Goal: Task Accomplishment & Management: Manage account settings

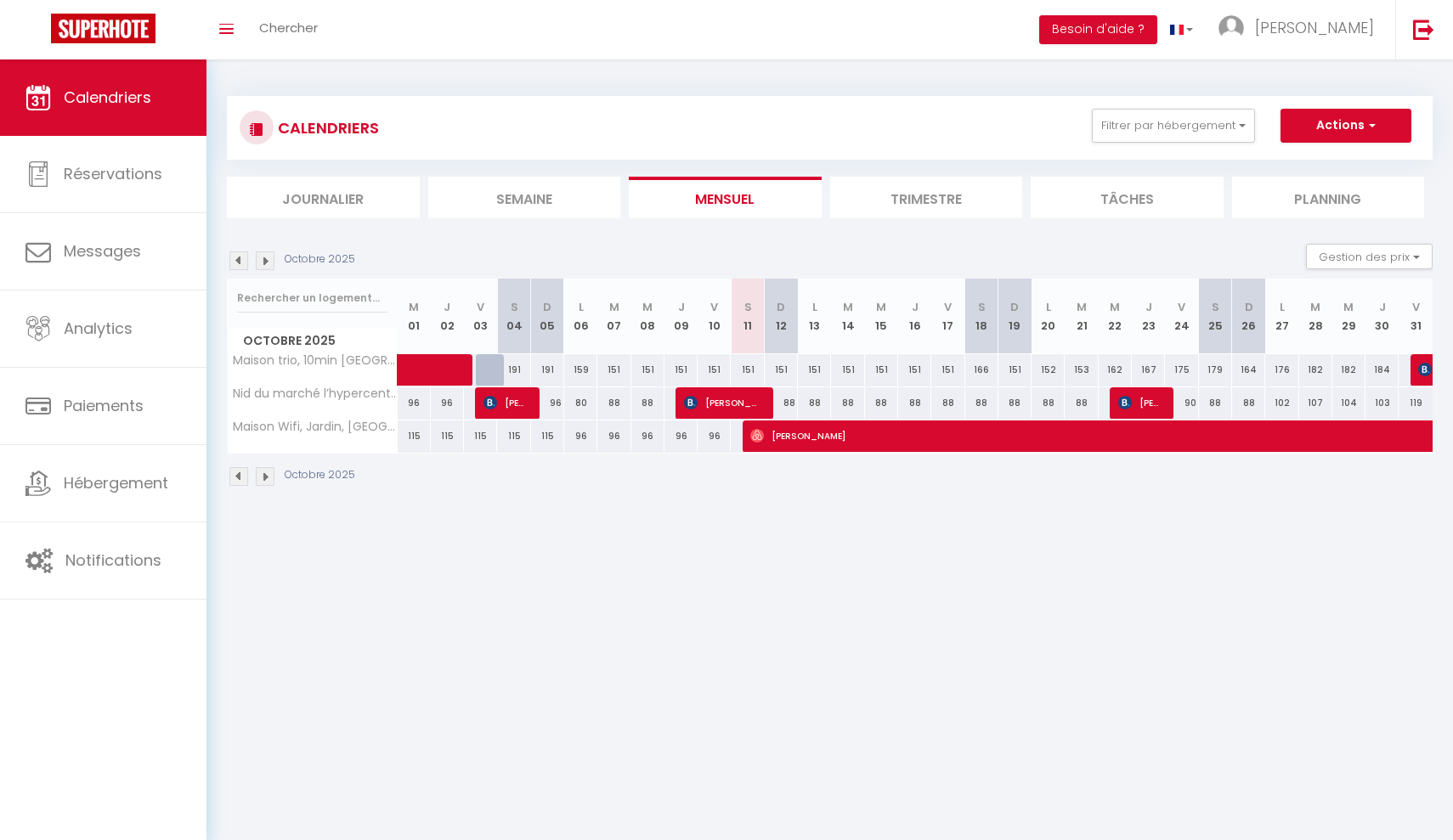
click at [1317, 121] on button "Actions" at bounding box center [1345, 126] width 131 height 34
click at [1015, 107] on div "CALENDRIERS Filtrer par hébergement Autres Nid du marché l’hypercentre La Roche…" at bounding box center [829, 128] width 1205 height 64
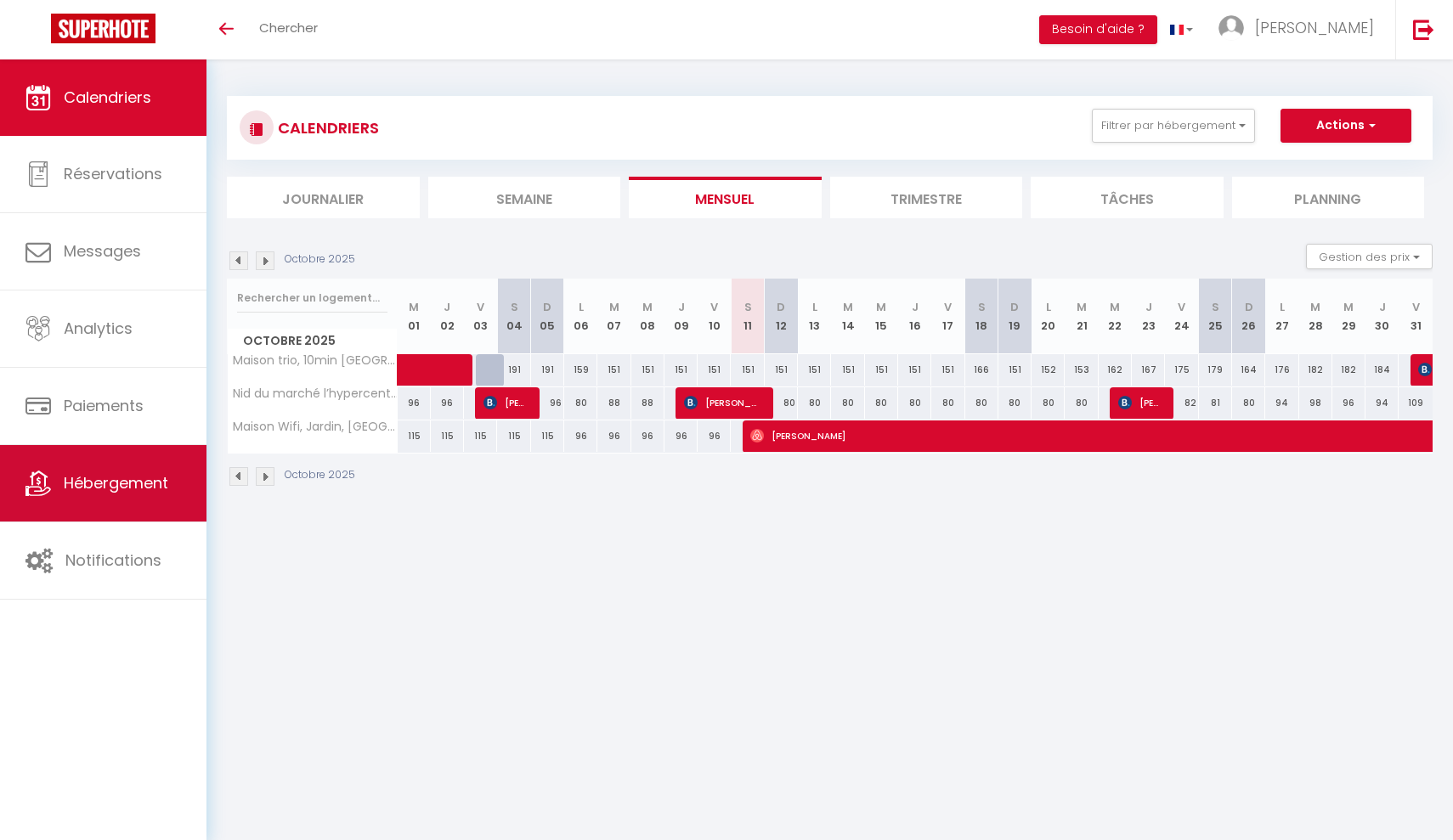
click at [96, 481] on span "Hébergement" at bounding box center [116, 483] width 104 height 22
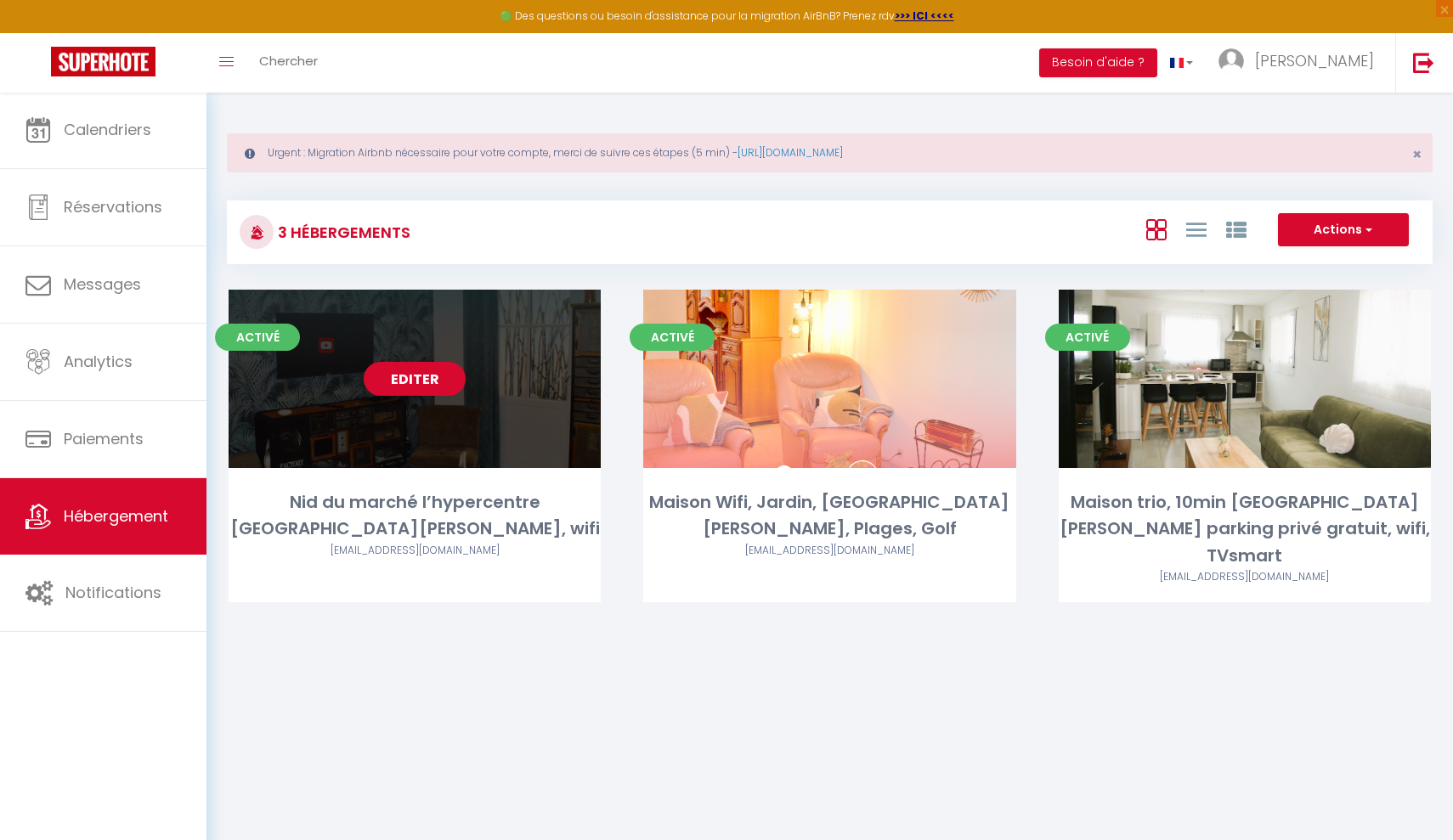
click at [457, 370] on link "Editer" at bounding box center [415, 379] width 102 height 34
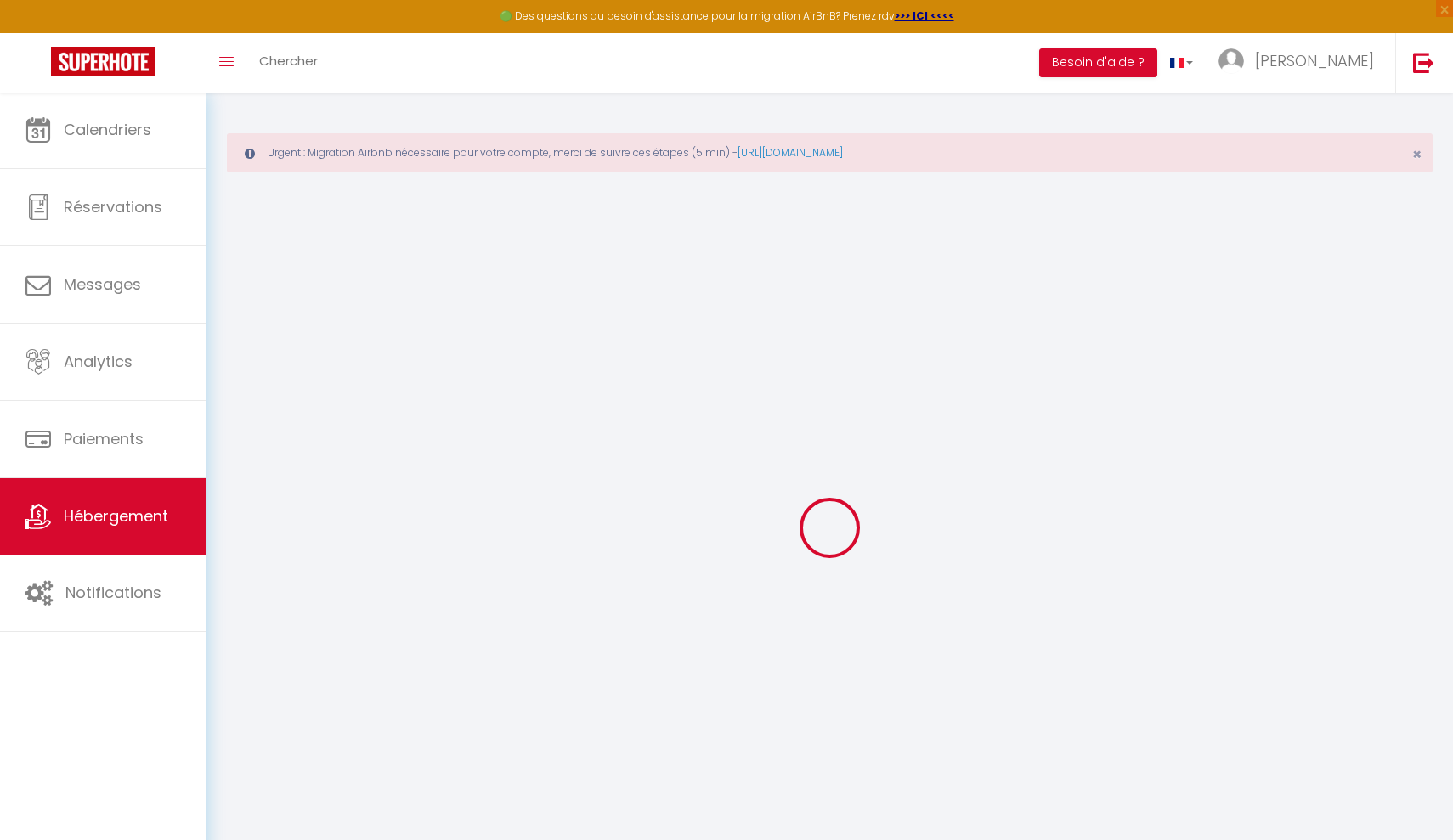
select select
type input "[EMAIL_ADDRESS][DOMAIN_NAME]"
checkbox input "true"
select select
select select "+ 20 %"
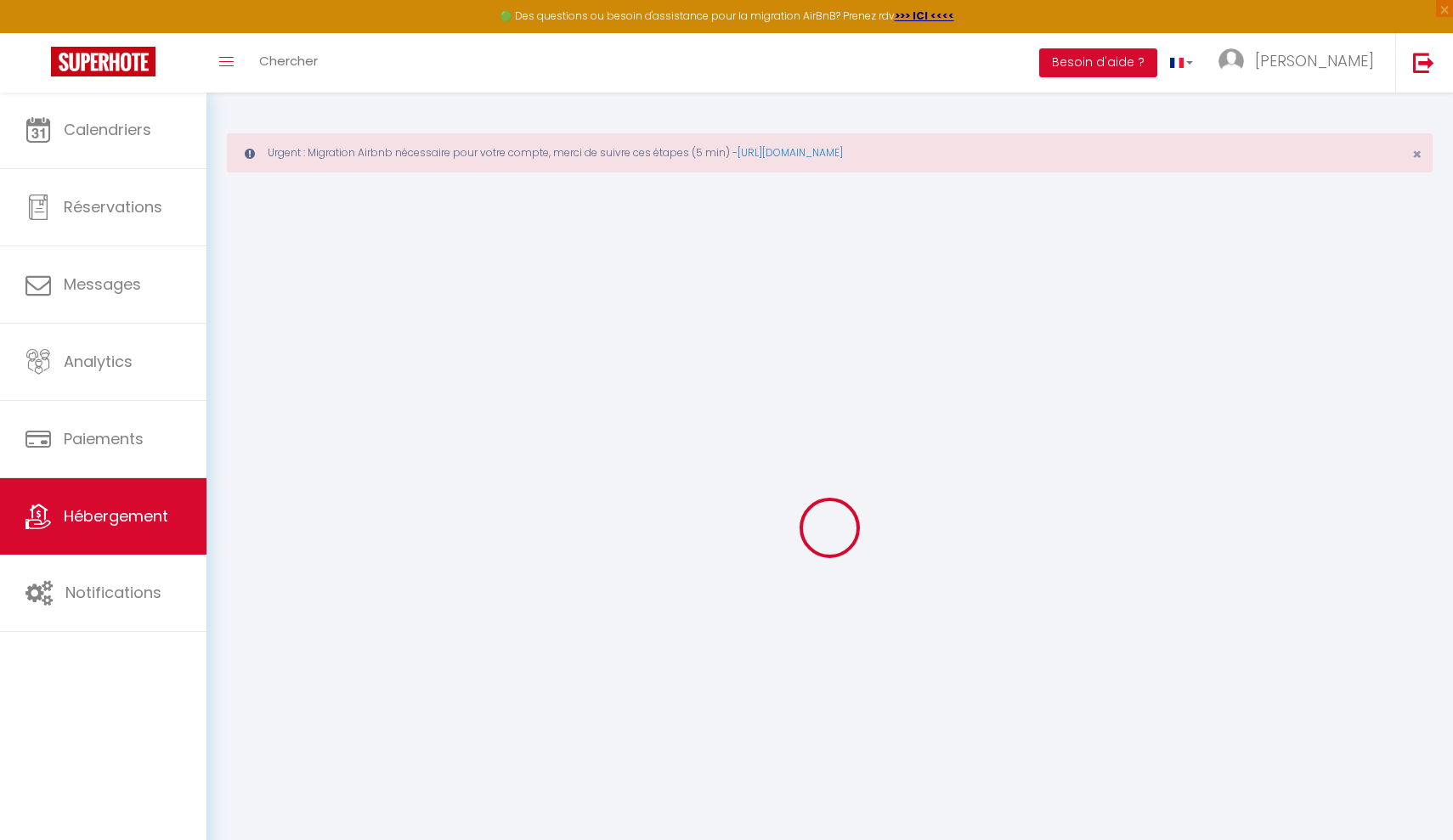
select select "+ 20 %"
checkbox input "false"
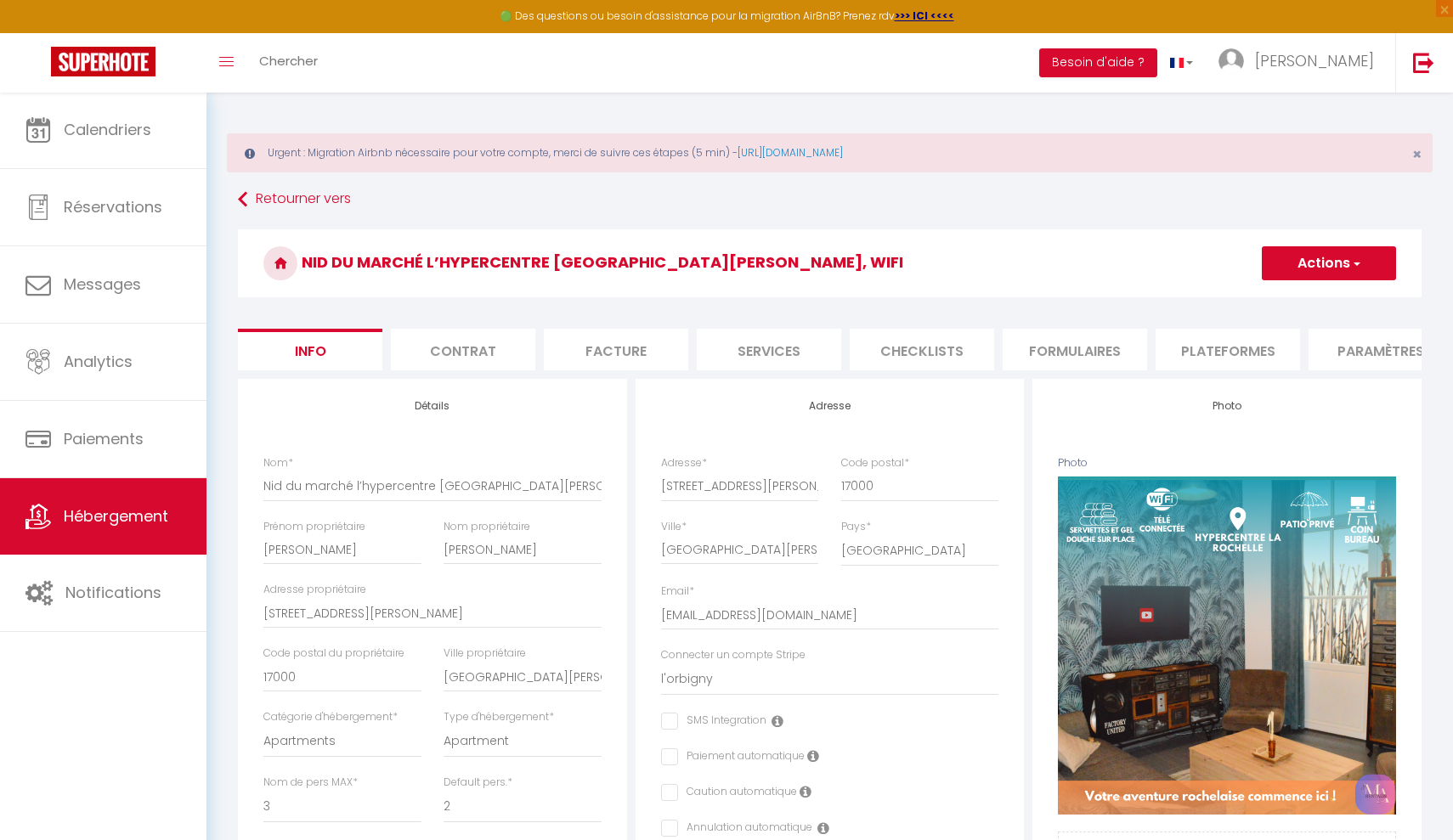
select select "EUR"
select select
checkbox input "false"
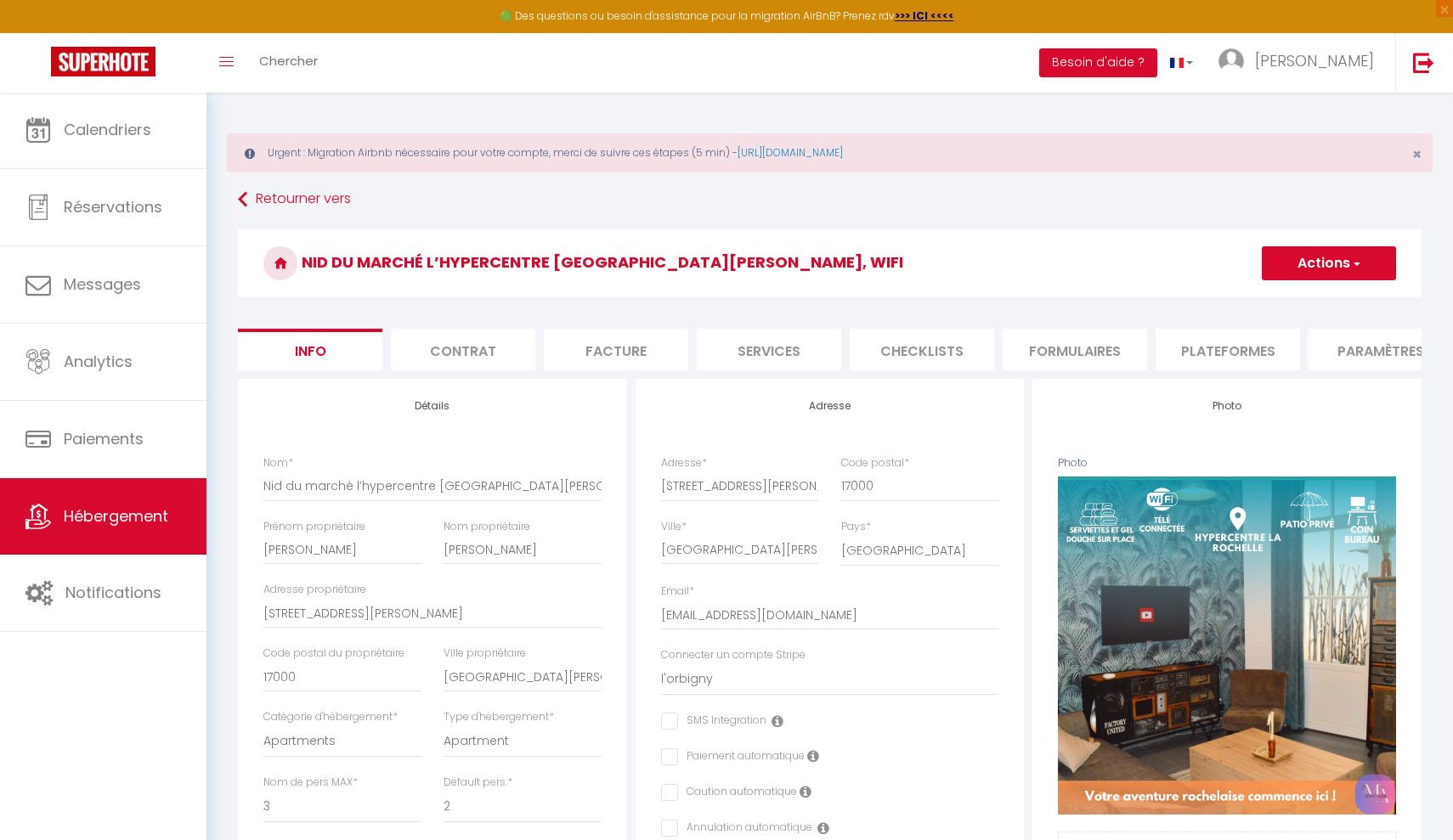
checkbox input "false"
click at [502, 347] on li "Contrat" at bounding box center [462, 349] width 145 height 41
select select
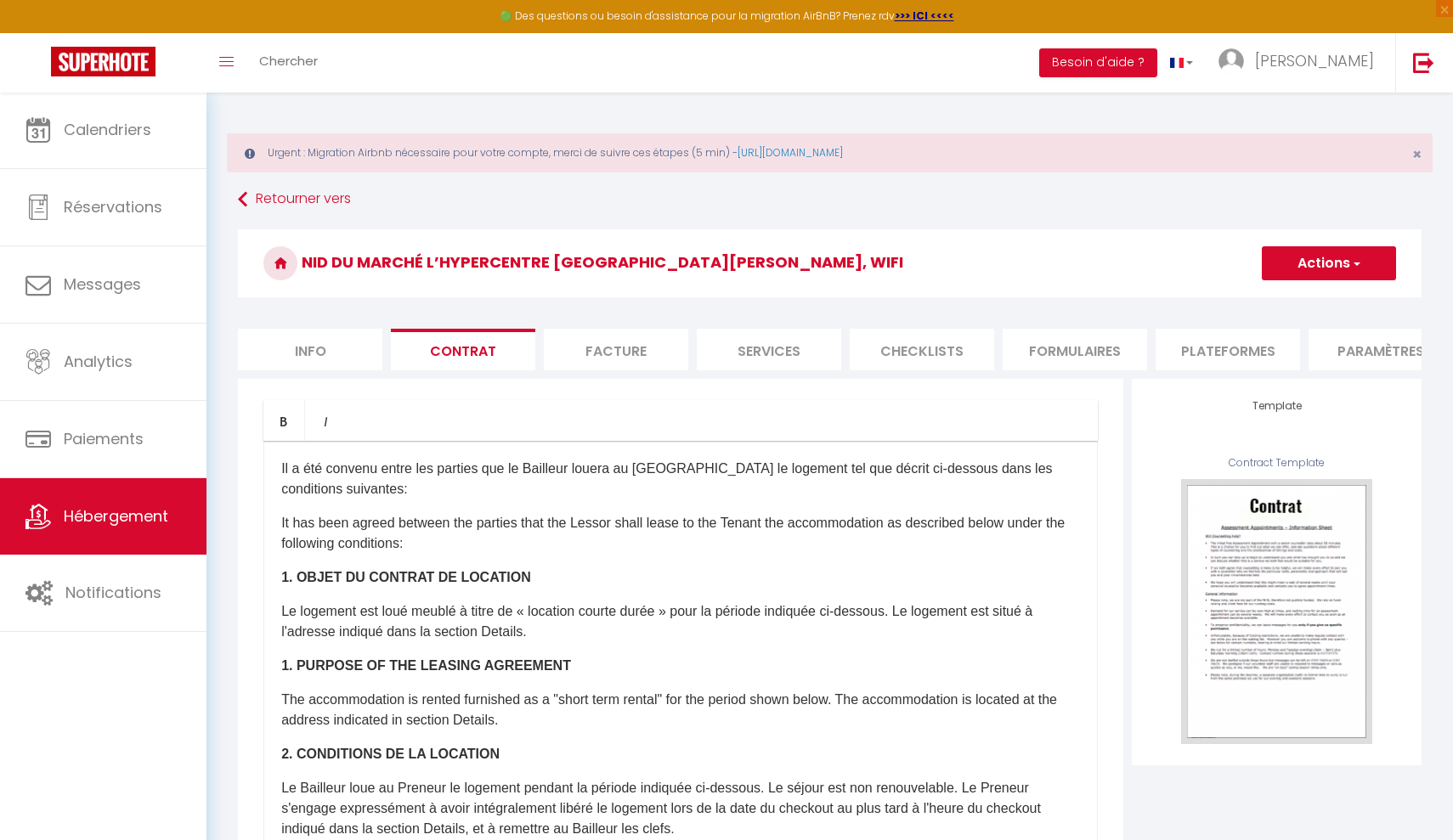
click at [781, 342] on li "Services" at bounding box center [768, 349] width 145 height 41
select select
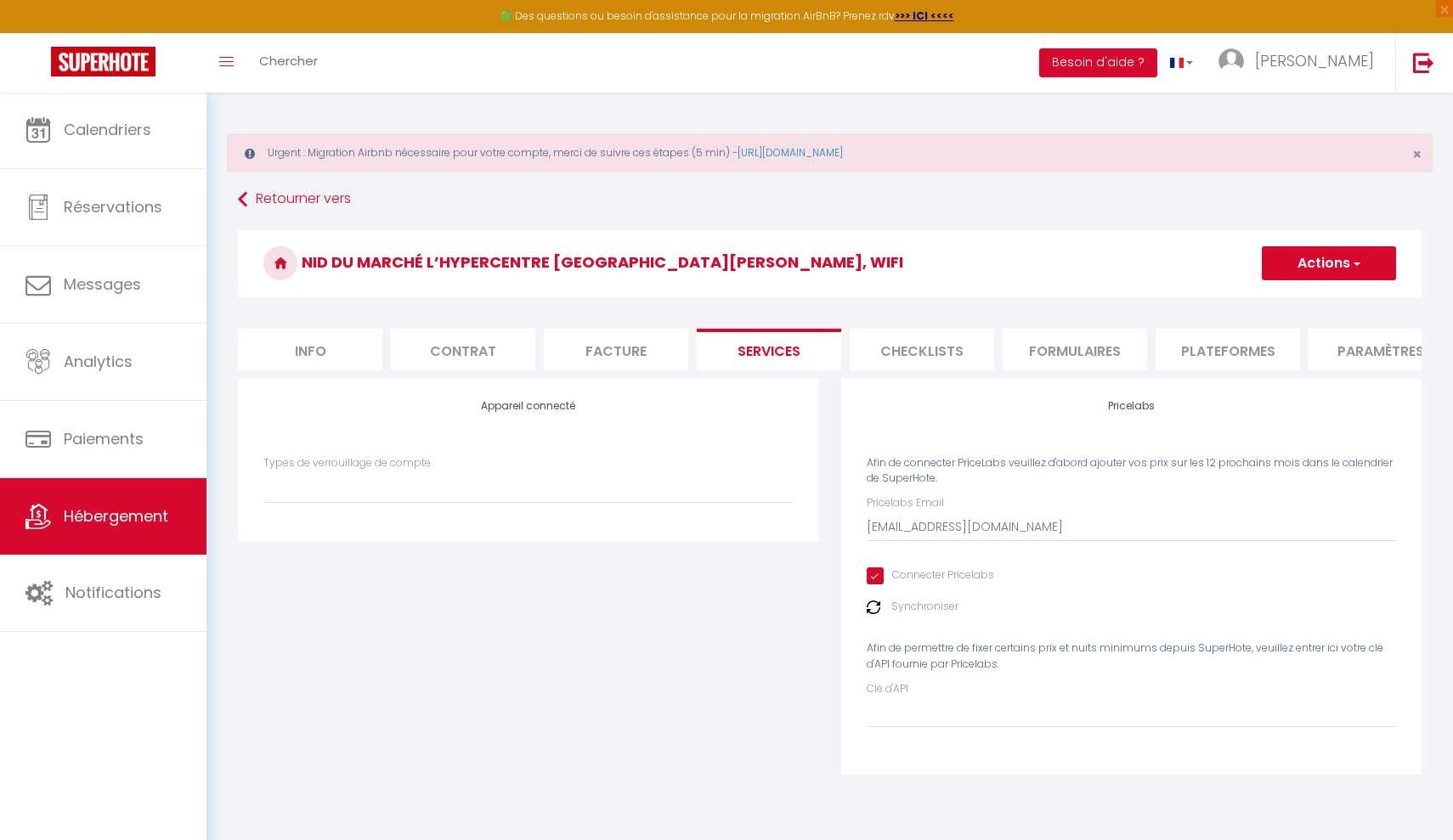
click at [1004, 344] on li "Formulaires" at bounding box center [1074, 349] width 145 height 41
select select
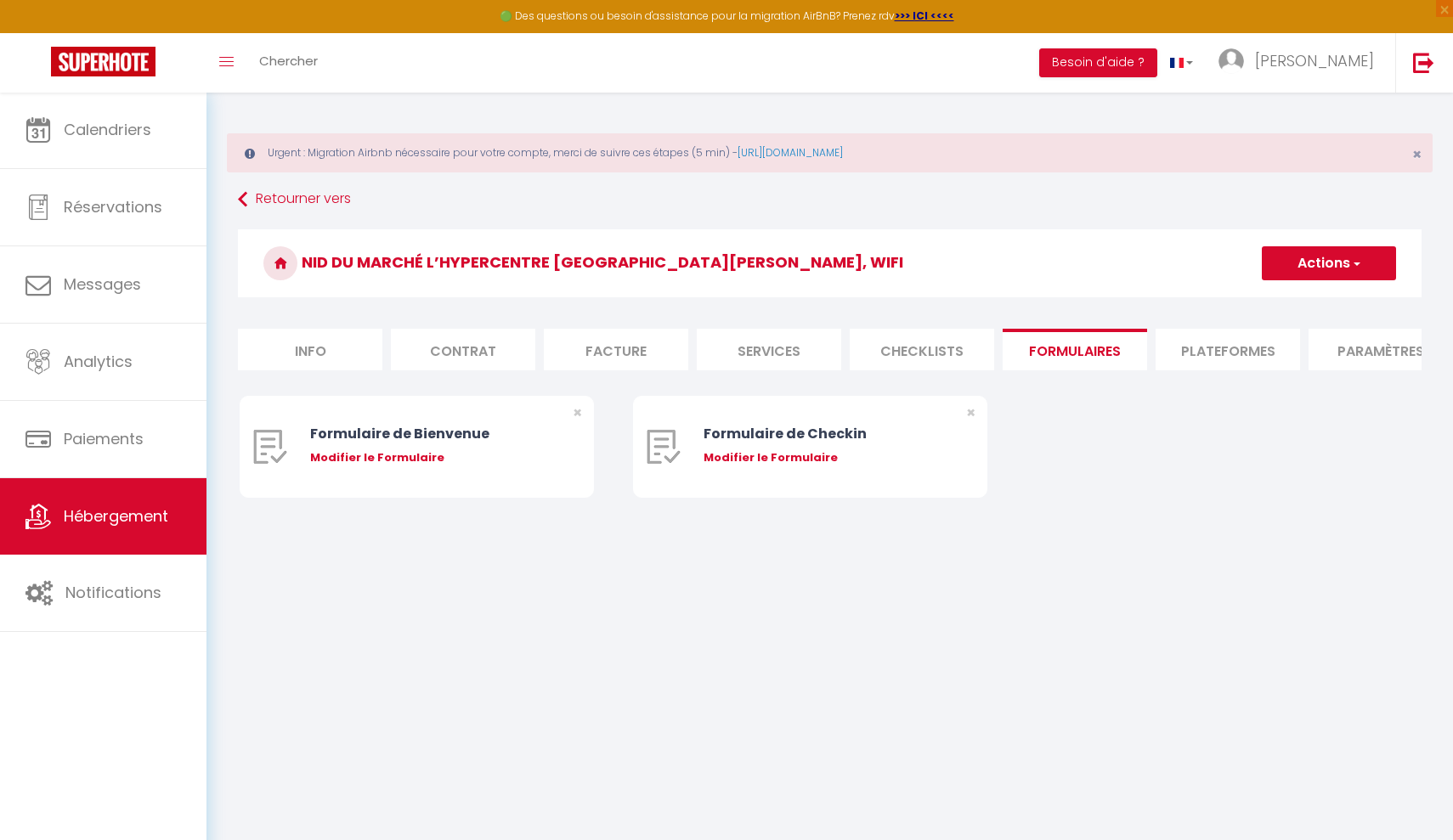
click at [930, 353] on li "Checklists" at bounding box center [922, 349] width 145 height 41
select select
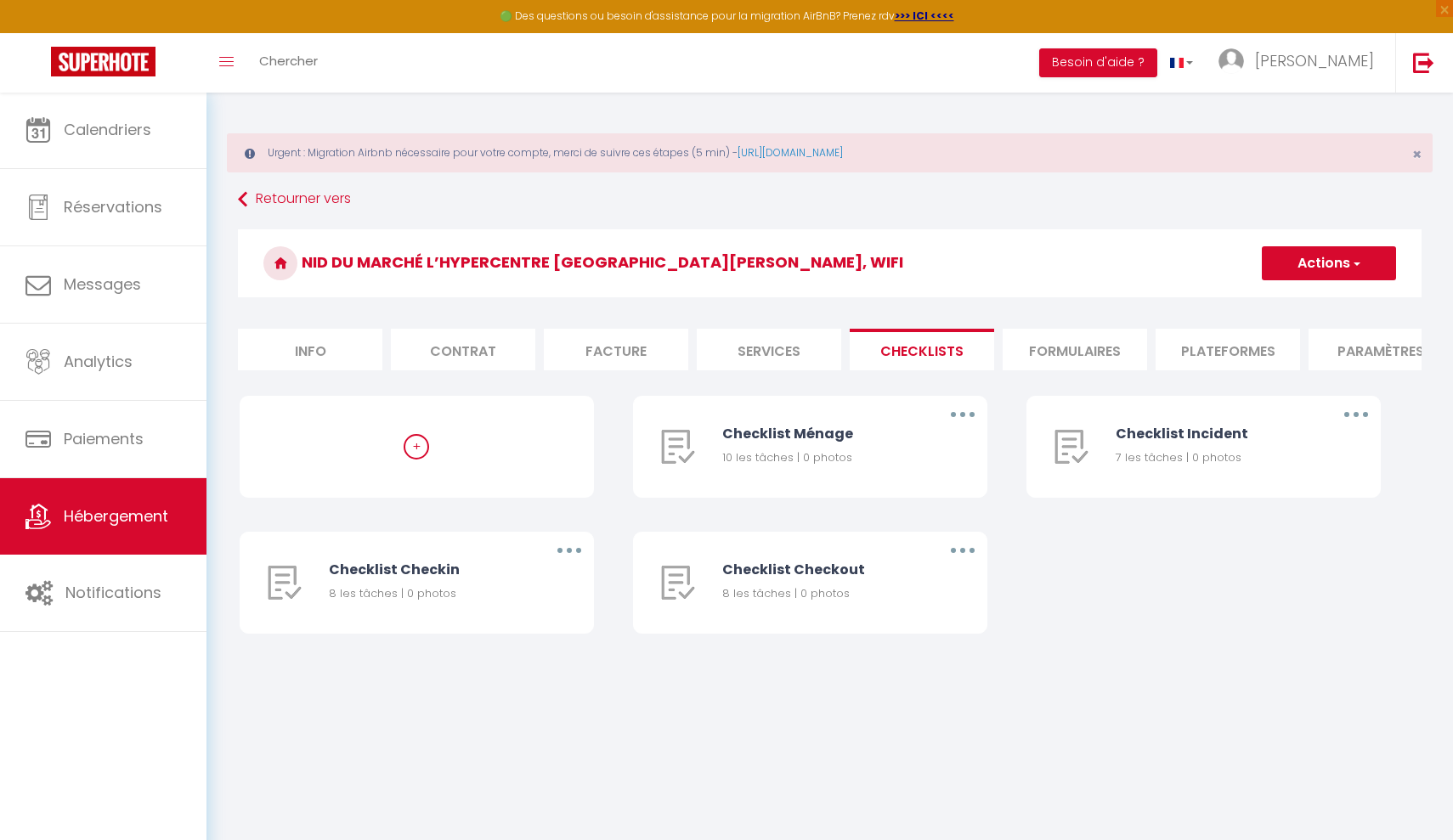
click at [776, 348] on li "Services" at bounding box center [768, 349] width 145 height 41
select select
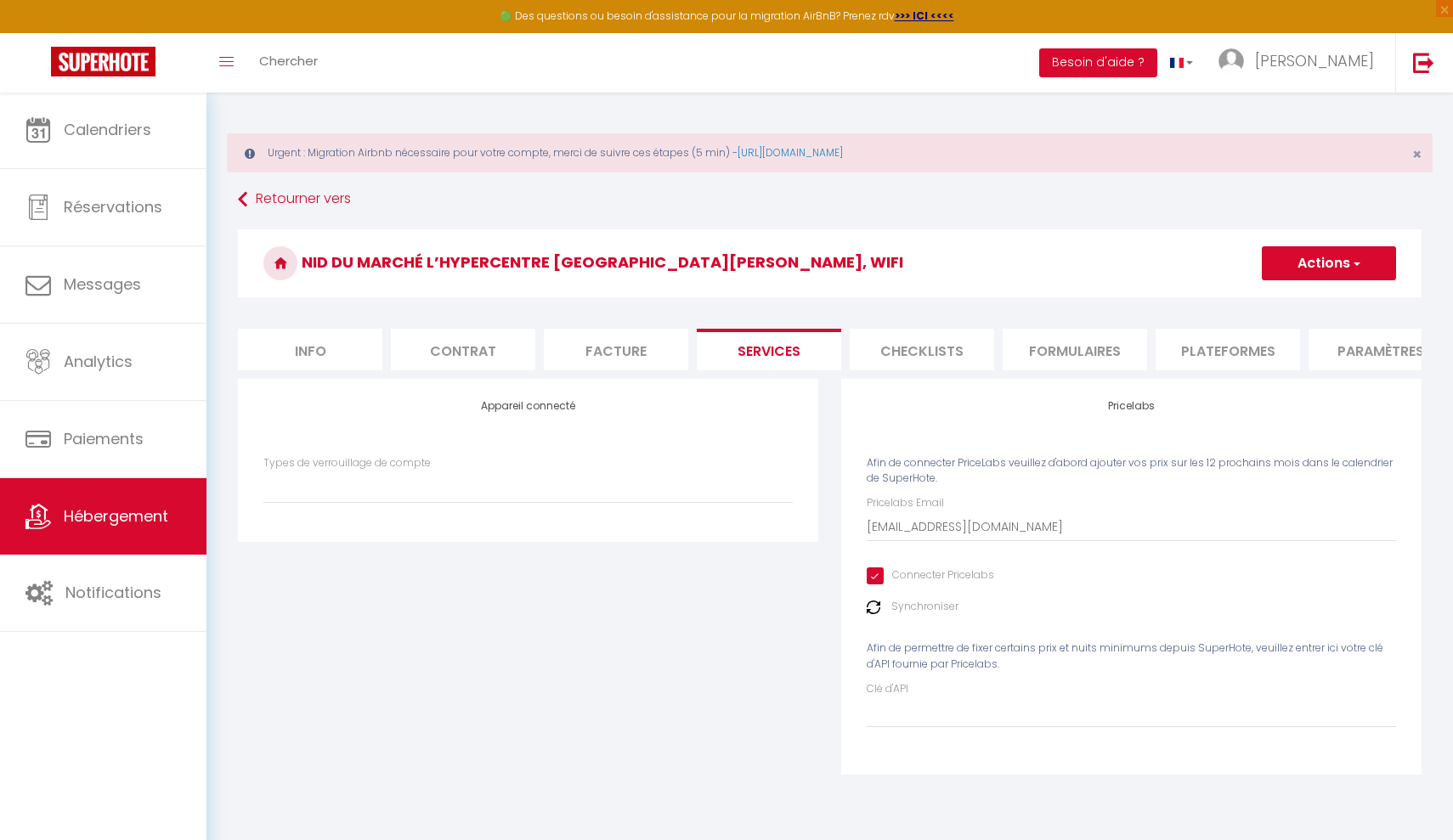
click at [872, 612] on div "Synchroniser" at bounding box center [1131, 607] width 529 height 16
click at [908, 601] on label "Synchroniser" at bounding box center [925, 607] width 67 height 16
click at [875, 605] on img at bounding box center [874, 608] width 14 height 14
click at [1047, 347] on li "Formulaires" at bounding box center [1074, 349] width 145 height 41
select select
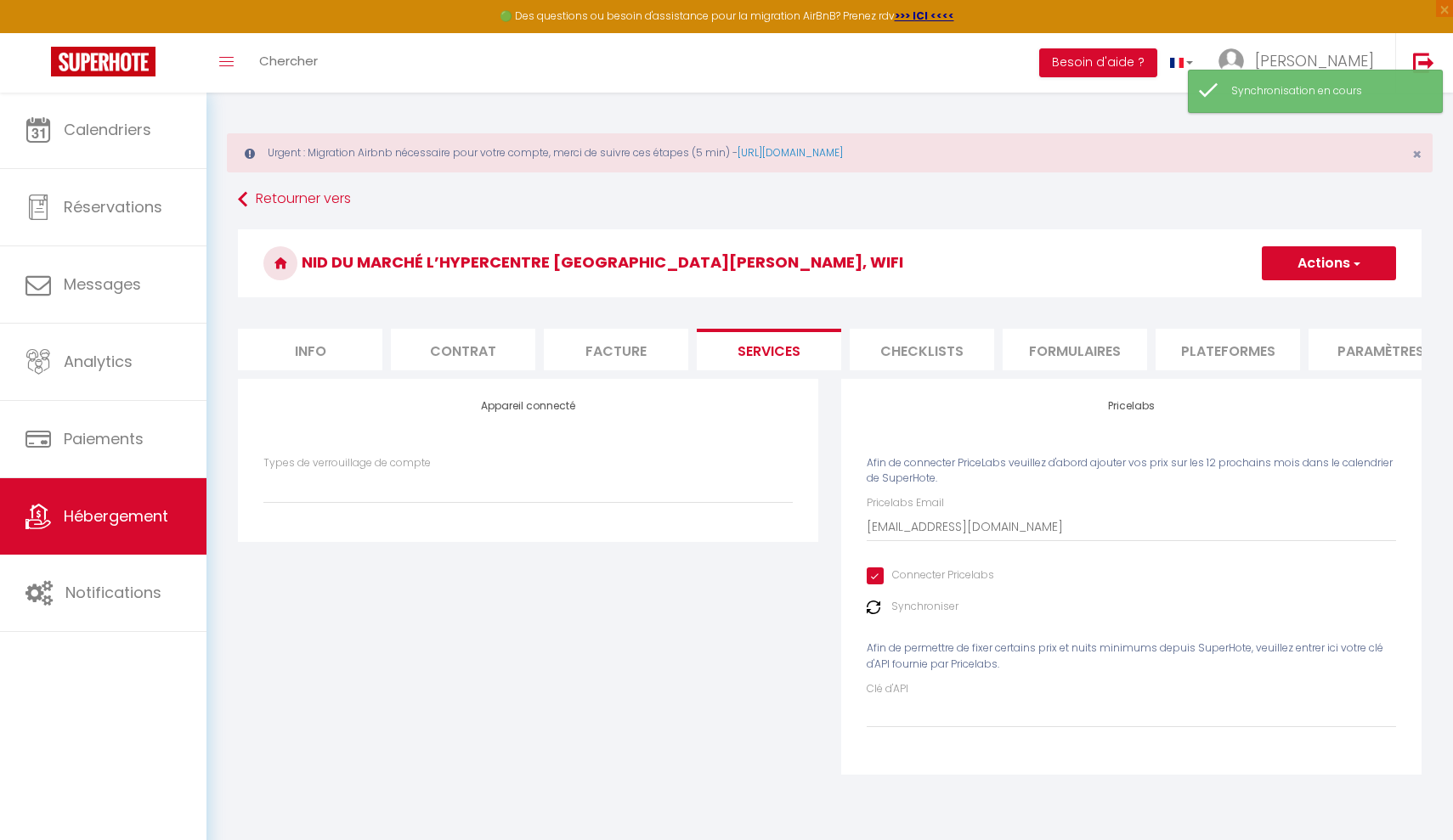
select select
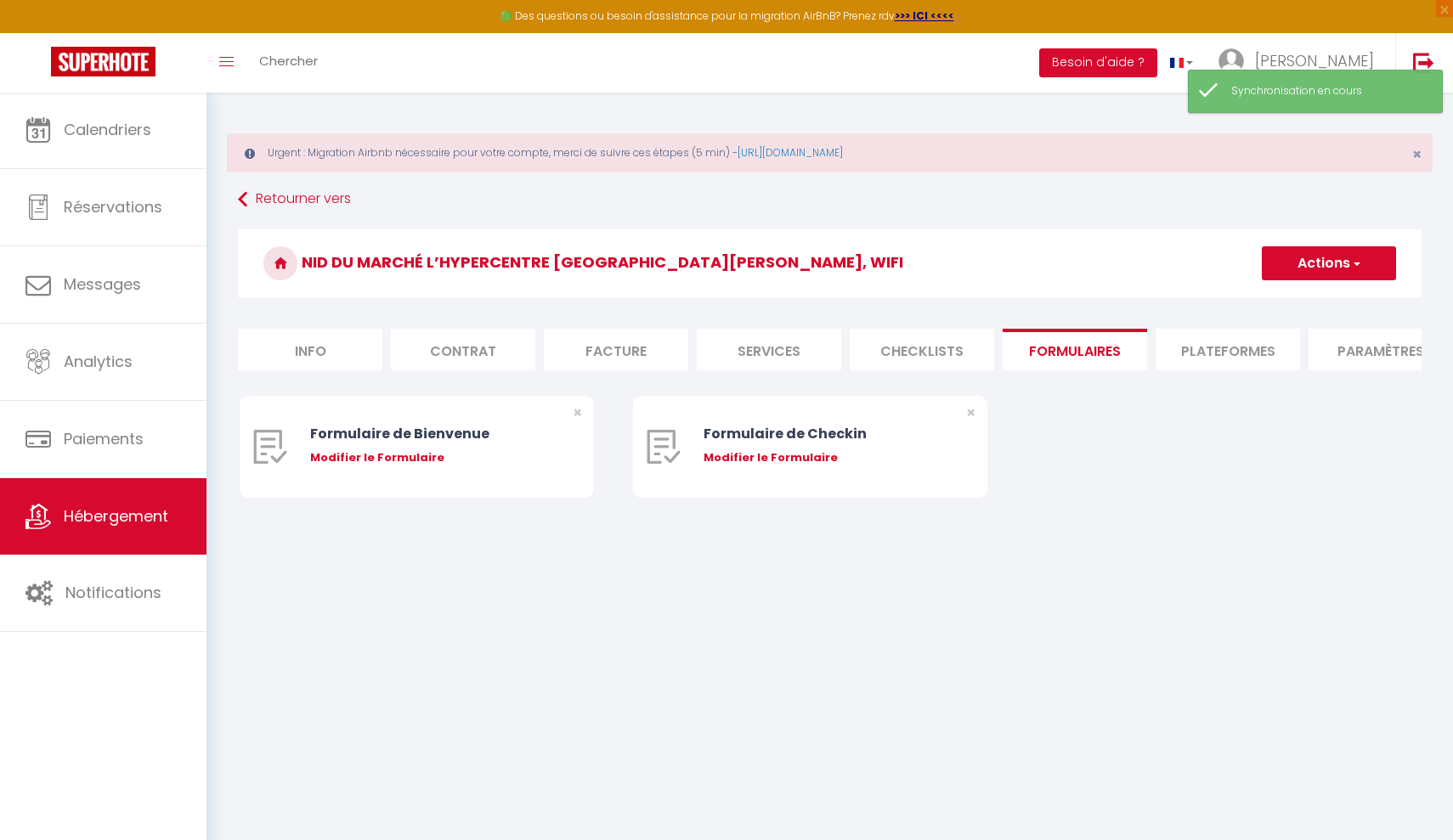
click at [1207, 352] on li "Plateformes" at bounding box center [1227, 349] width 145 height 41
select select
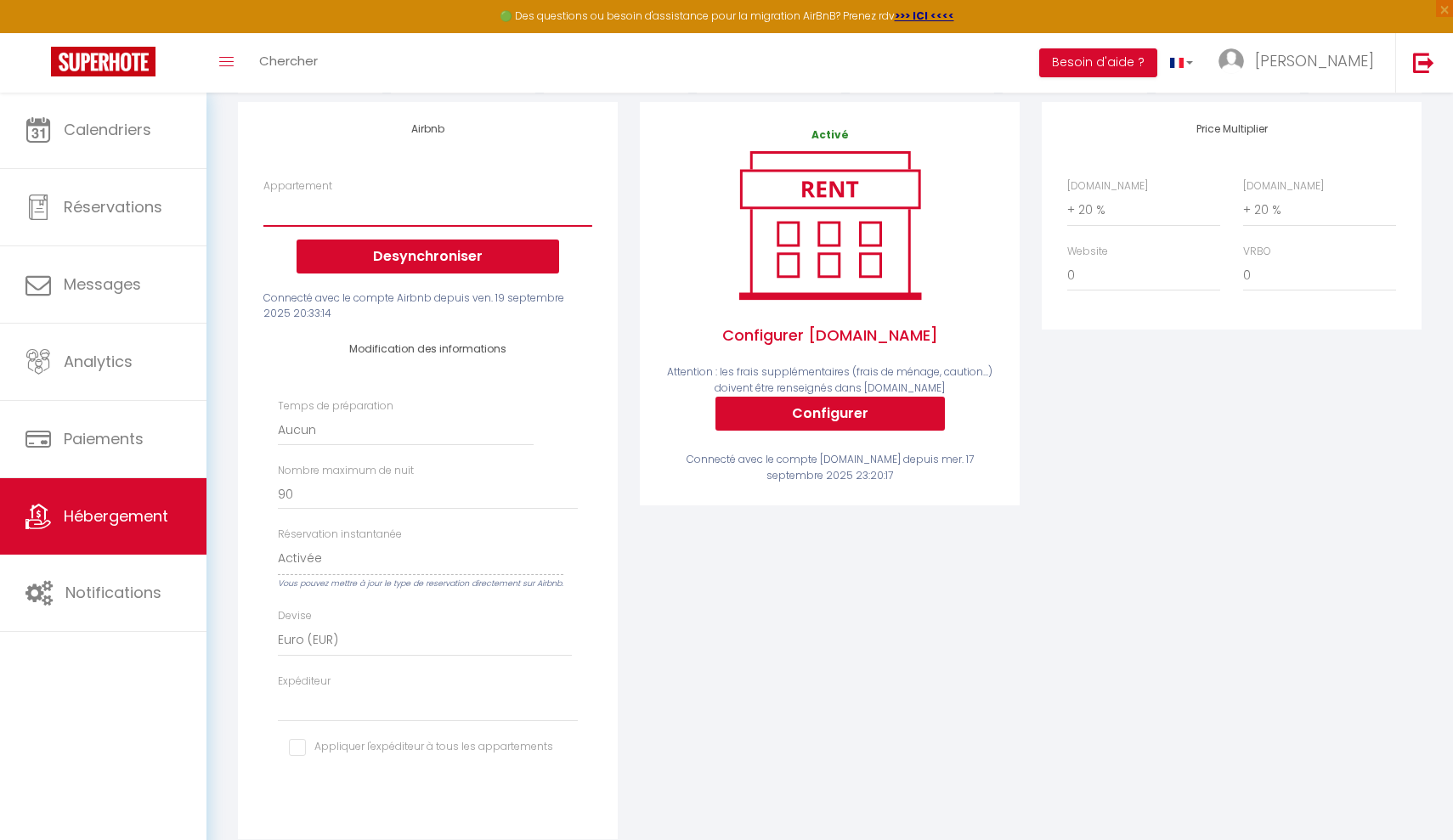
scroll to position [279, 0]
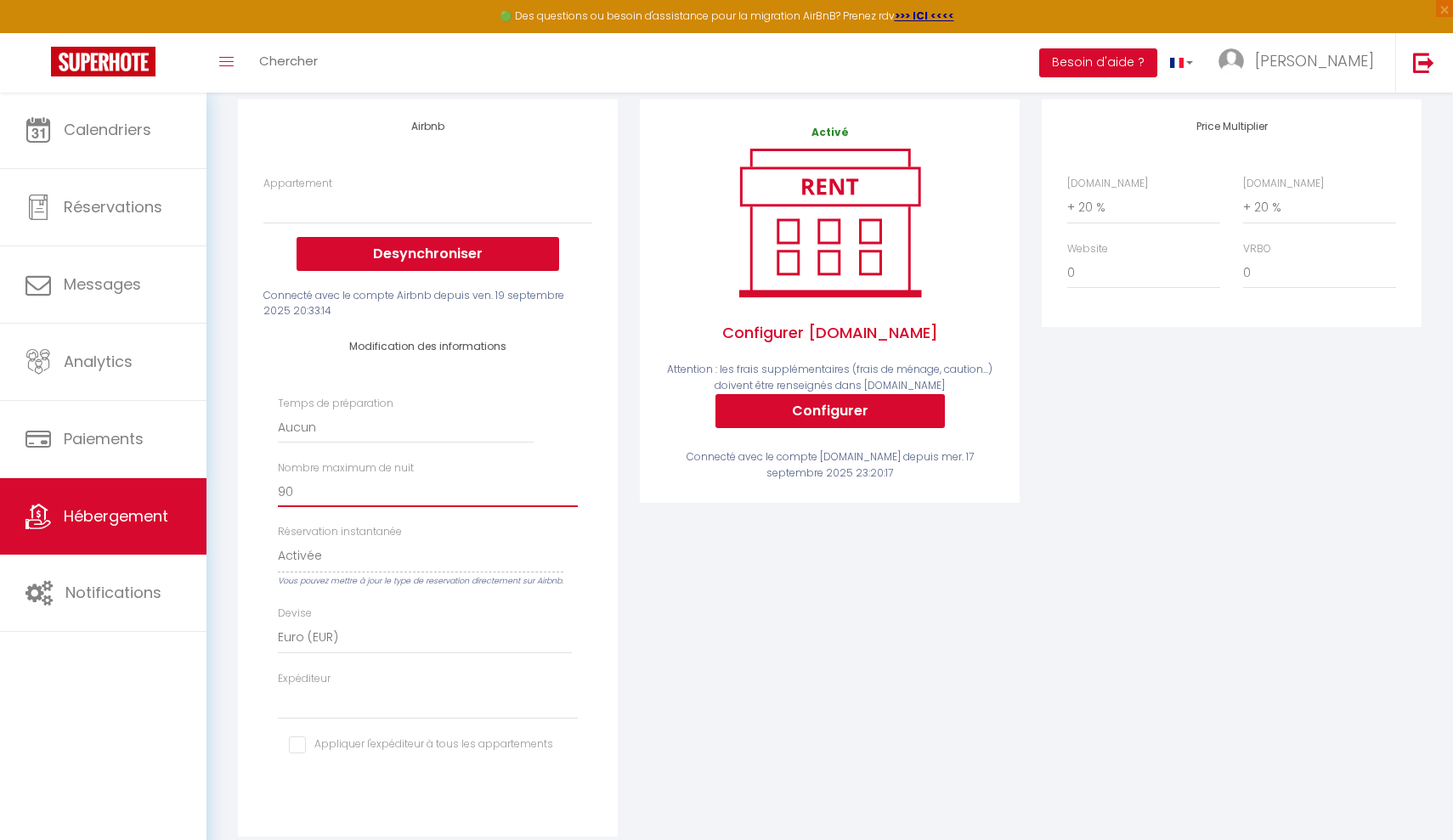
click at [356, 495] on input "90" at bounding box center [427, 491] width 300 height 30
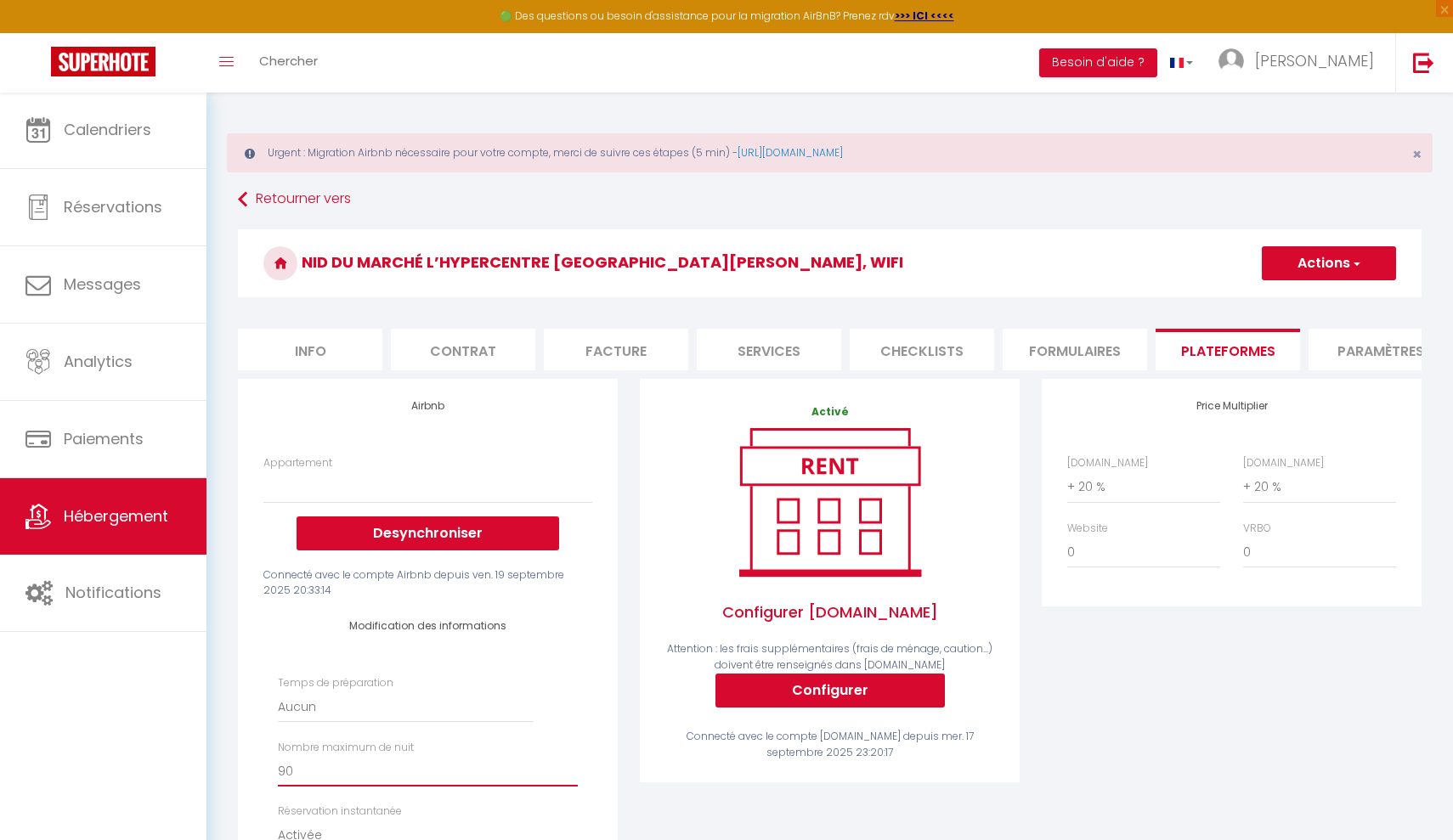
scroll to position [0, 0]
select select "+ 10 %"
select select
select select "+ 10 %"
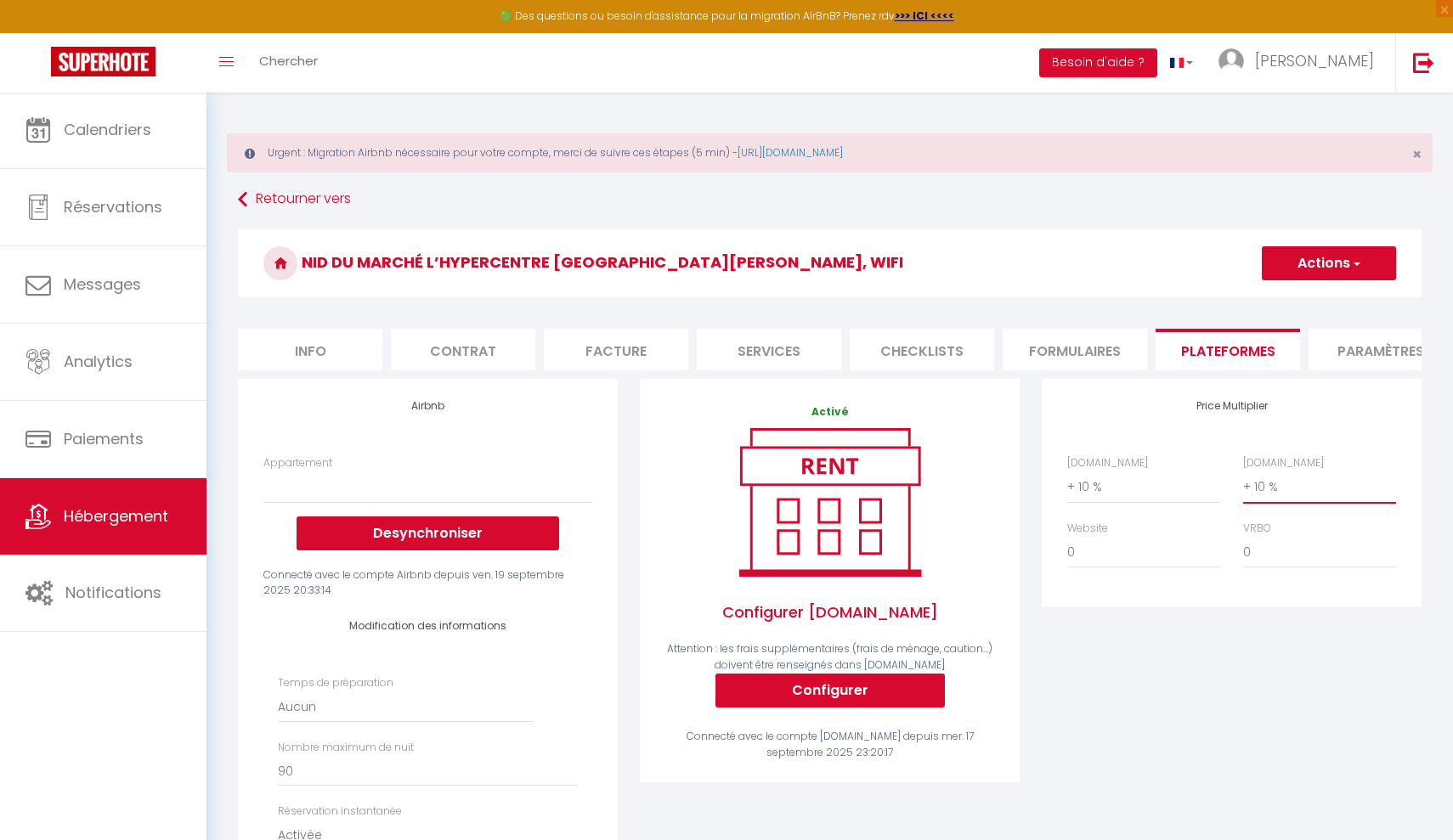
select select
click at [1346, 263] on button "Actions" at bounding box center [1328, 263] width 134 height 34
click at [1304, 302] on link "Enregistrer" at bounding box center [1328, 300] width 134 height 22
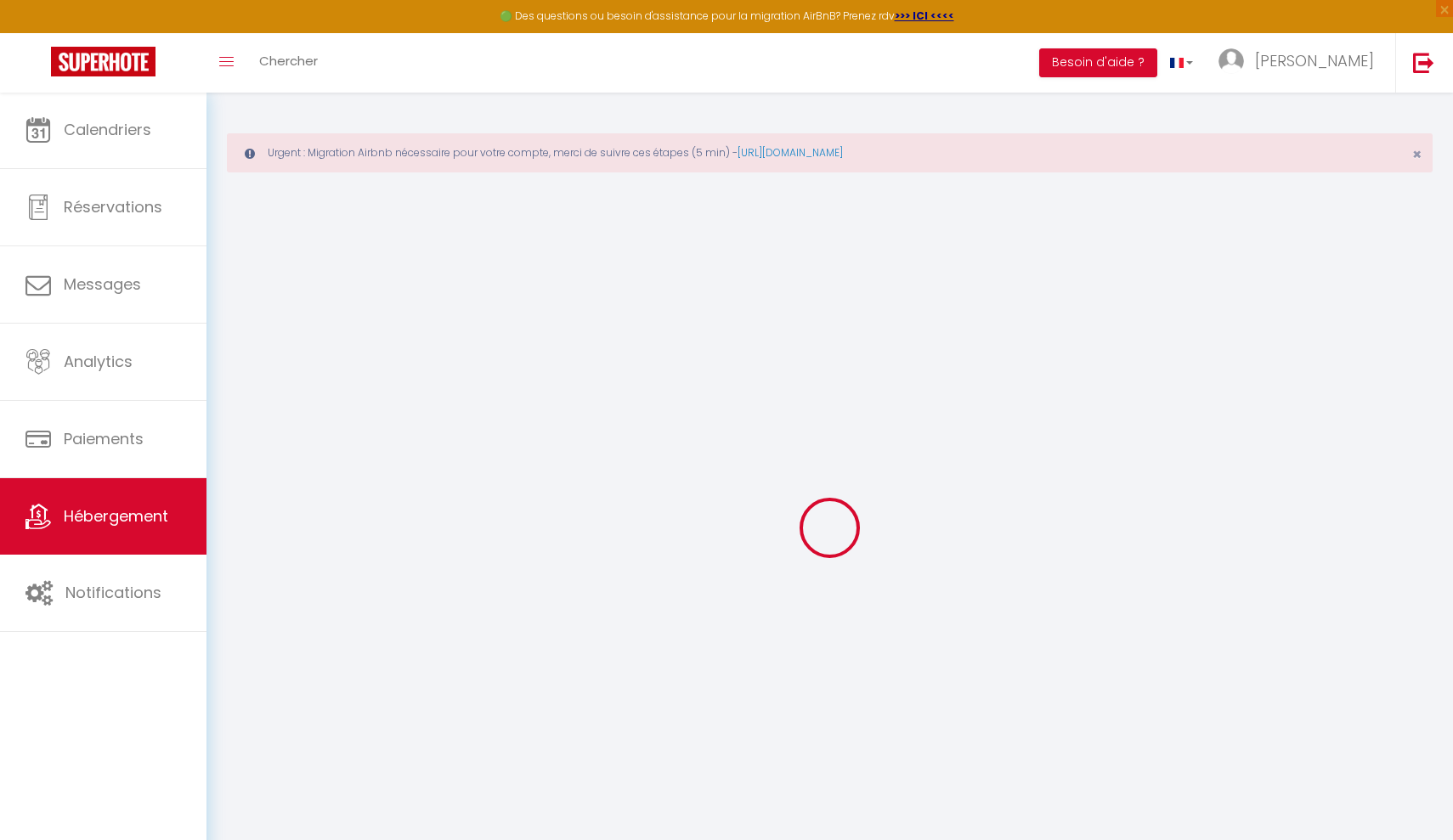
select select
select select "EUR"
select select
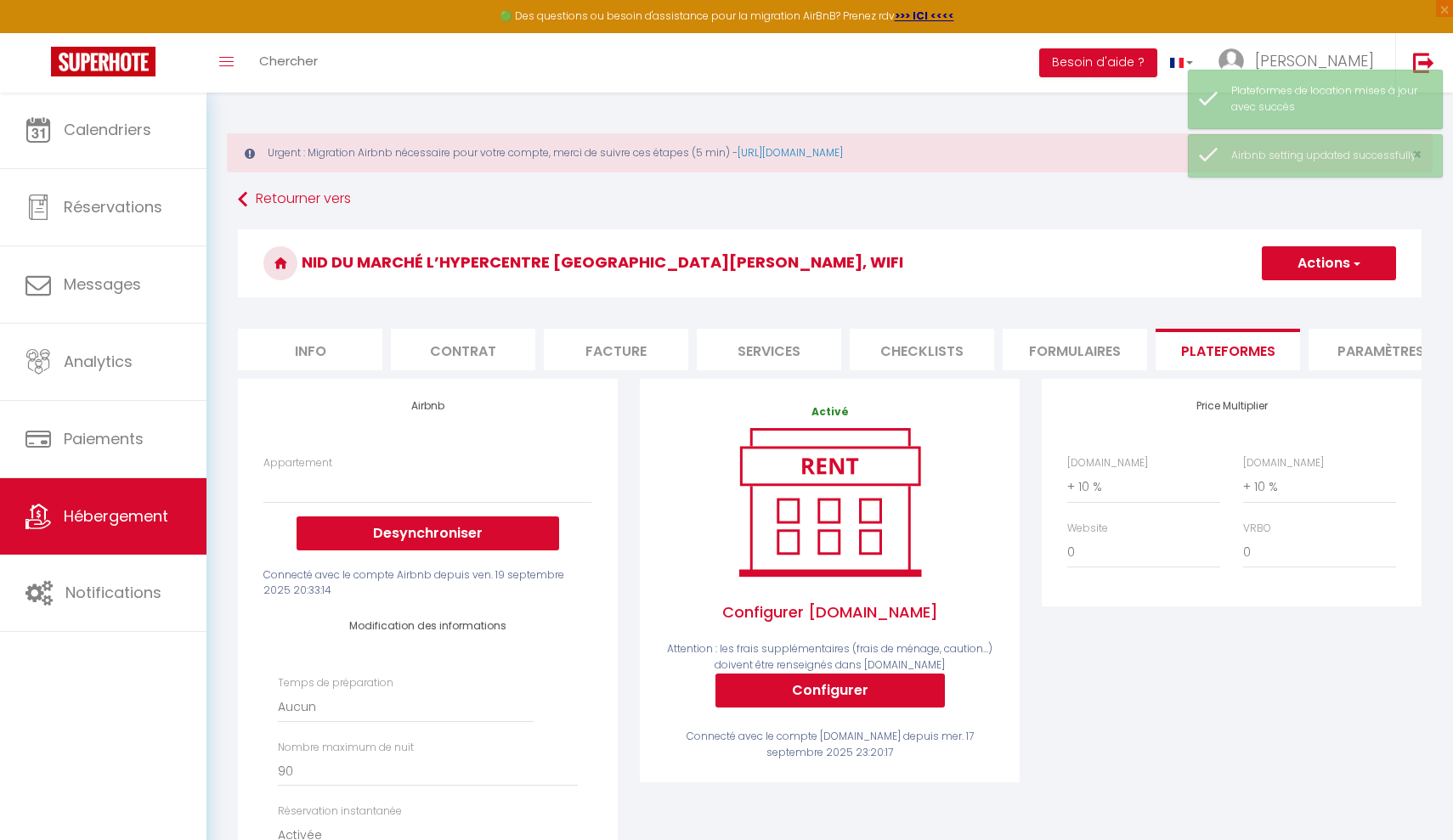
click at [112, 519] on span "Hébergement" at bounding box center [116, 516] width 104 height 22
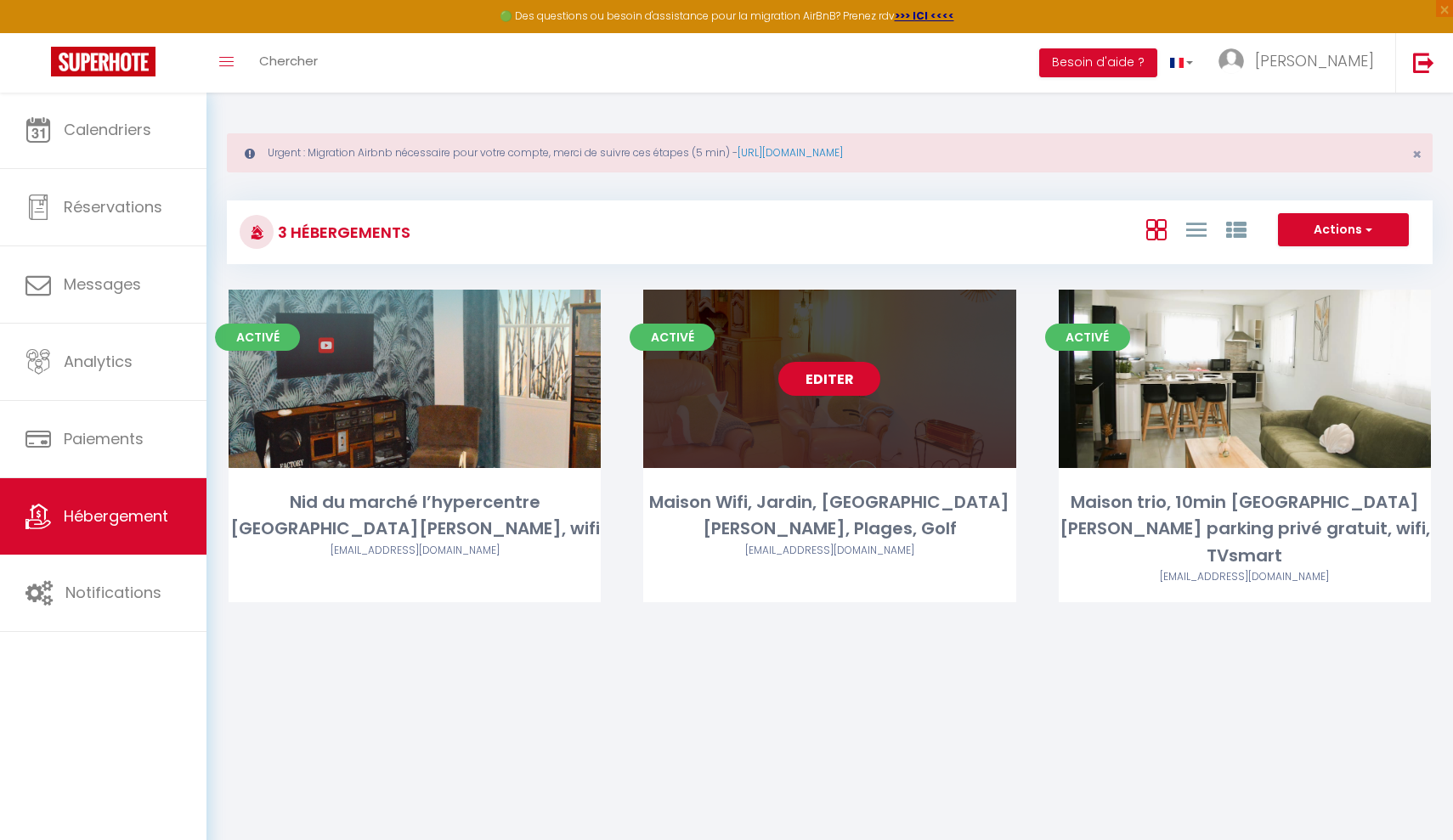
click at [807, 393] on link "Editer" at bounding box center [829, 379] width 102 height 34
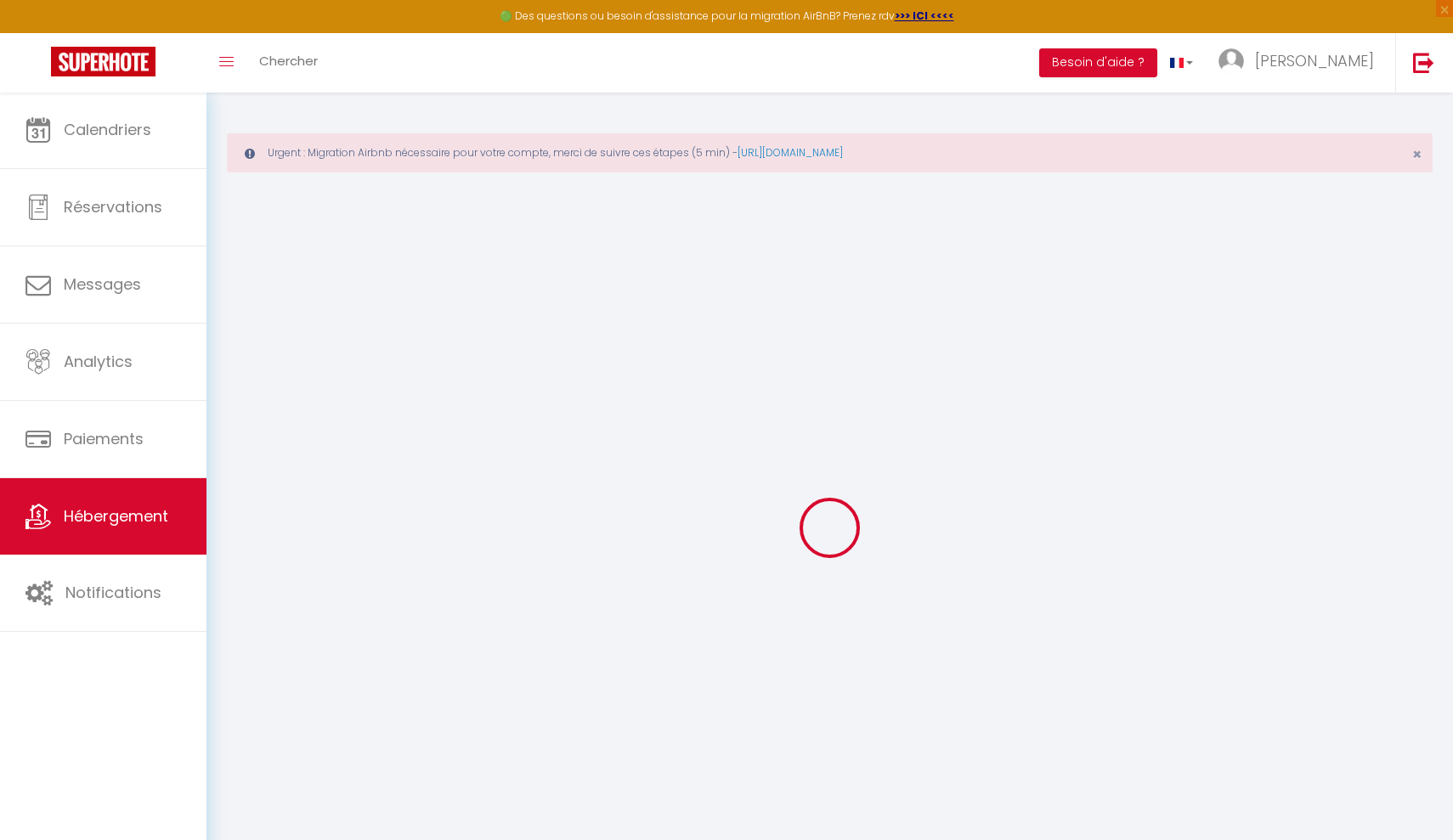
select select "+ 20 %"
select select "+ 21 %"
checkbox input "false"
checkbox input "true"
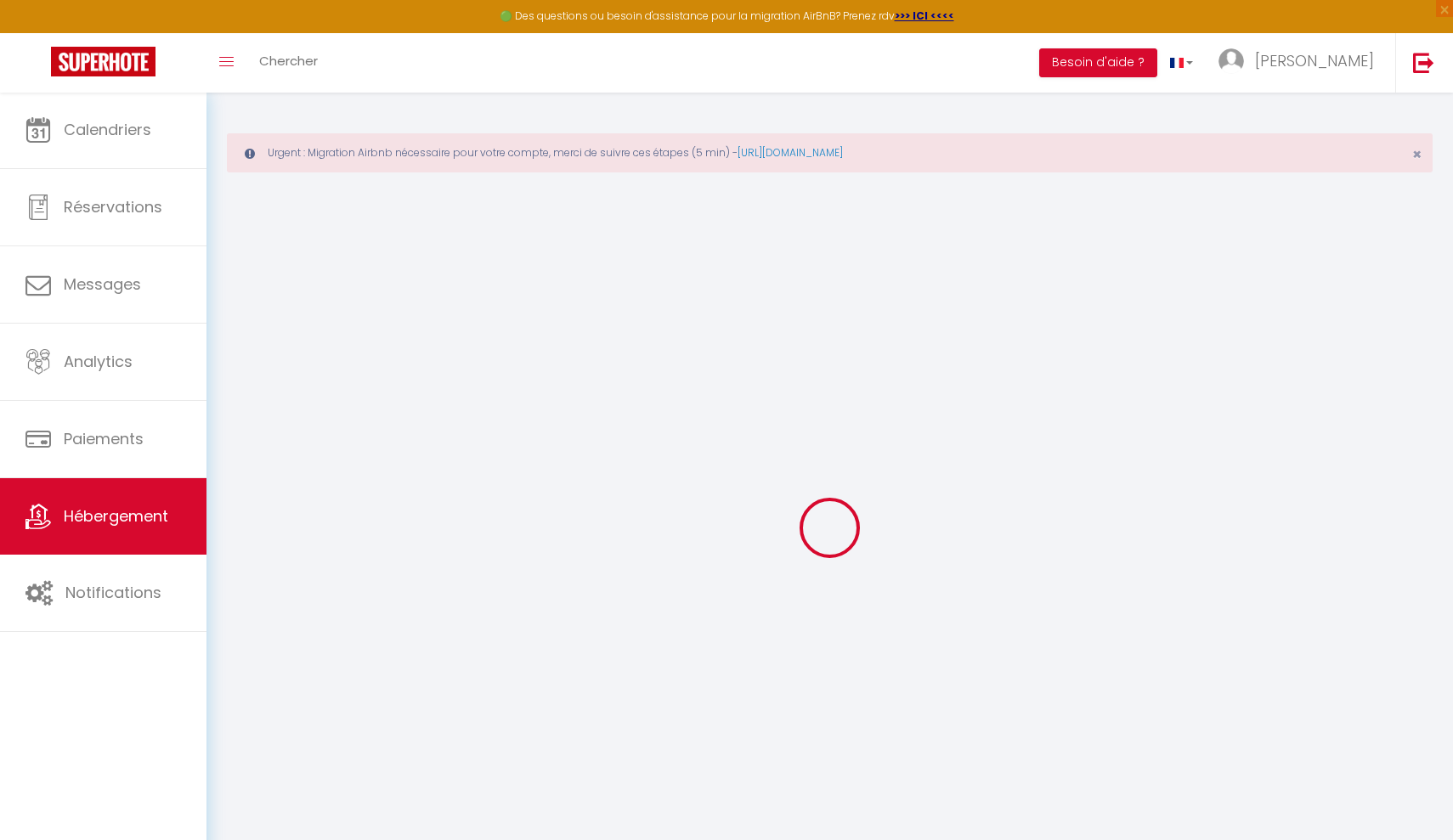
checkbox input "false"
select select "16:00"
select select "23:45"
select select "11:00"
select select "30"
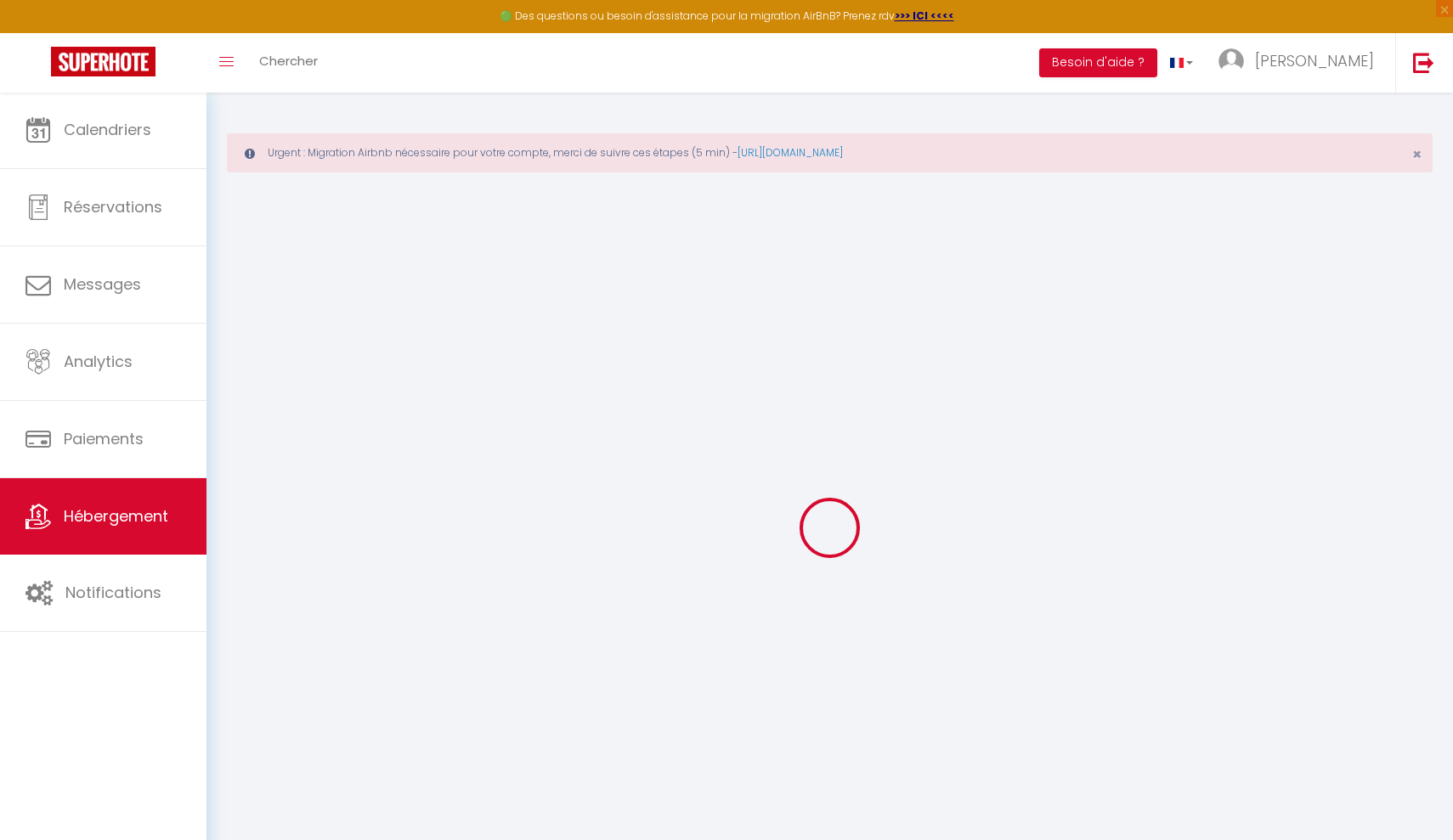
select select "120"
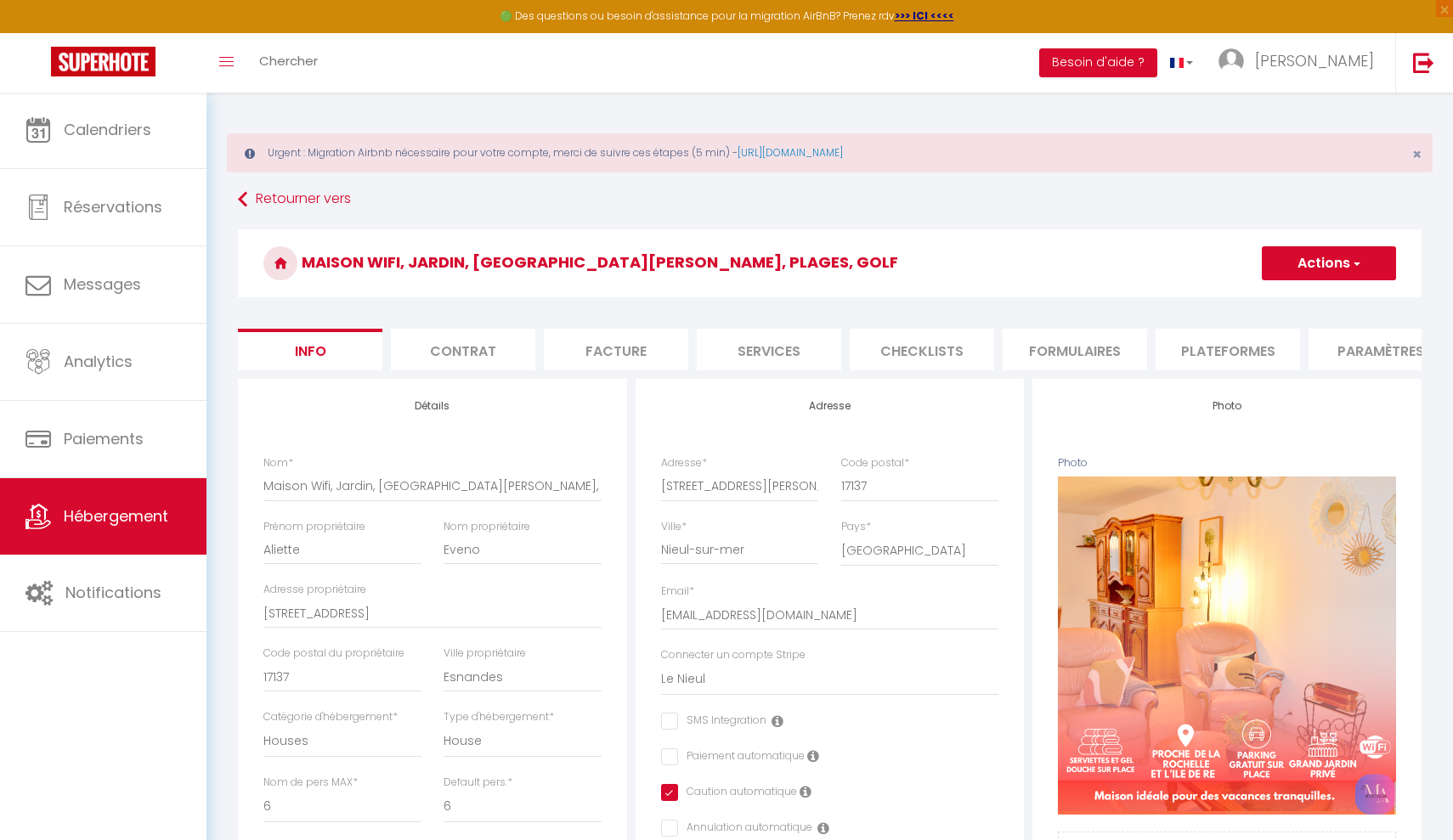
checkbox input "false"
checkbox input "true"
checkbox input "false"
select select "EUR"
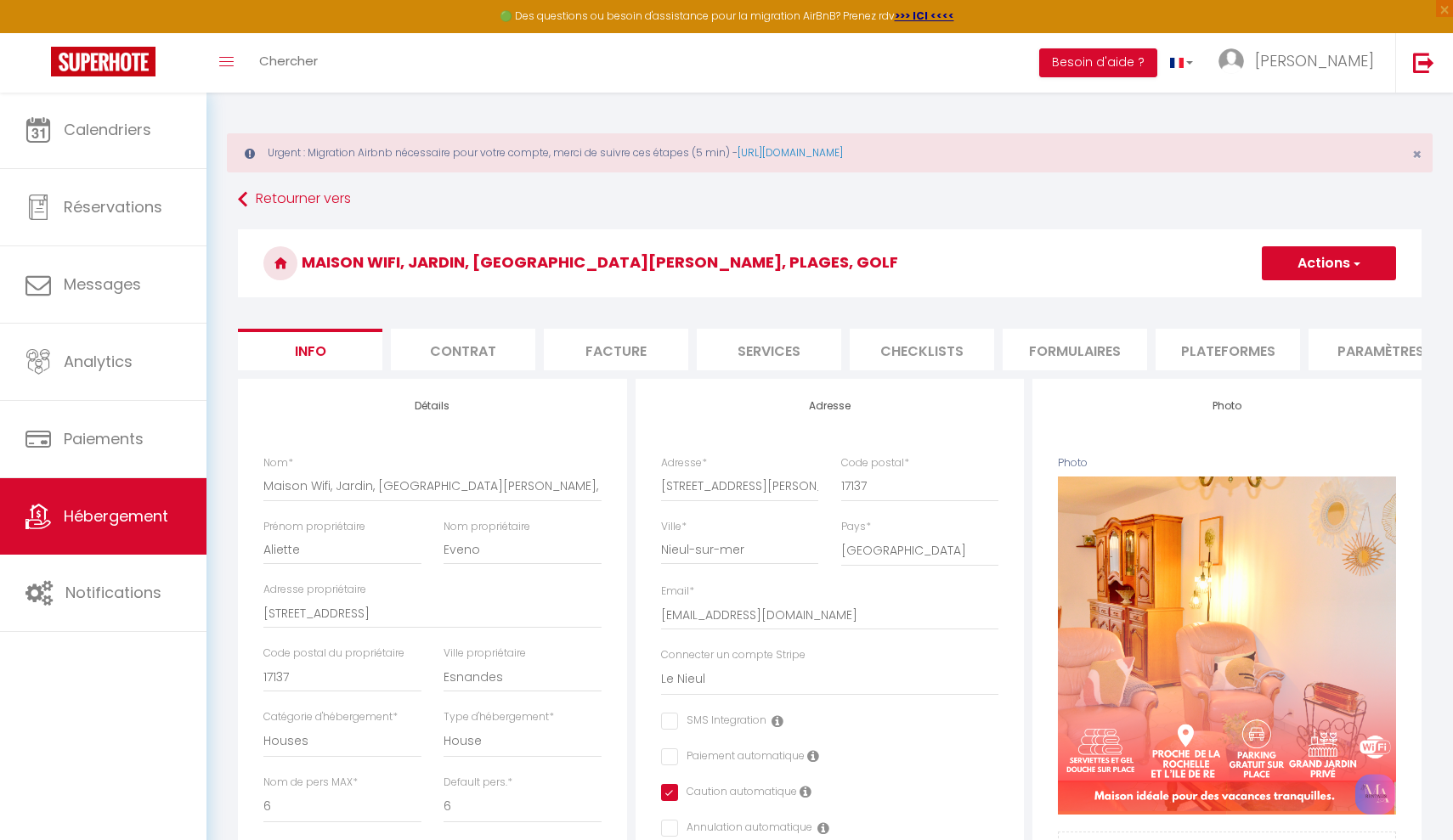
click at [1046, 347] on li "Formulaires" at bounding box center [1074, 349] width 145 height 41
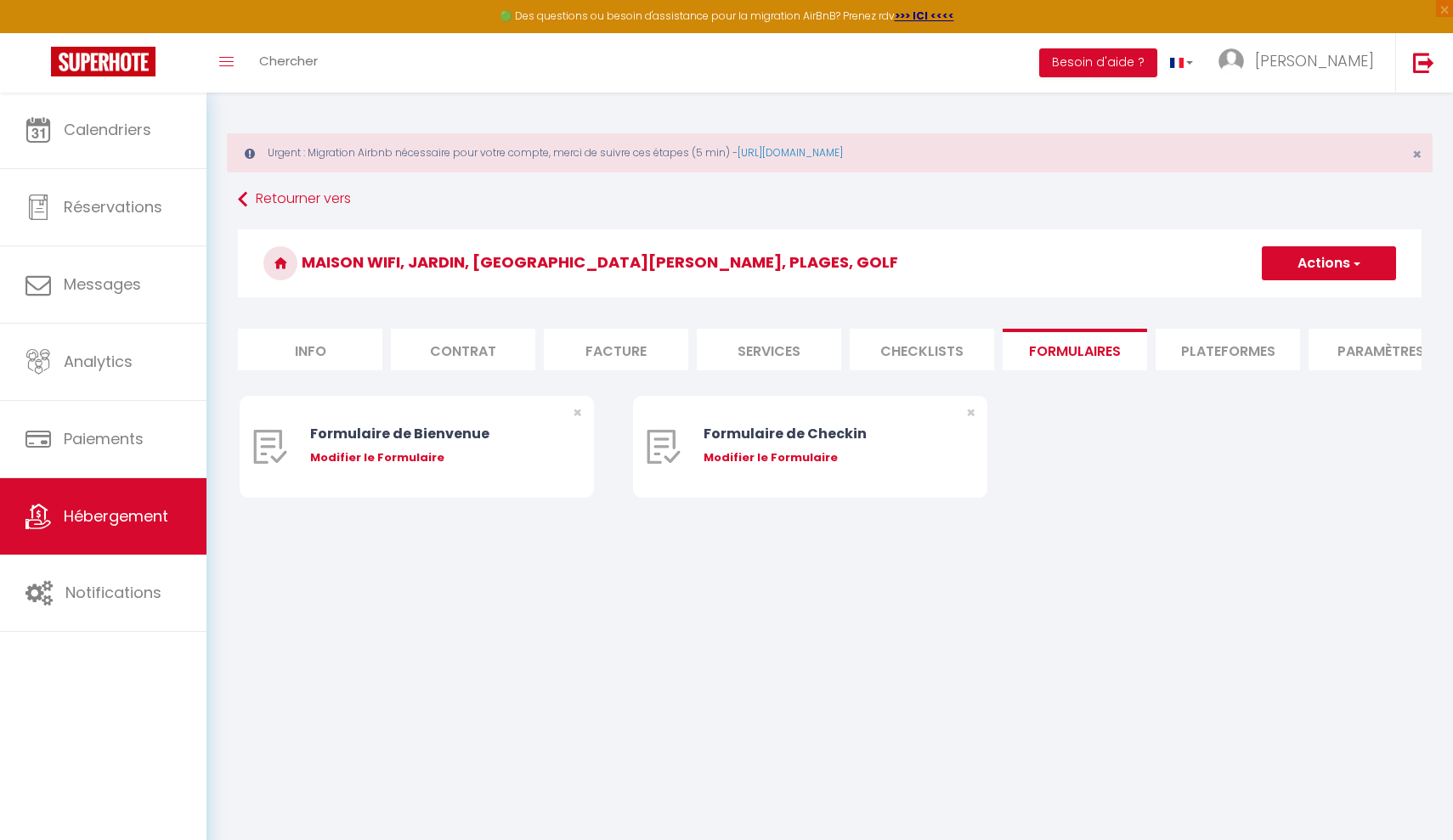
click at [924, 356] on li "Checklists" at bounding box center [922, 349] width 145 height 41
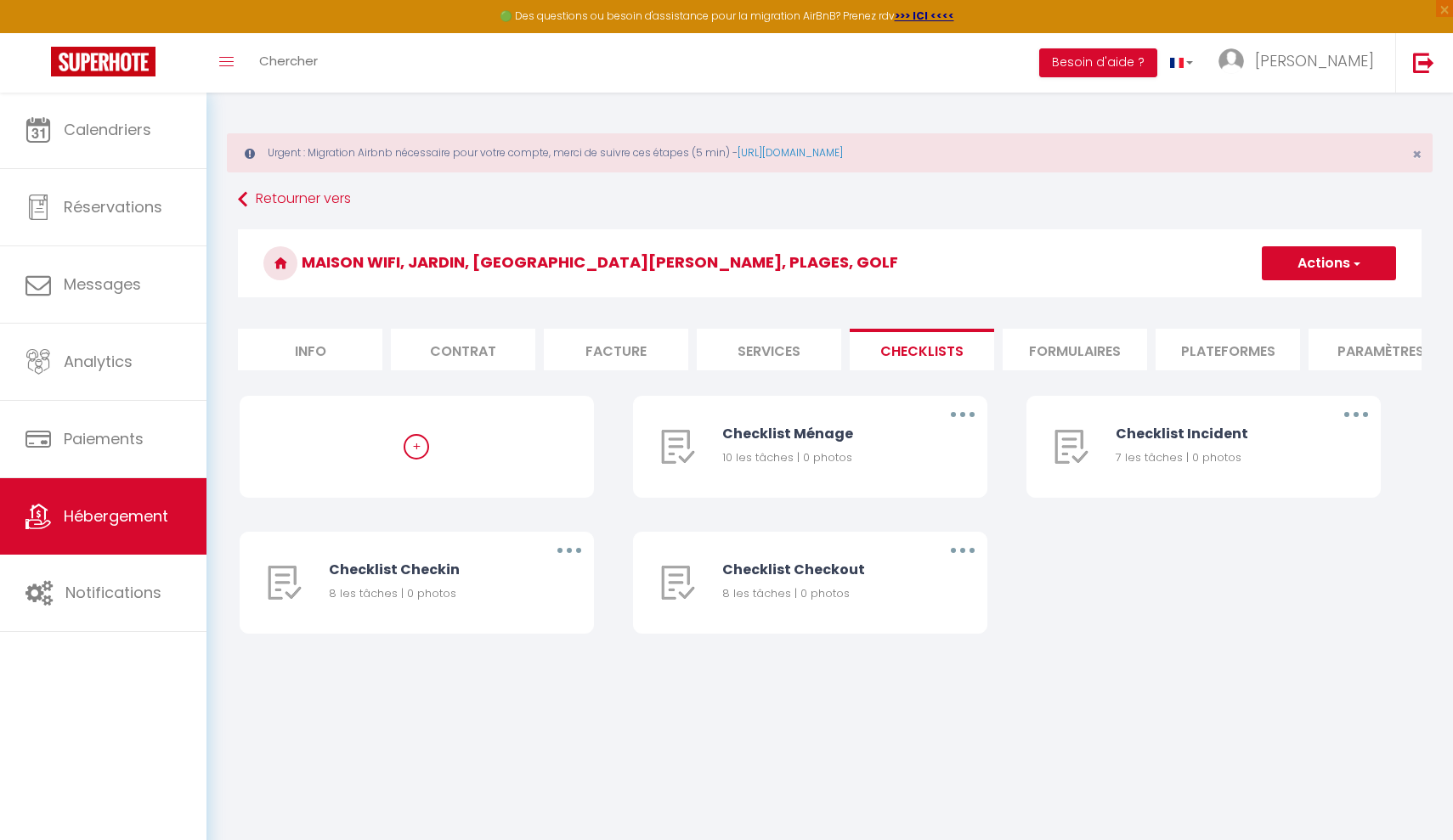
click at [1205, 350] on li "Plateformes" at bounding box center [1227, 349] width 145 height 41
select select
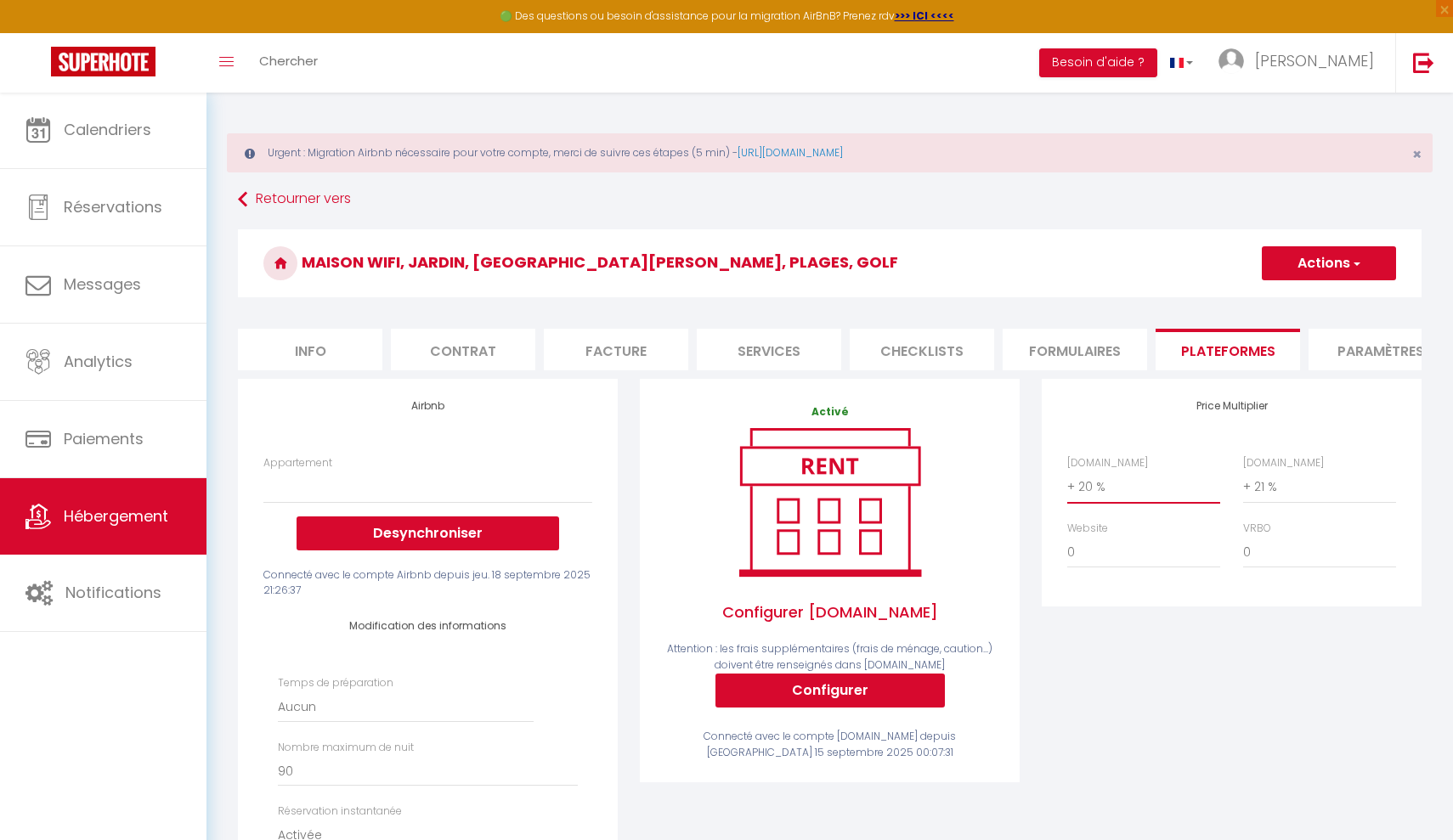
select select "+ 10 %"
select select
select select "+ 10 %"
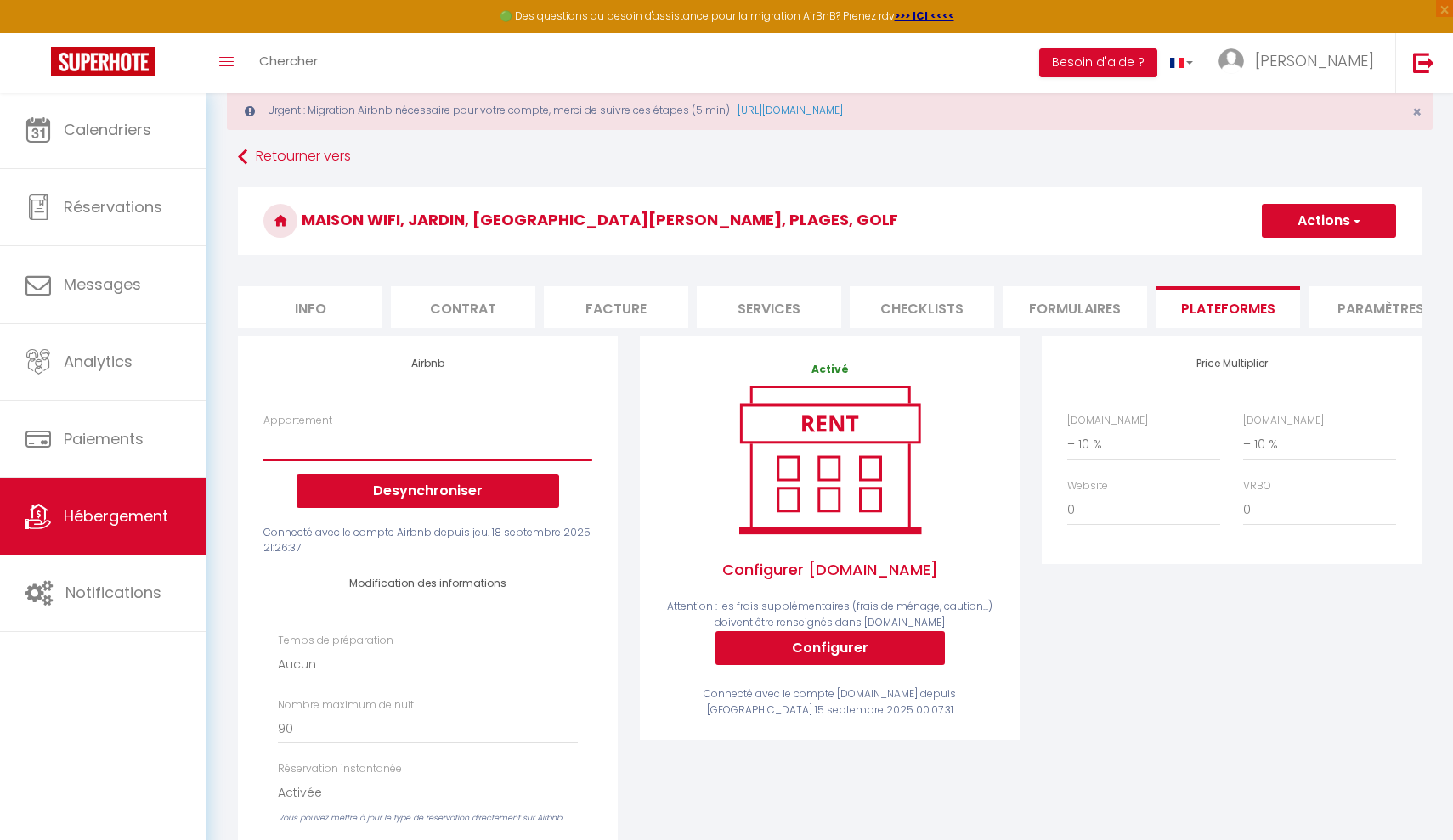
scroll to position [46, 0]
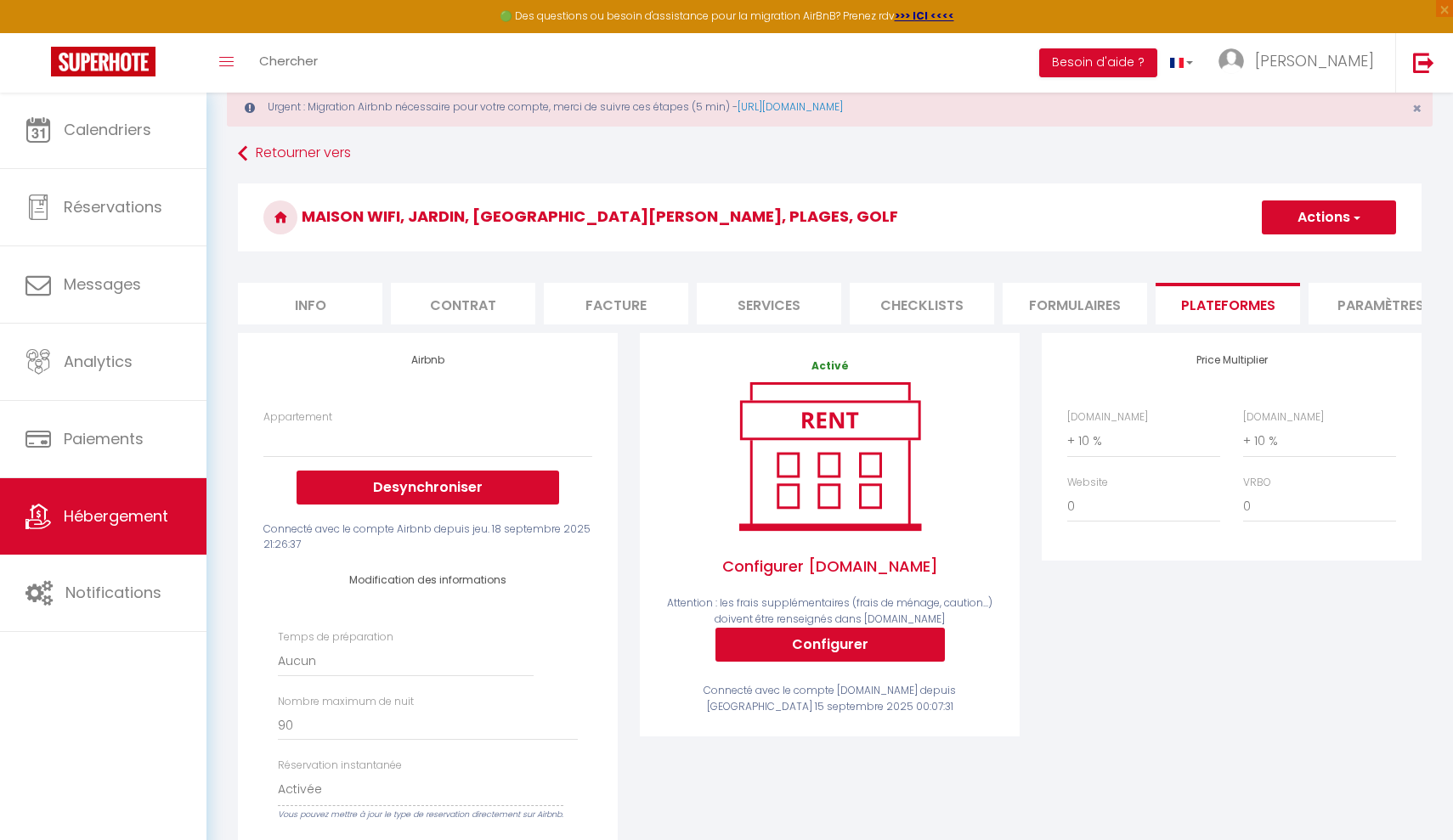
click at [1334, 219] on button "Actions" at bounding box center [1328, 217] width 134 height 34
click at [1317, 253] on link "Enregistrer" at bounding box center [1328, 255] width 134 height 22
select select
select select "EUR"
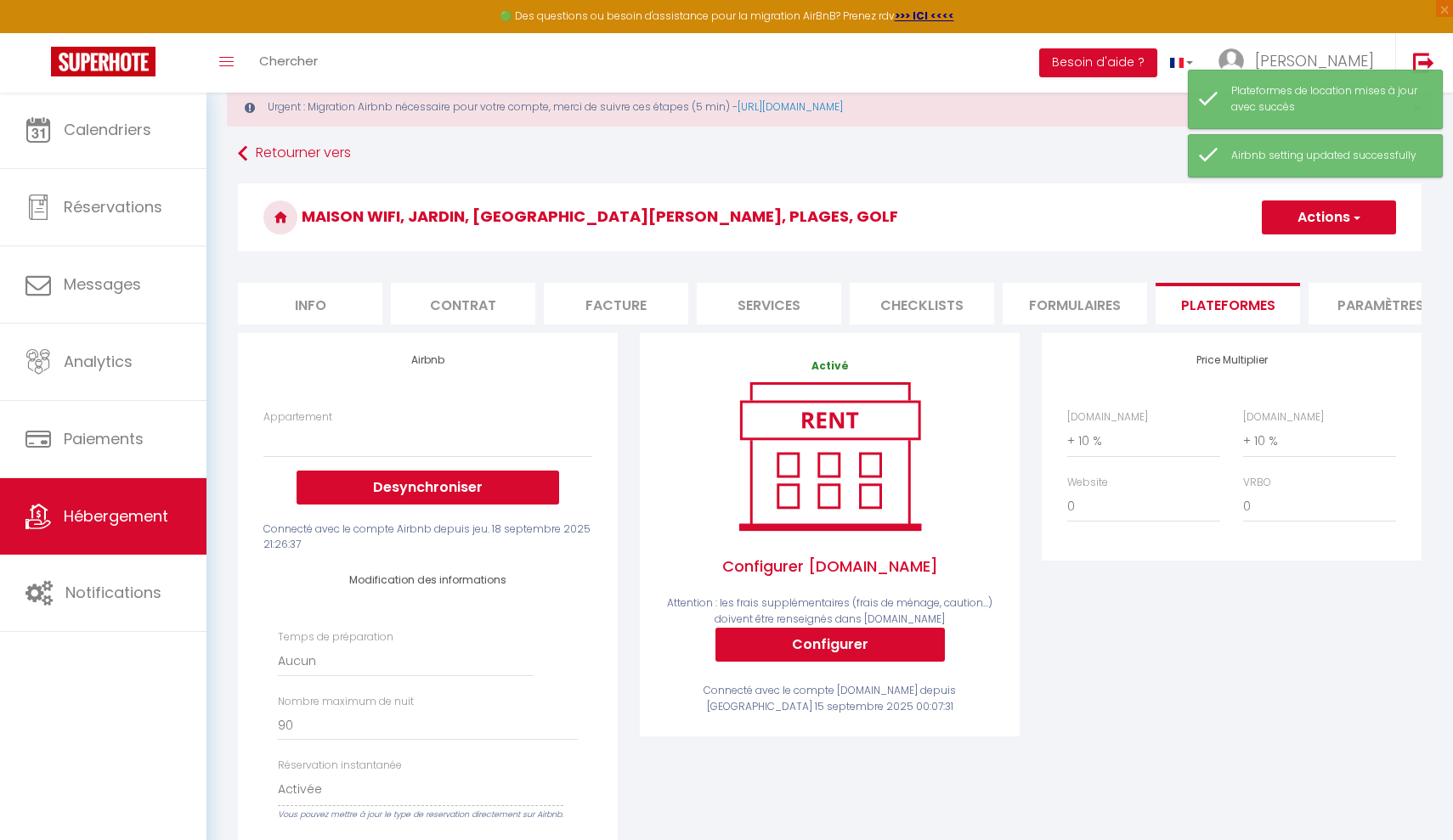
click at [91, 520] on span "Hébergement" at bounding box center [116, 516] width 104 height 22
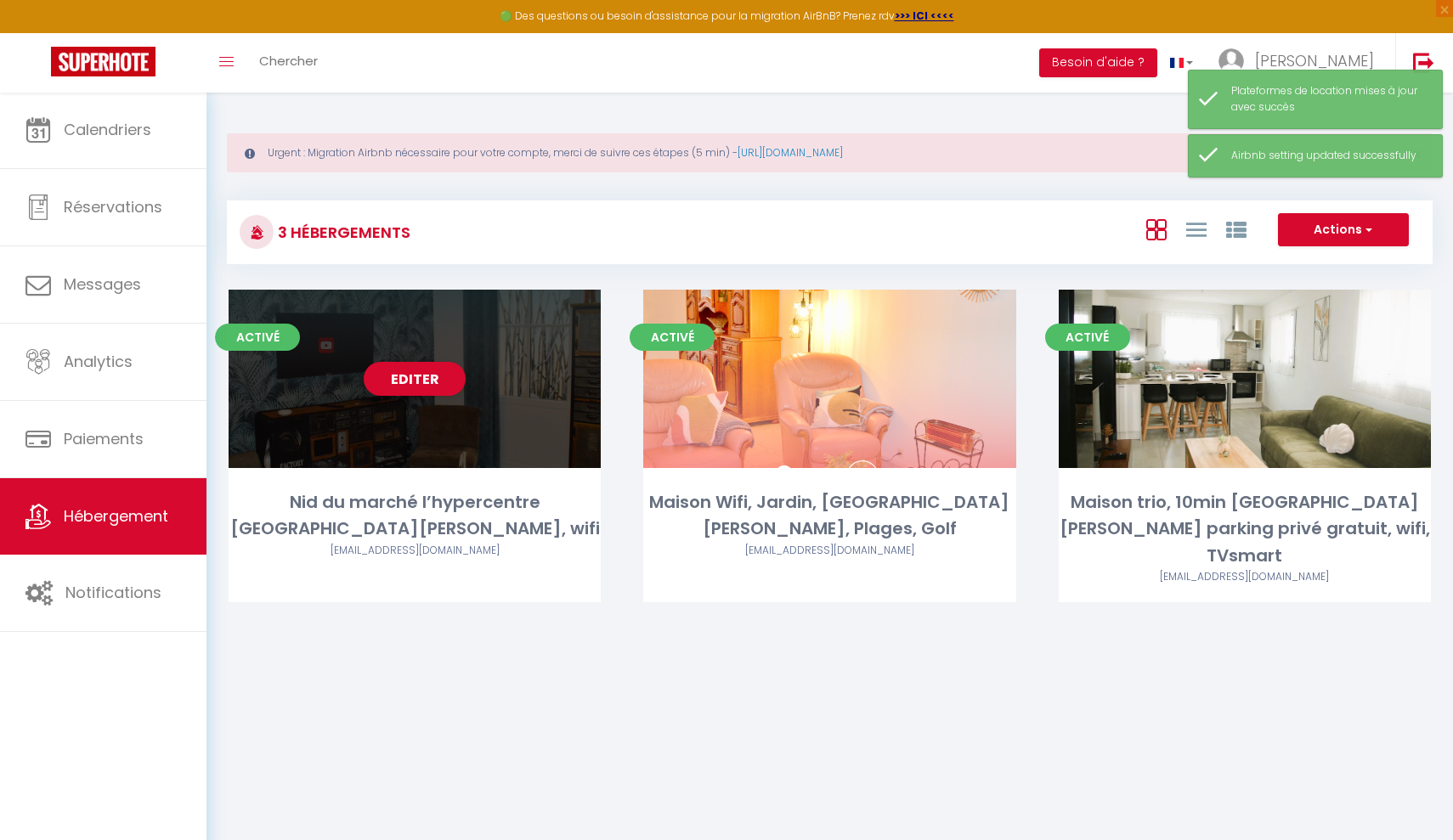
click at [383, 420] on div "Editer" at bounding box center [414, 378] width 372 height 178
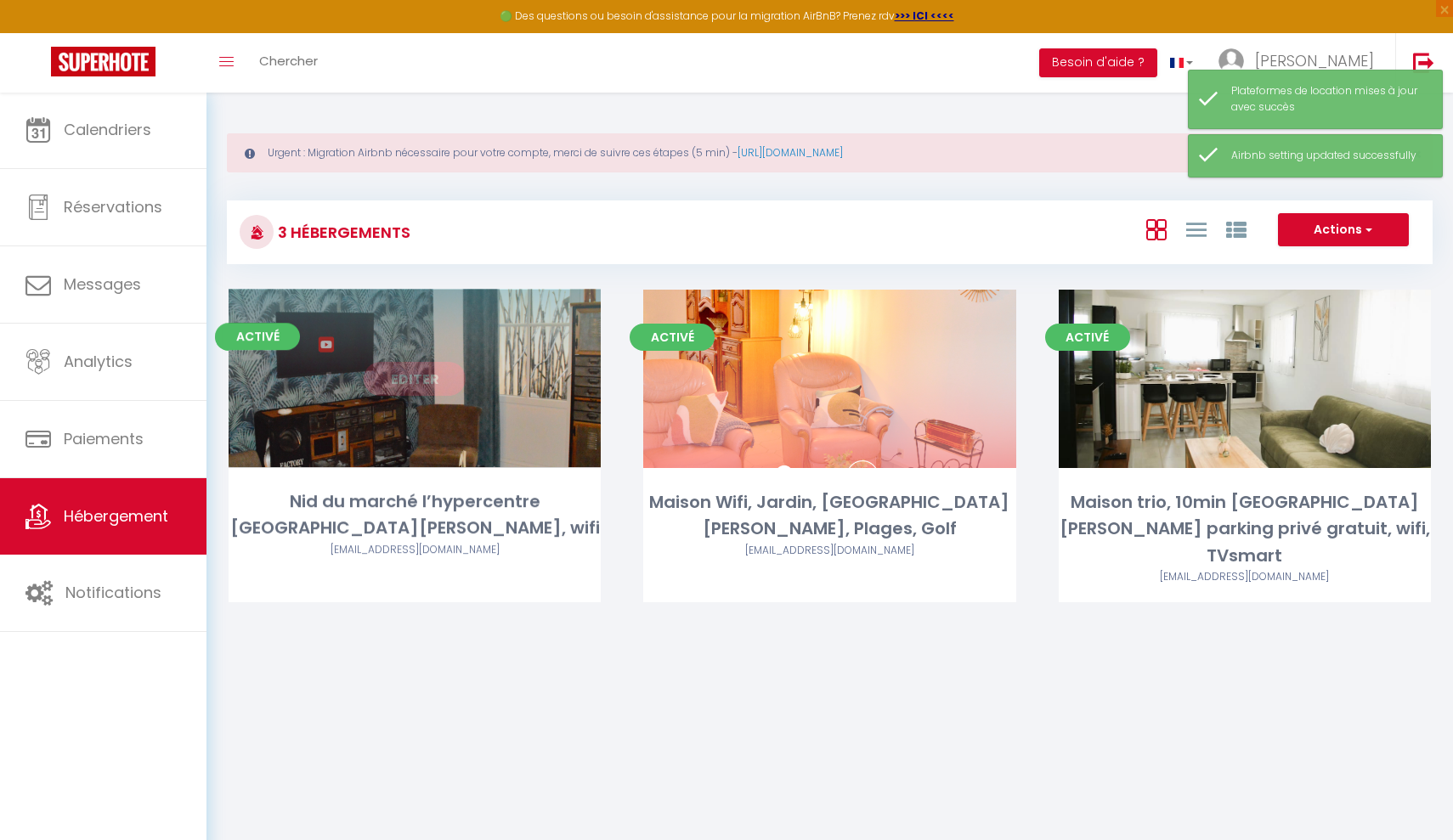
click at [408, 379] on link "Editer" at bounding box center [415, 379] width 102 height 34
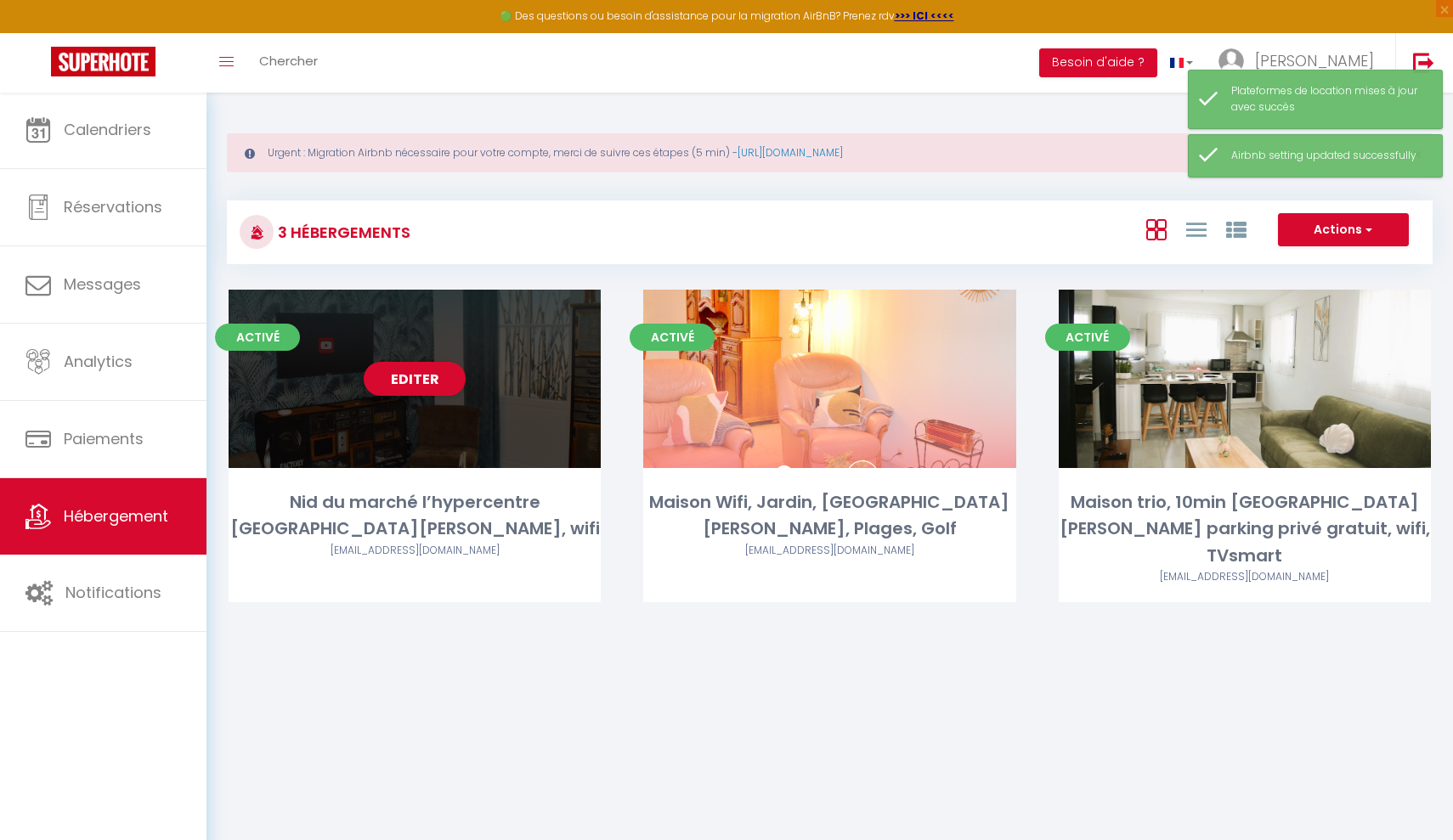
click at [458, 339] on div "Editer" at bounding box center [414, 378] width 372 height 178
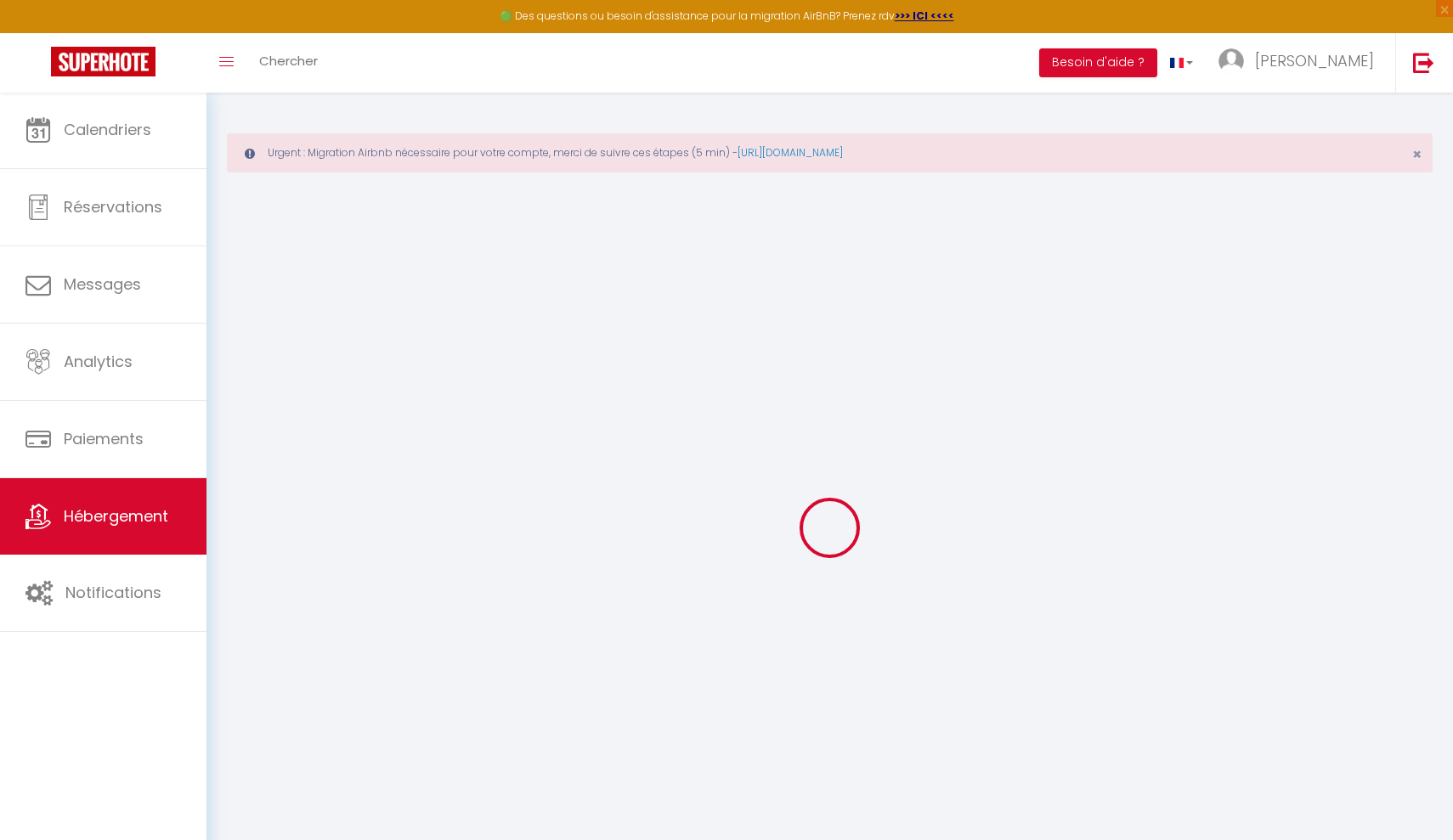
select select "+ 10 %"
checkbox input "false"
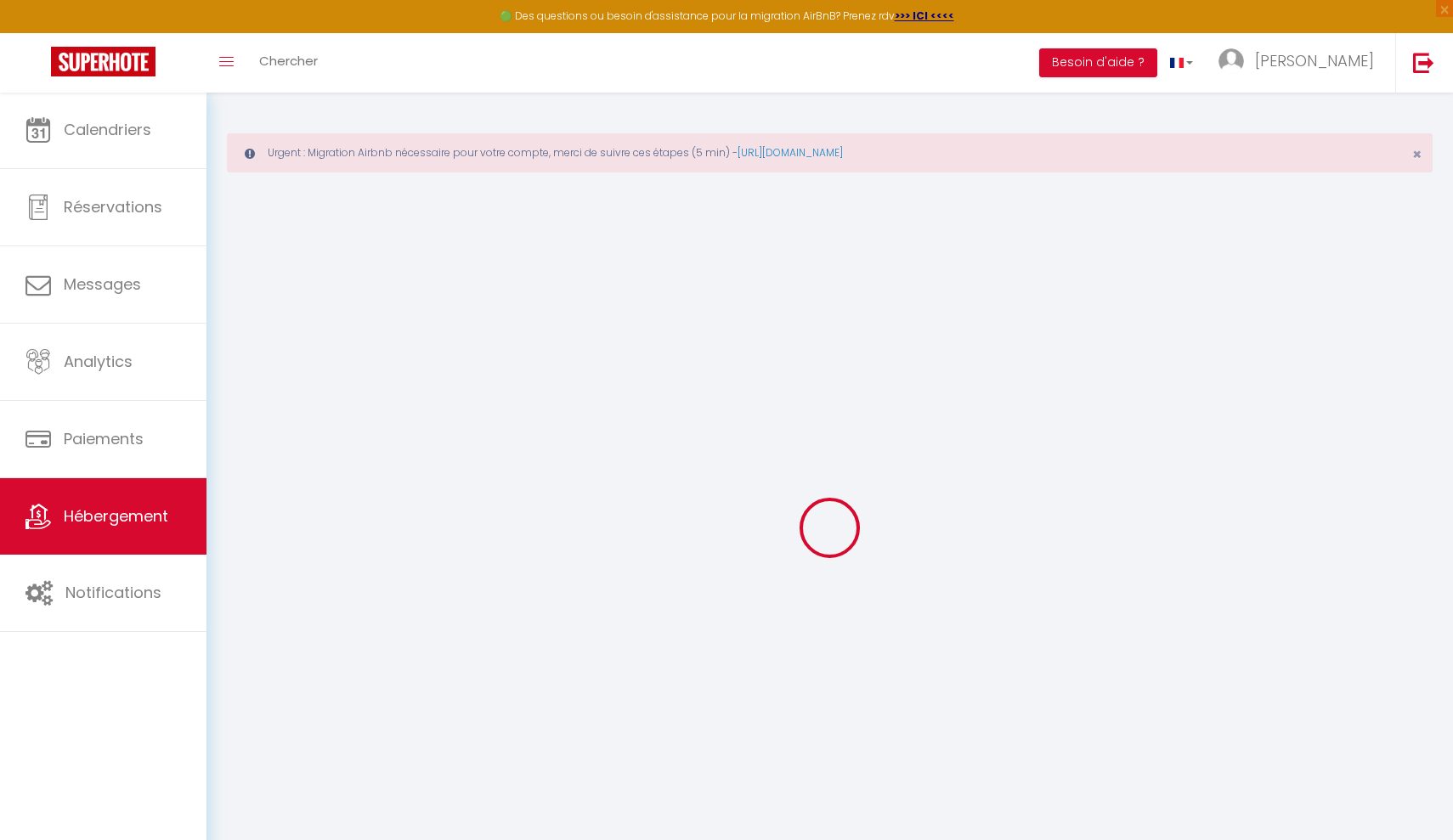
checkbox input "false"
select select "16:00"
select select "23:45"
select select "11:00"
select select "30"
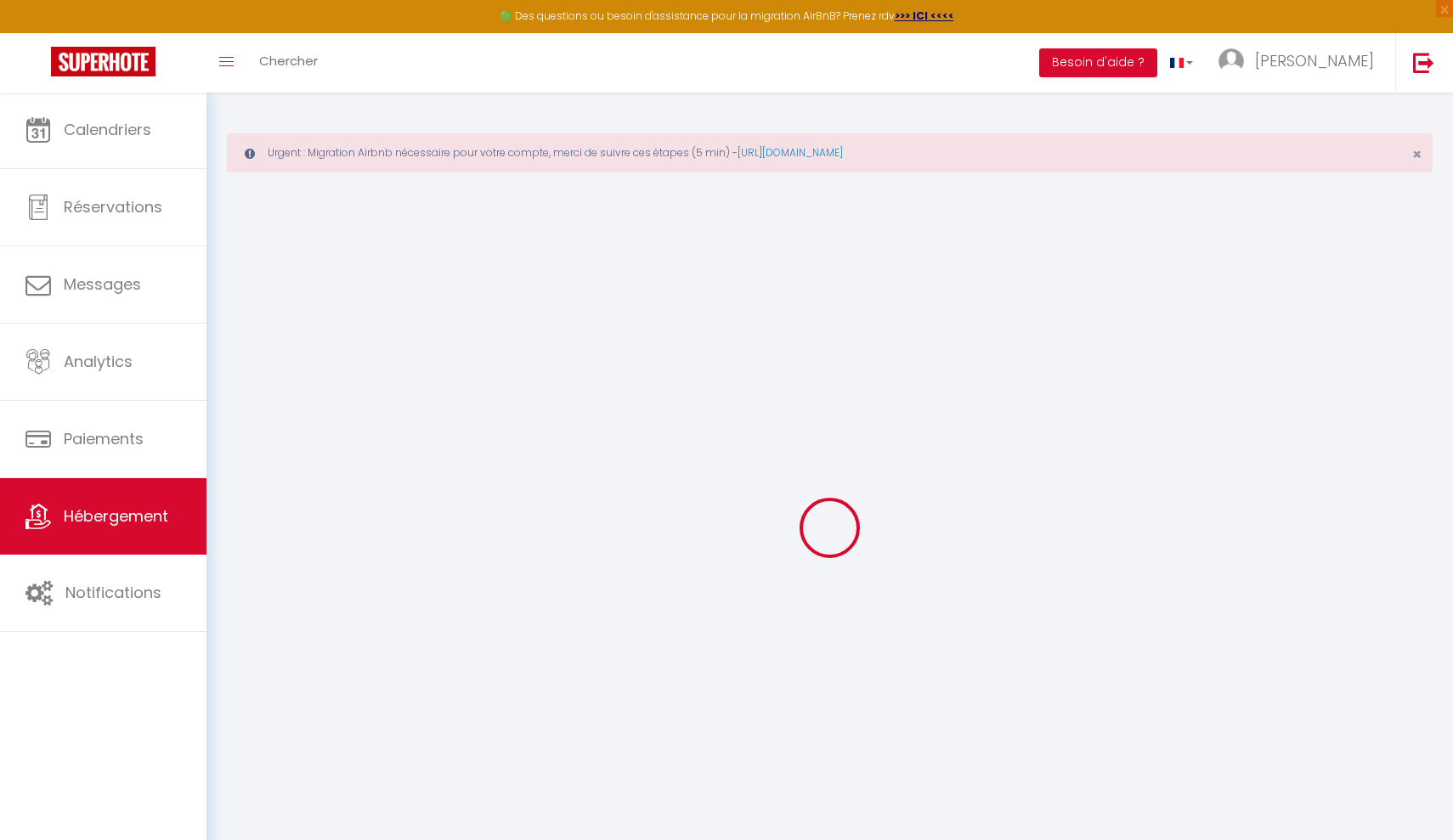
select select "120"
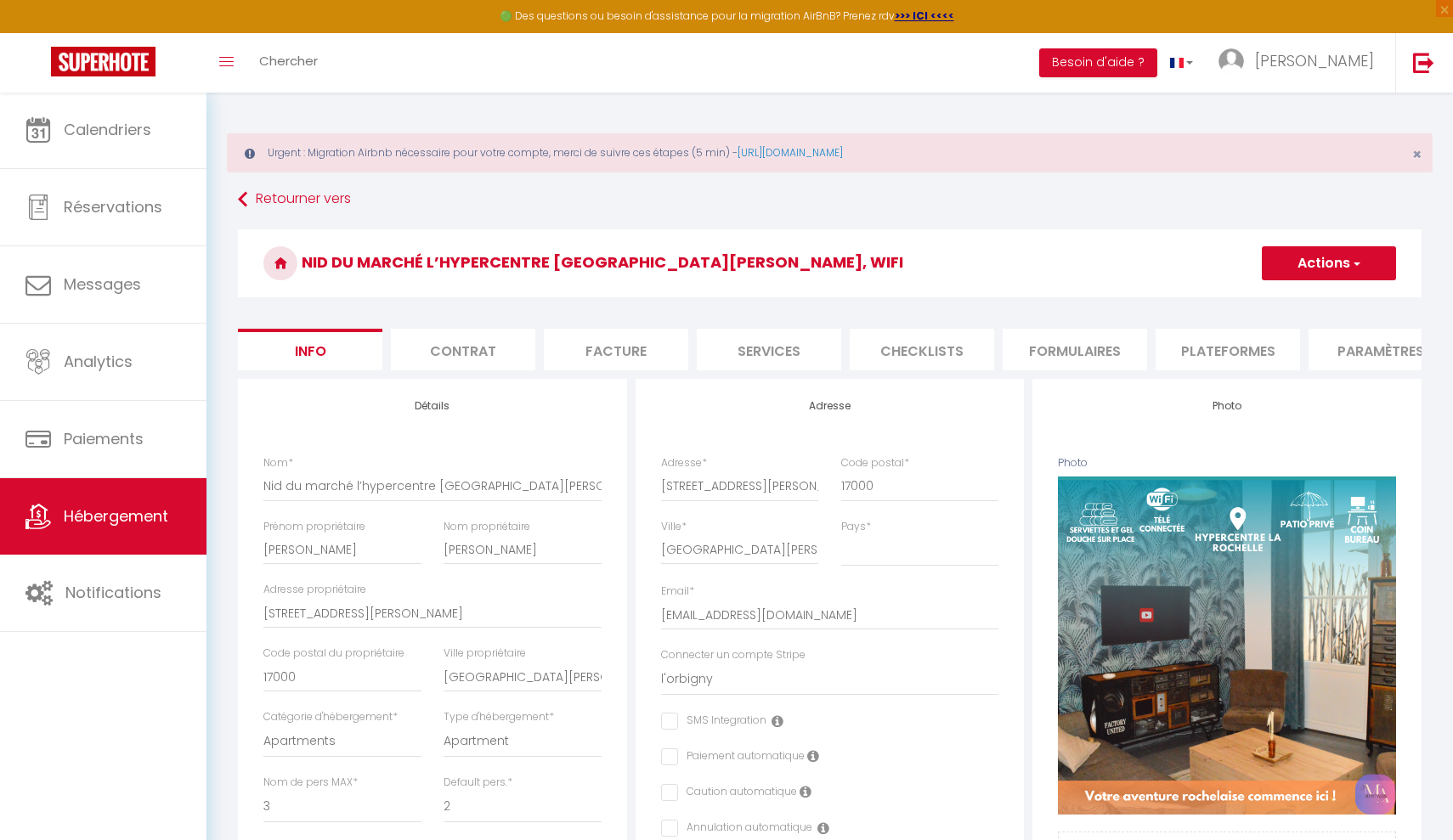
checkbox input "false"
click at [1215, 346] on li "Plateformes" at bounding box center [1227, 349] width 145 height 41
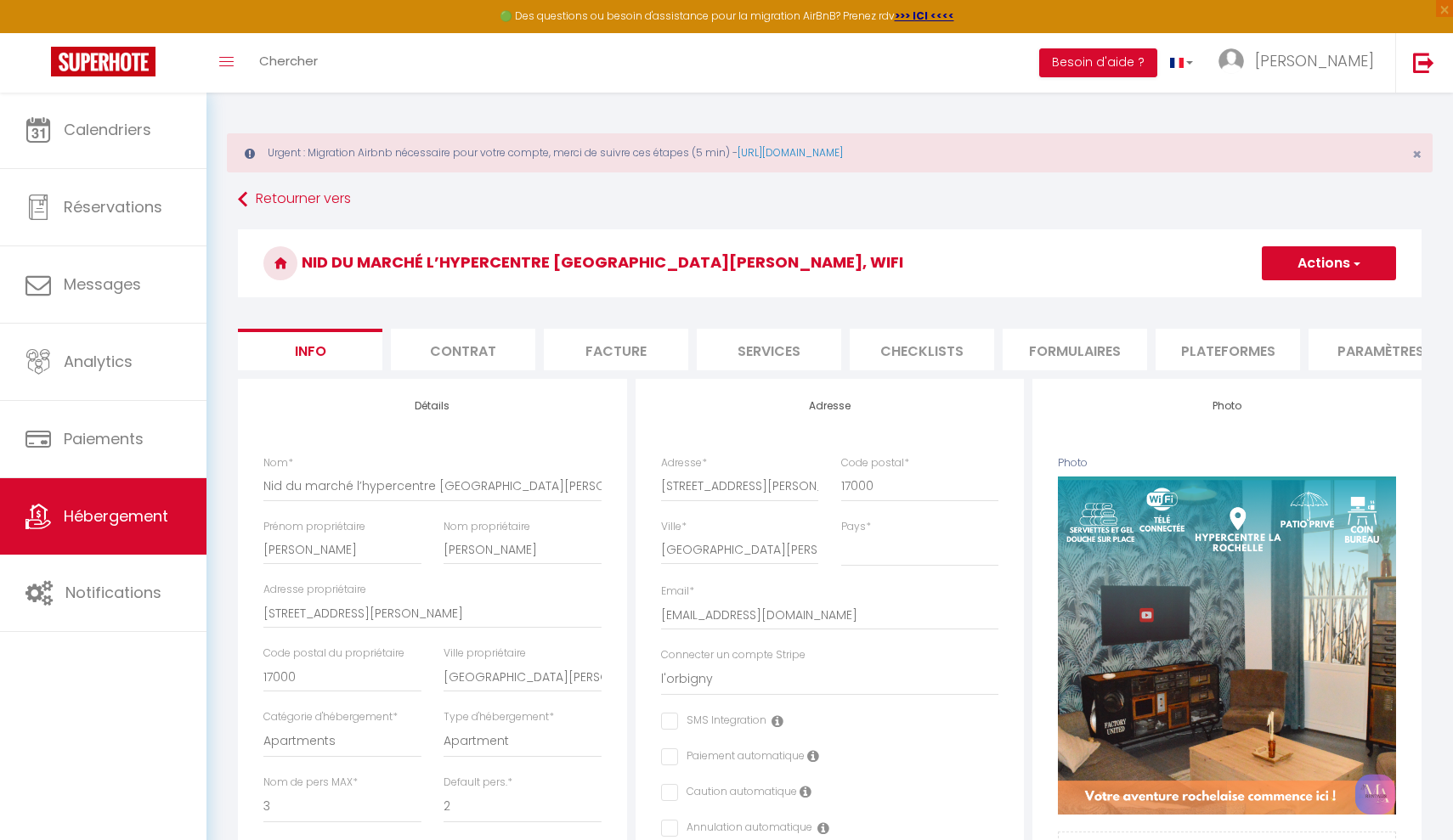
select select
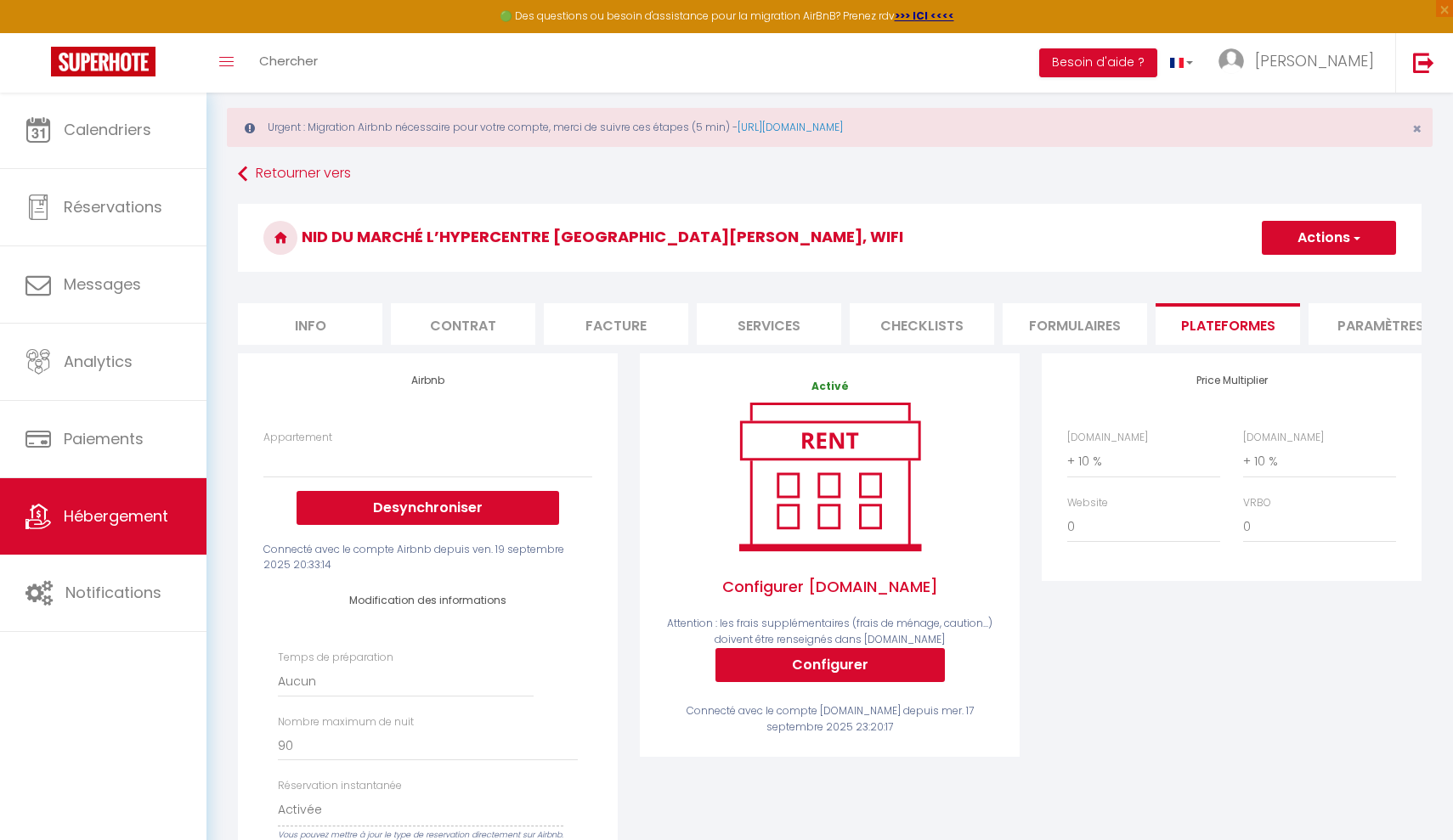
scroll to position [21, 0]
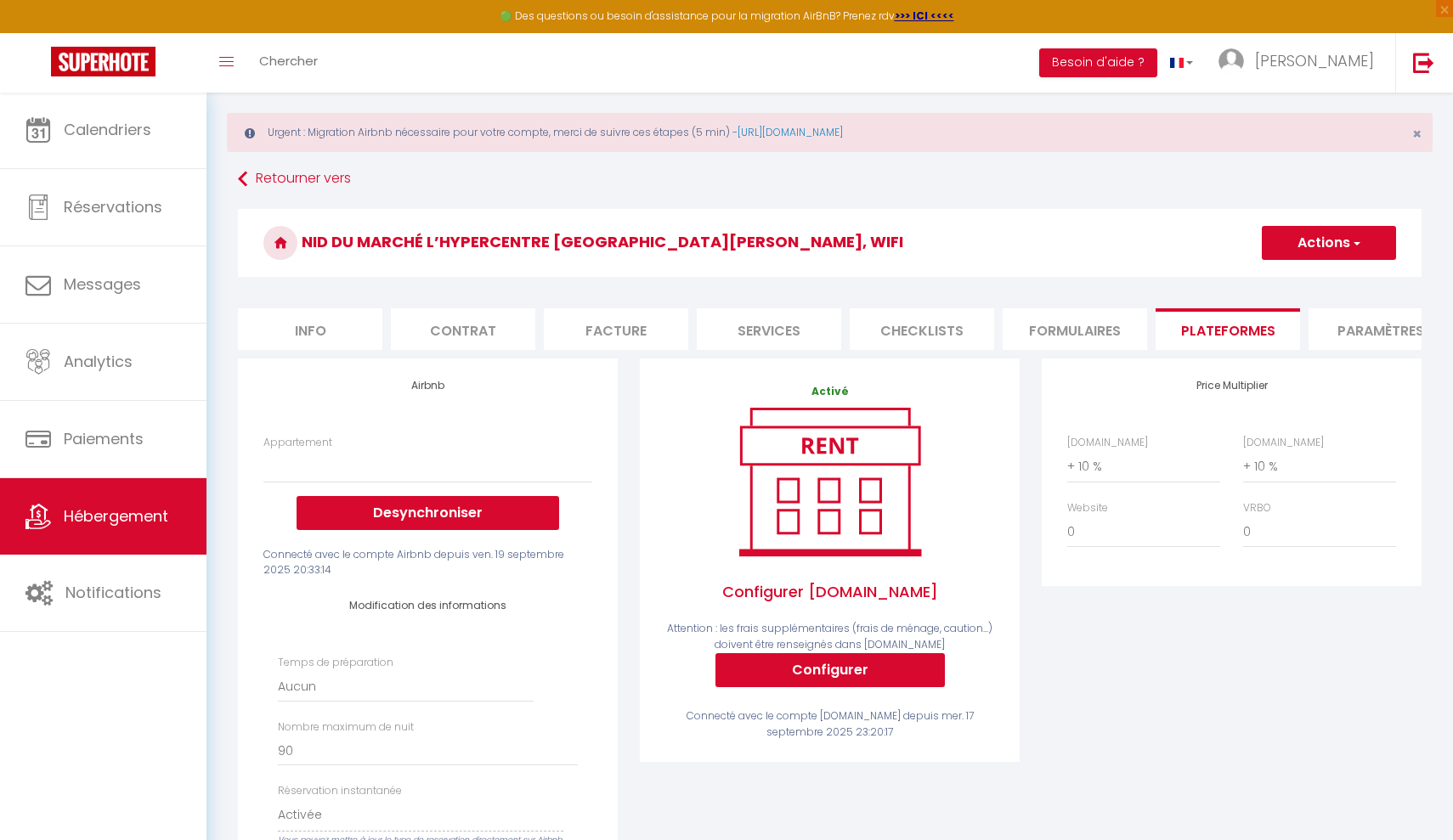
click at [106, 493] on link "Hébergement" at bounding box center [103, 516] width 207 height 77
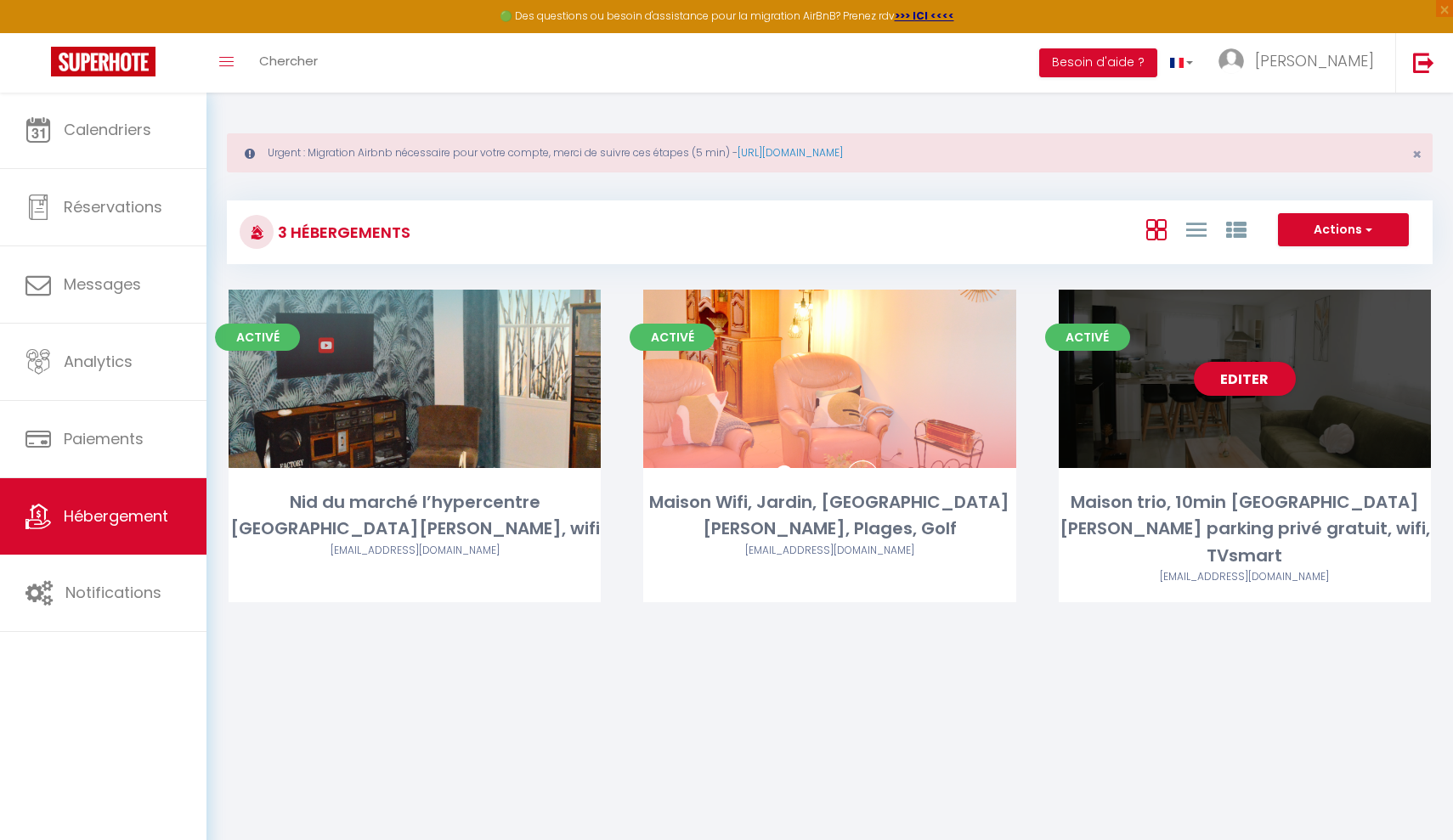
click at [1232, 354] on div "Editer" at bounding box center [1244, 378] width 372 height 178
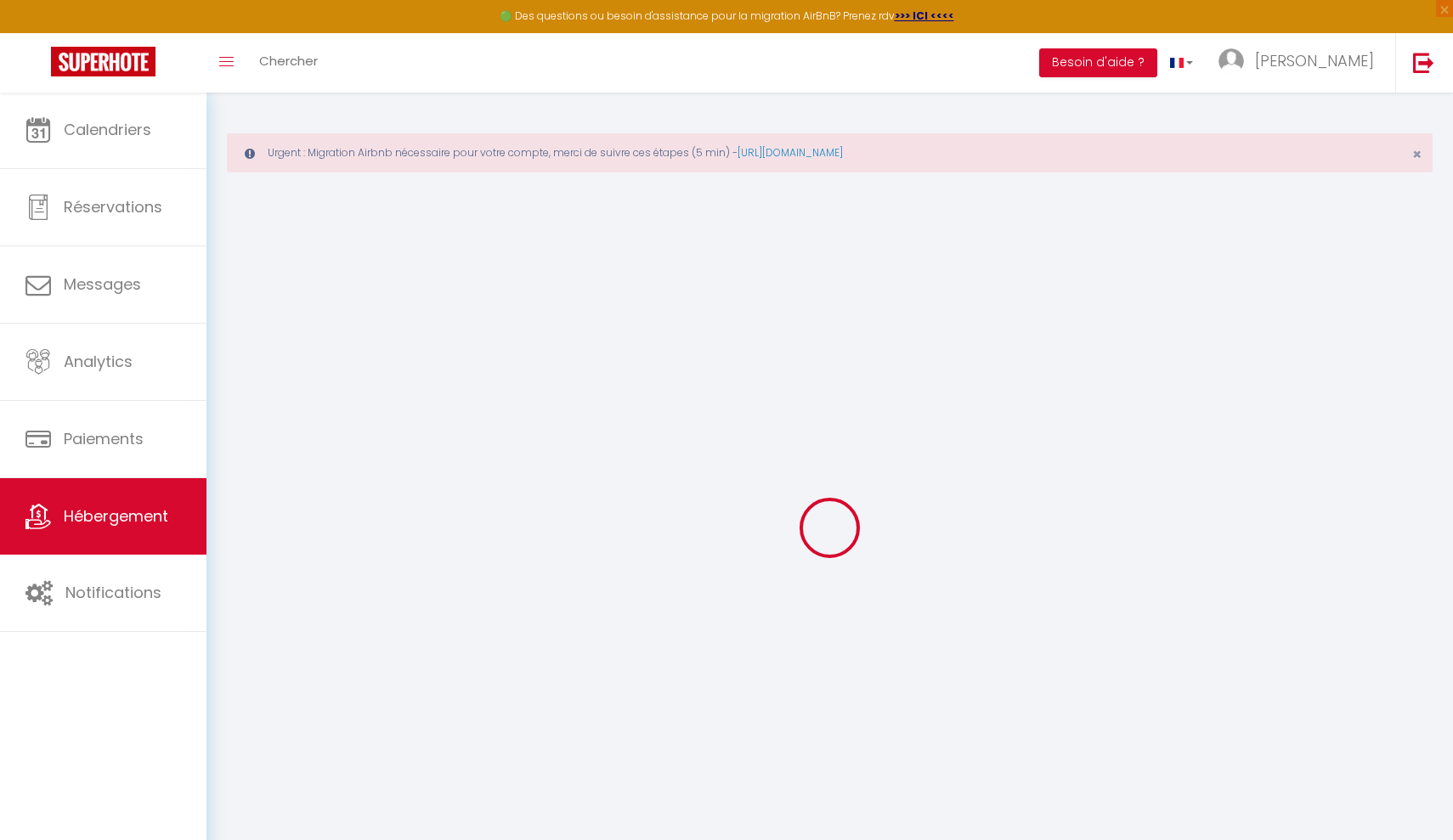
select select "+ 20 %"
select select "+ 21 %"
checkbox input "true"
checkbox input "false"
checkbox input "true"
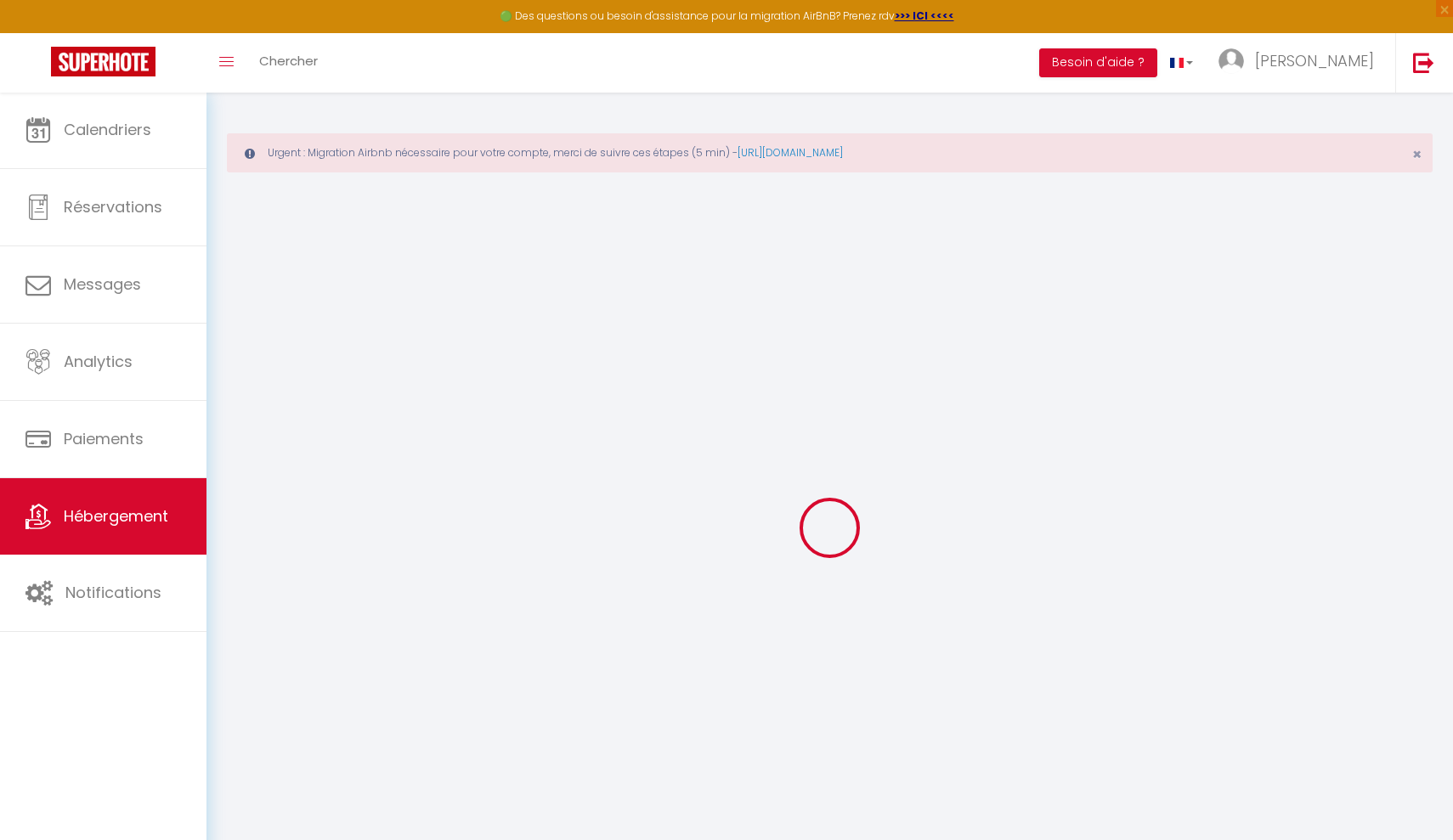
checkbox input "true"
select select "16:00"
select select
select select "11:00"
select select "30"
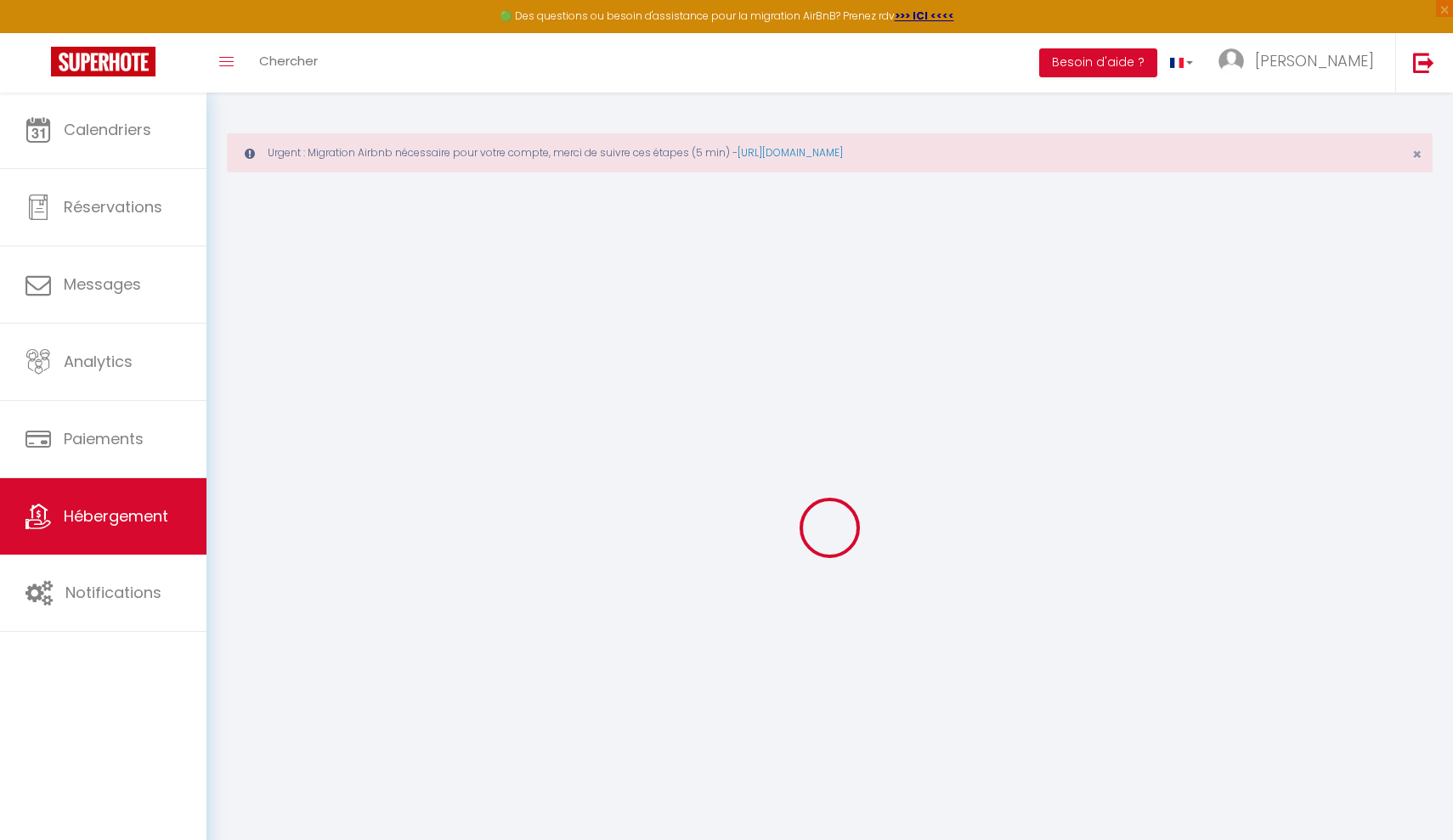
select select "120"
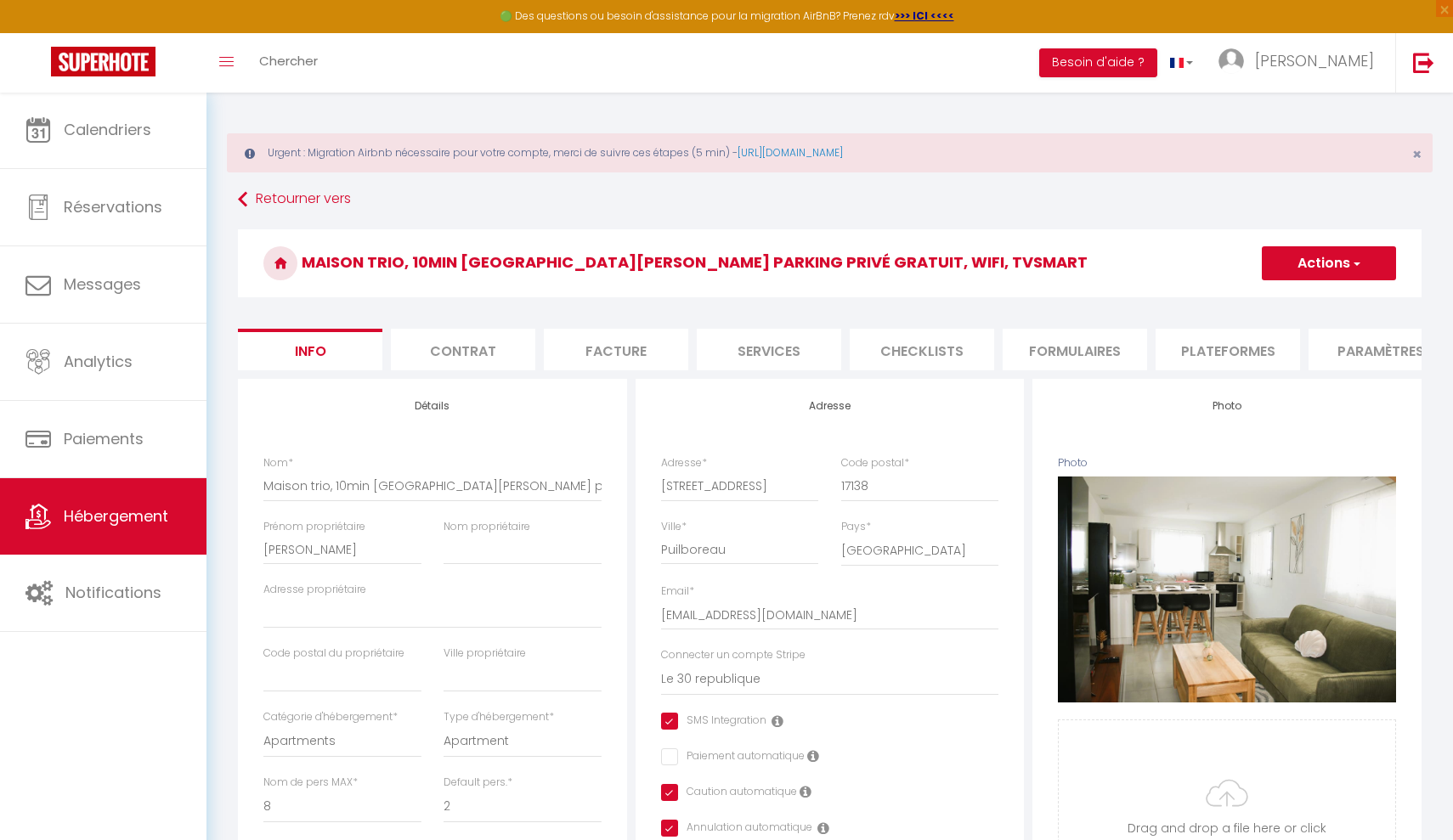
select select
checkbox input "true"
checkbox input "false"
checkbox input "true"
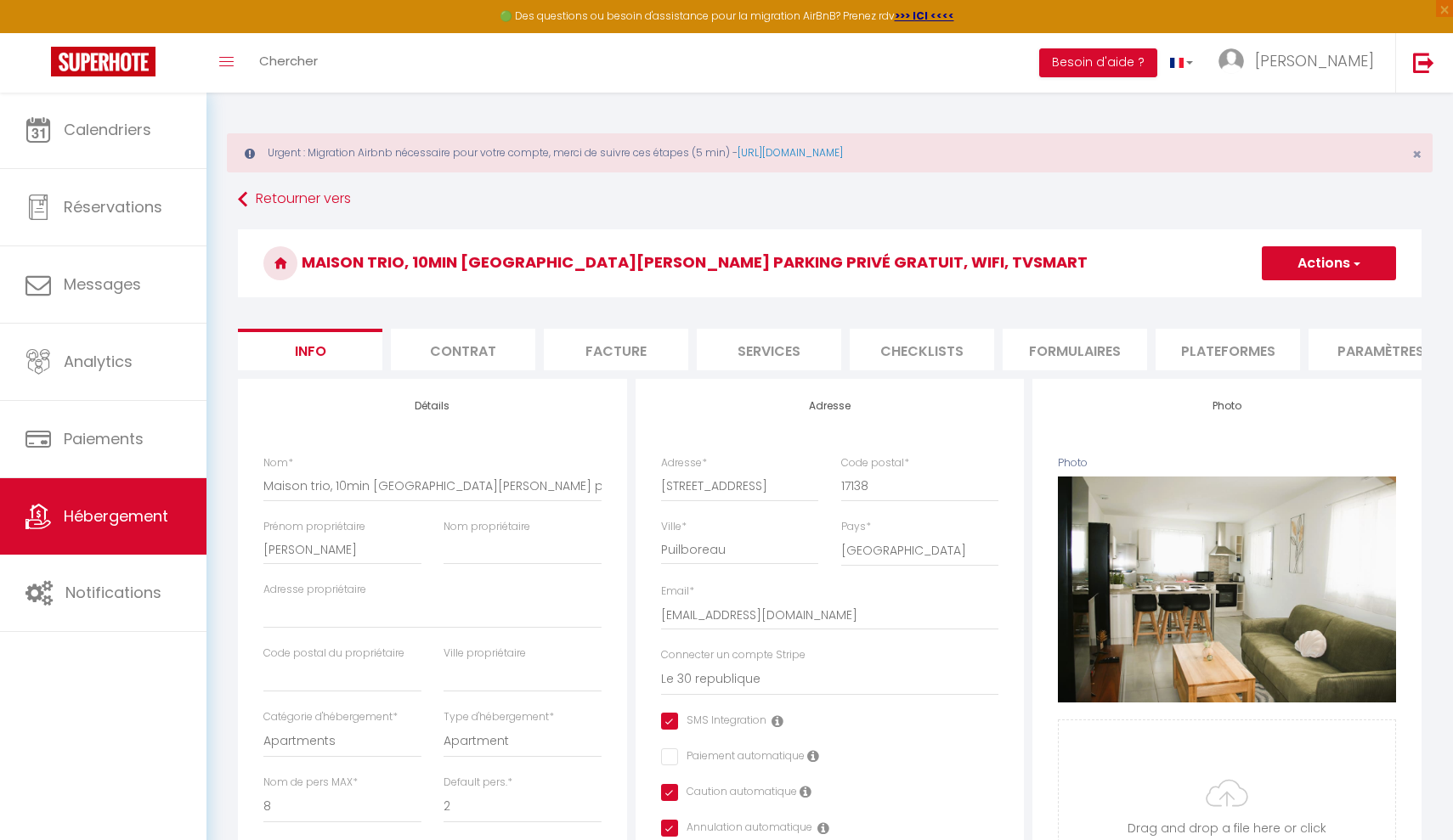
click at [1232, 353] on li "Plateformes" at bounding box center [1227, 349] width 145 height 41
select select
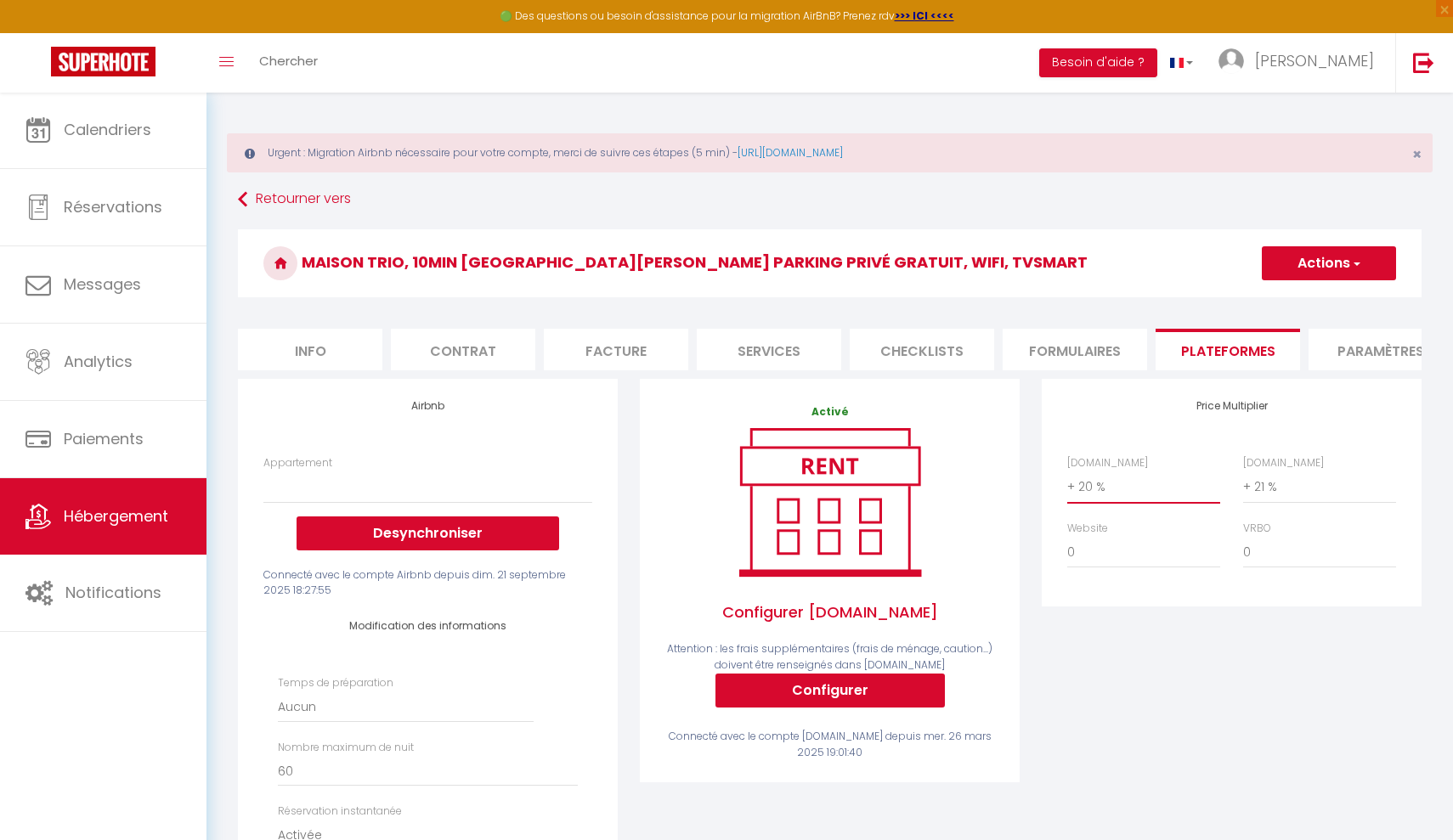
select select "+ 10 %"
select select
select select "+ 10 %"
click at [1303, 267] on button "Actions" at bounding box center [1328, 263] width 134 height 34
click at [1307, 304] on link "Enregistrer" at bounding box center [1328, 300] width 134 height 22
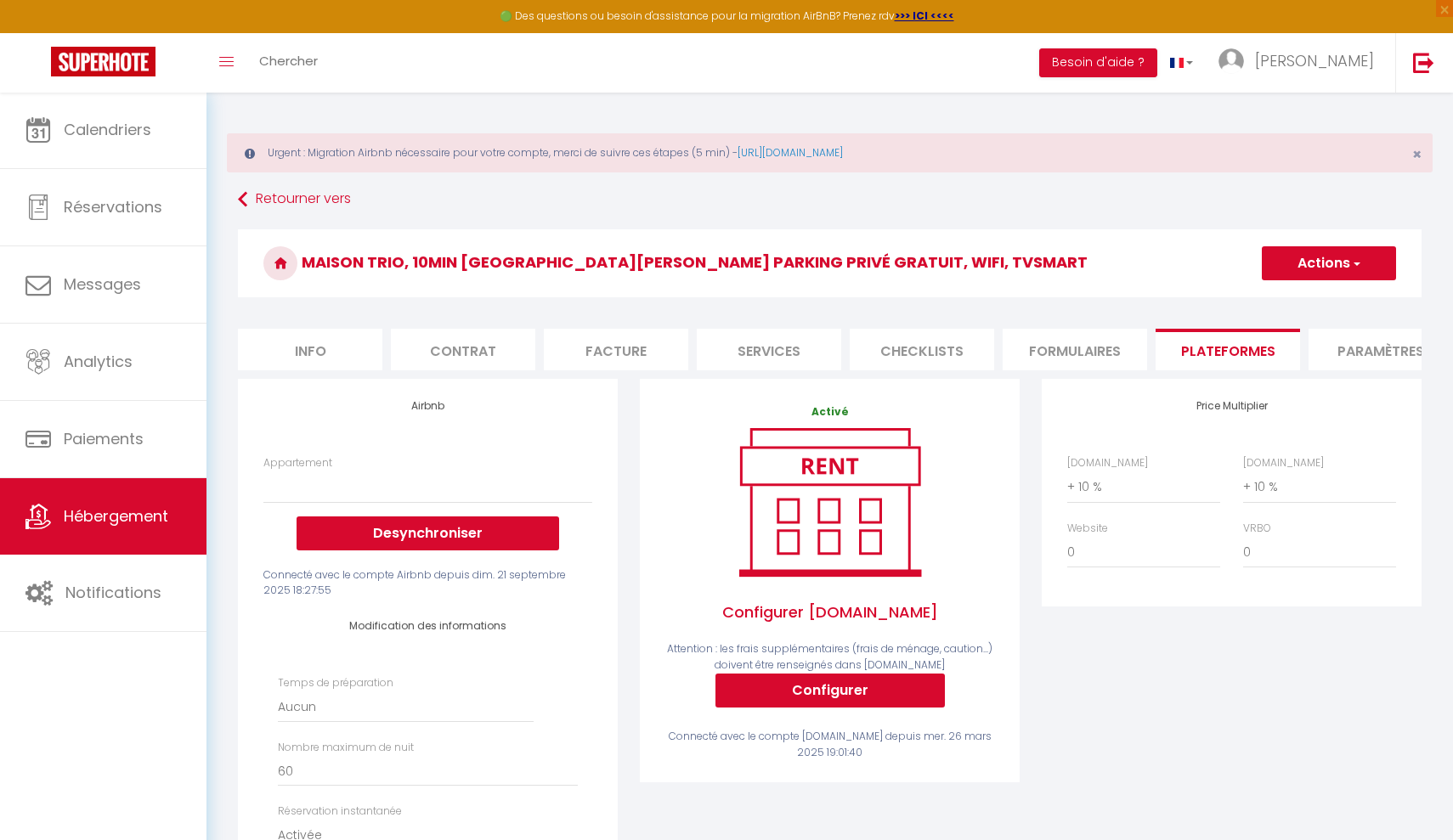
select select
select select "EUR"
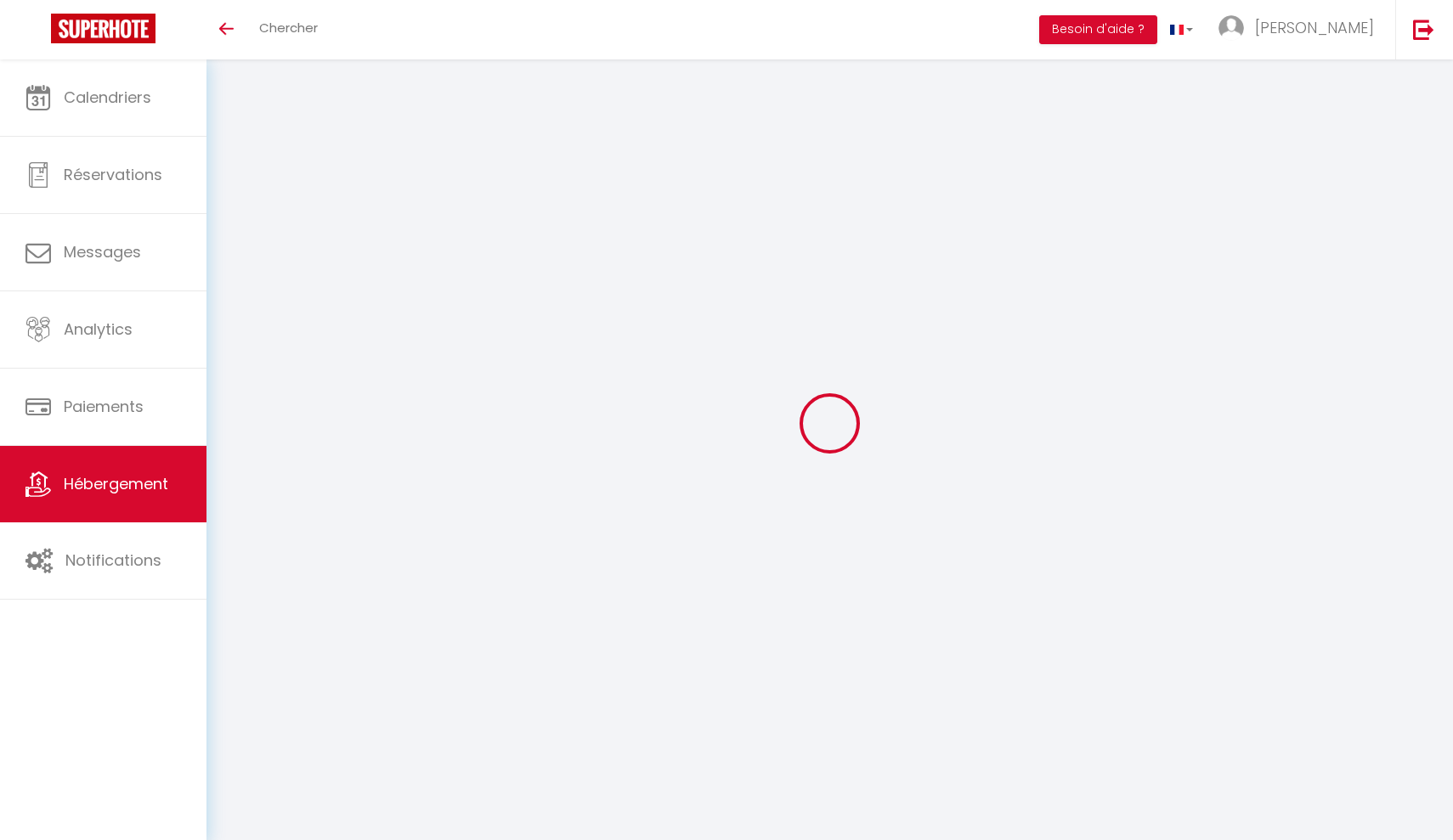
select select "+ 10 %"
select select "EUR"
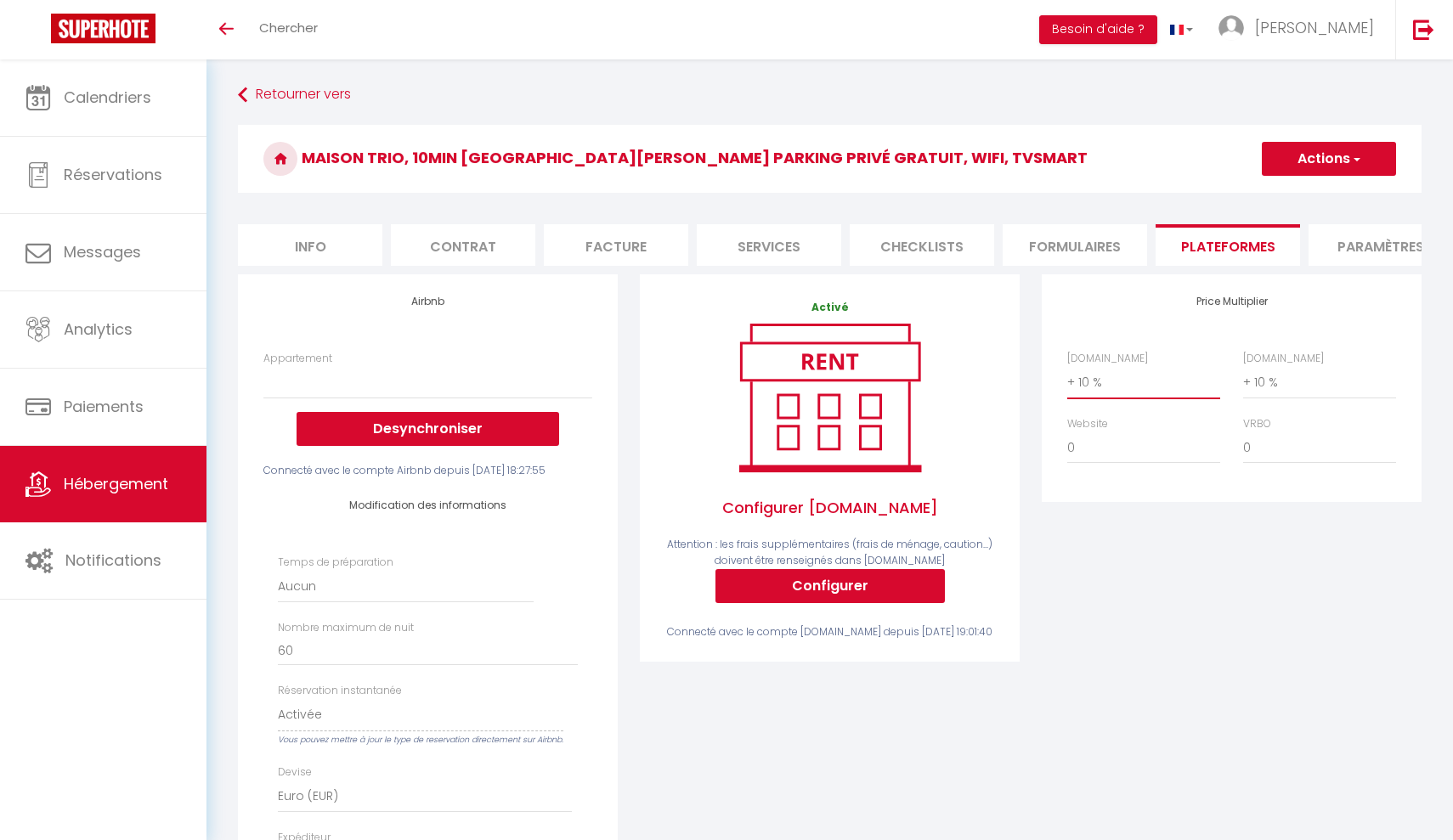
select select "0"
select select
select select "0"
click at [1349, 152] on button "Actions" at bounding box center [1328, 158] width 134 height 34
click at [1314, 195] on link "Enregistrer" at bounding box center [1328, 196] width 134 height 22
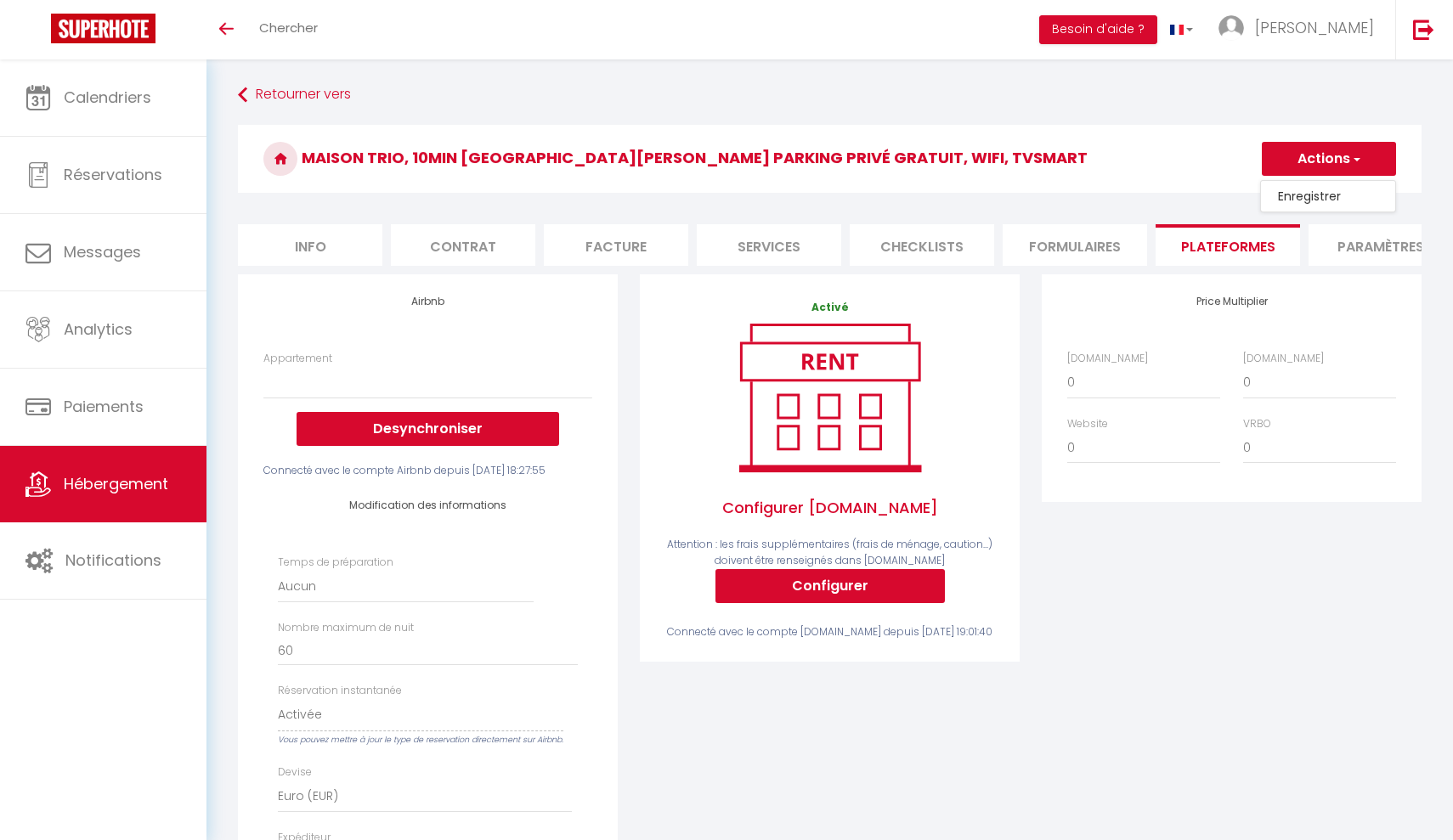
select select
select select "EUR"
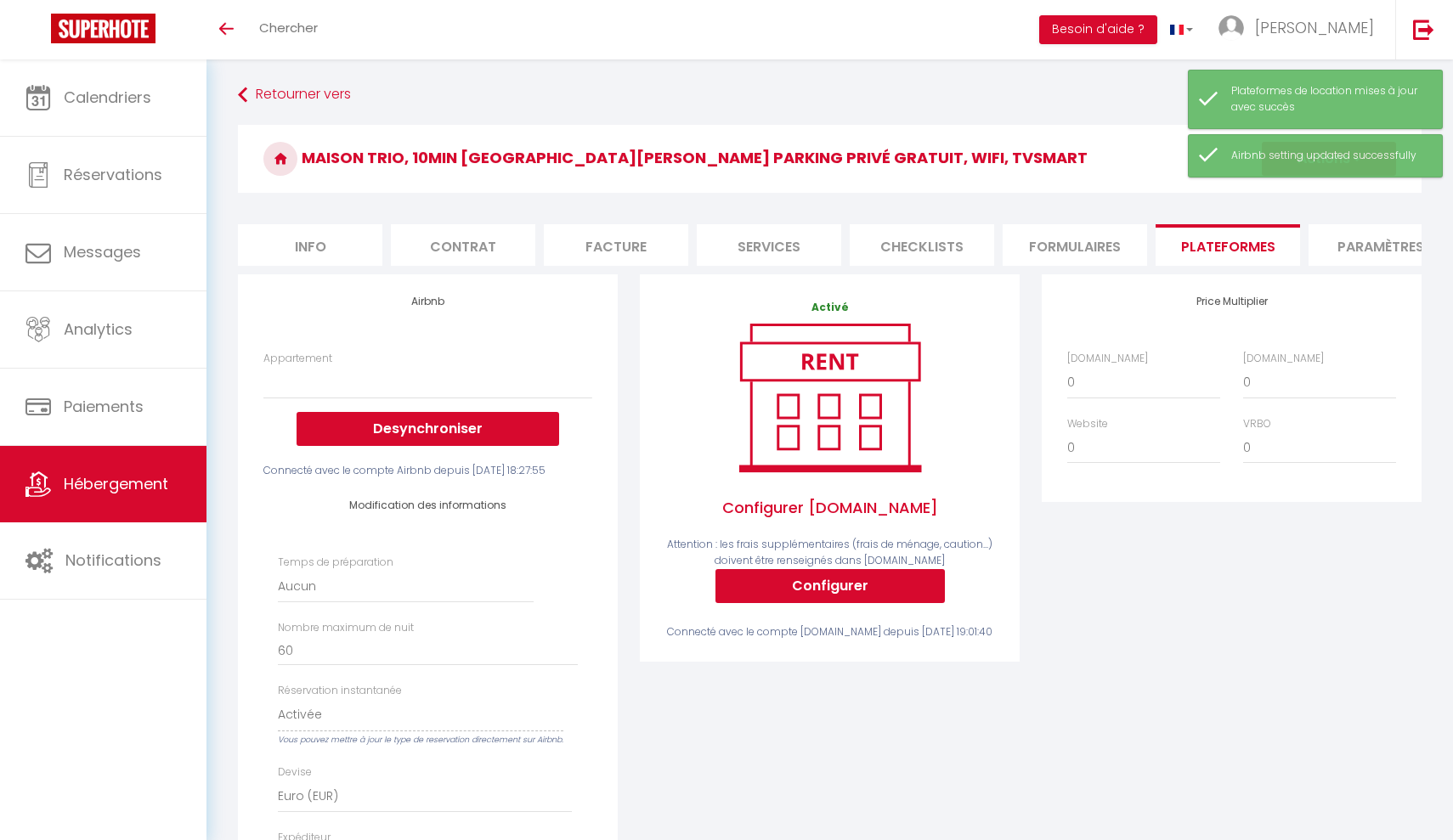
click at [134, 502] on link "Hébergement" at bounding box center [103, 484] width 207 height 77
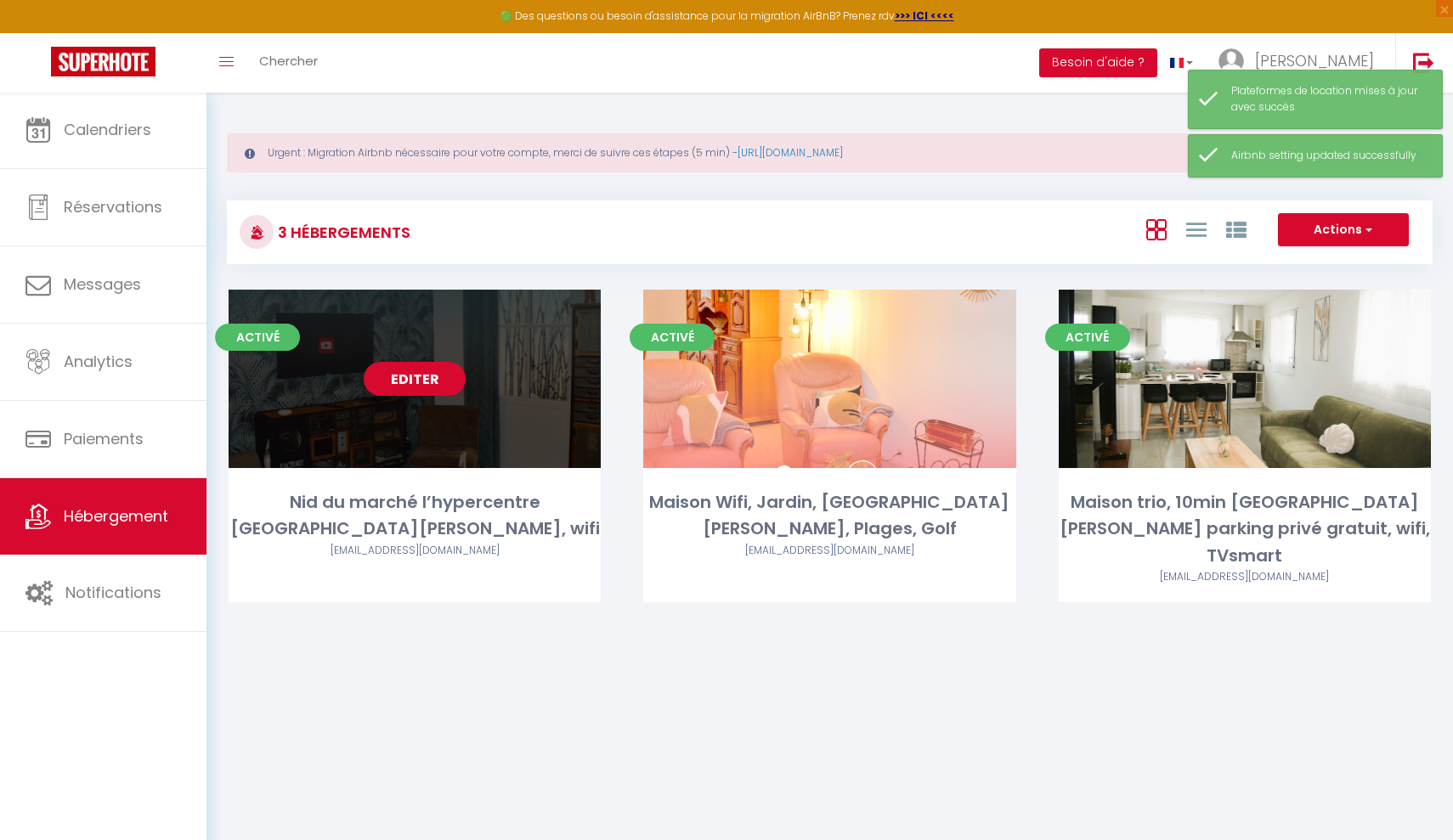
click at [389, 369] on link "Editer" at bounding box center [415, 379] width 102 height 34
click at [414, 339] on div "Editer" at bounding box center [414, 378] width 372 height 178
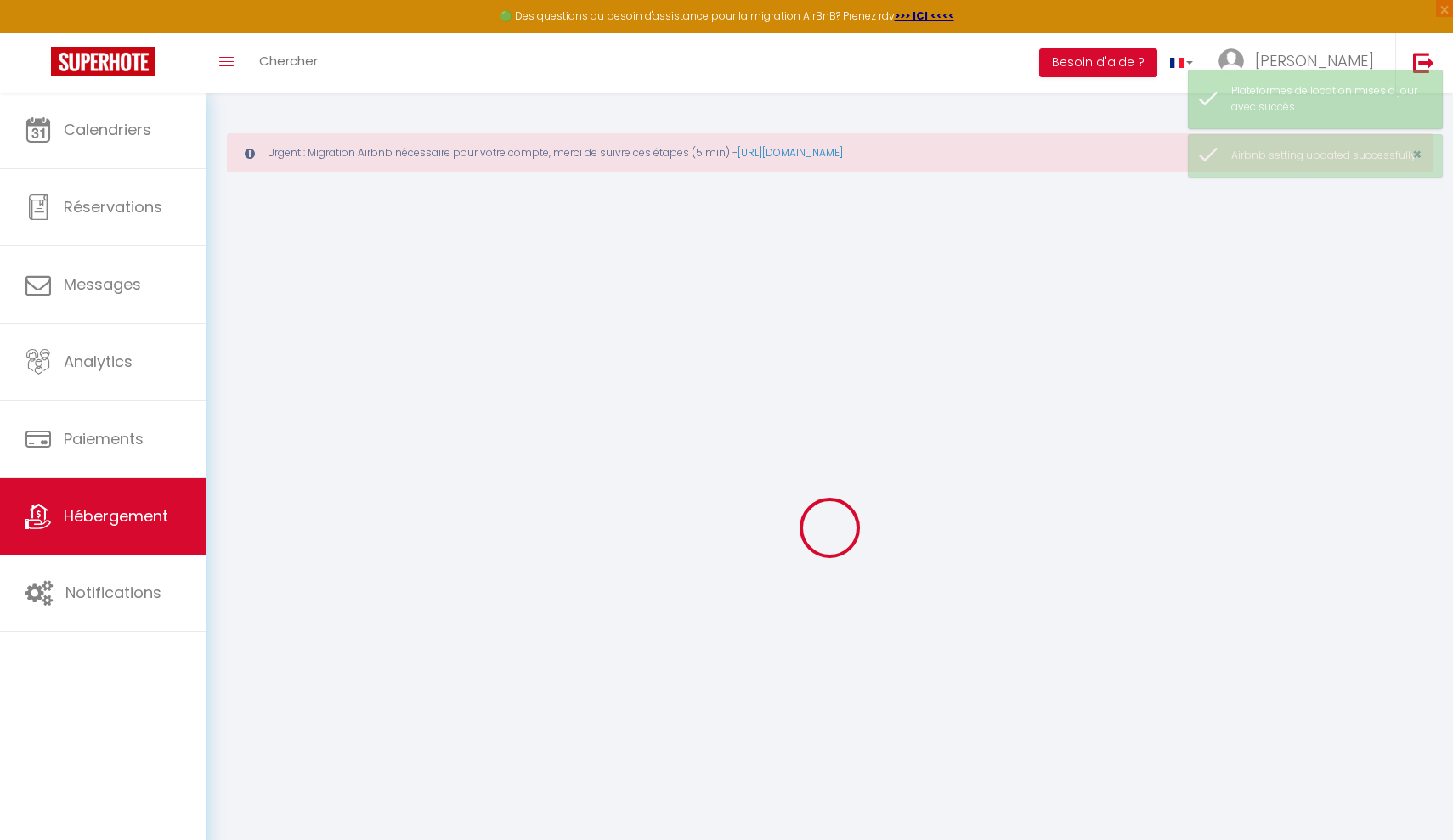
select select "+ 10 %"
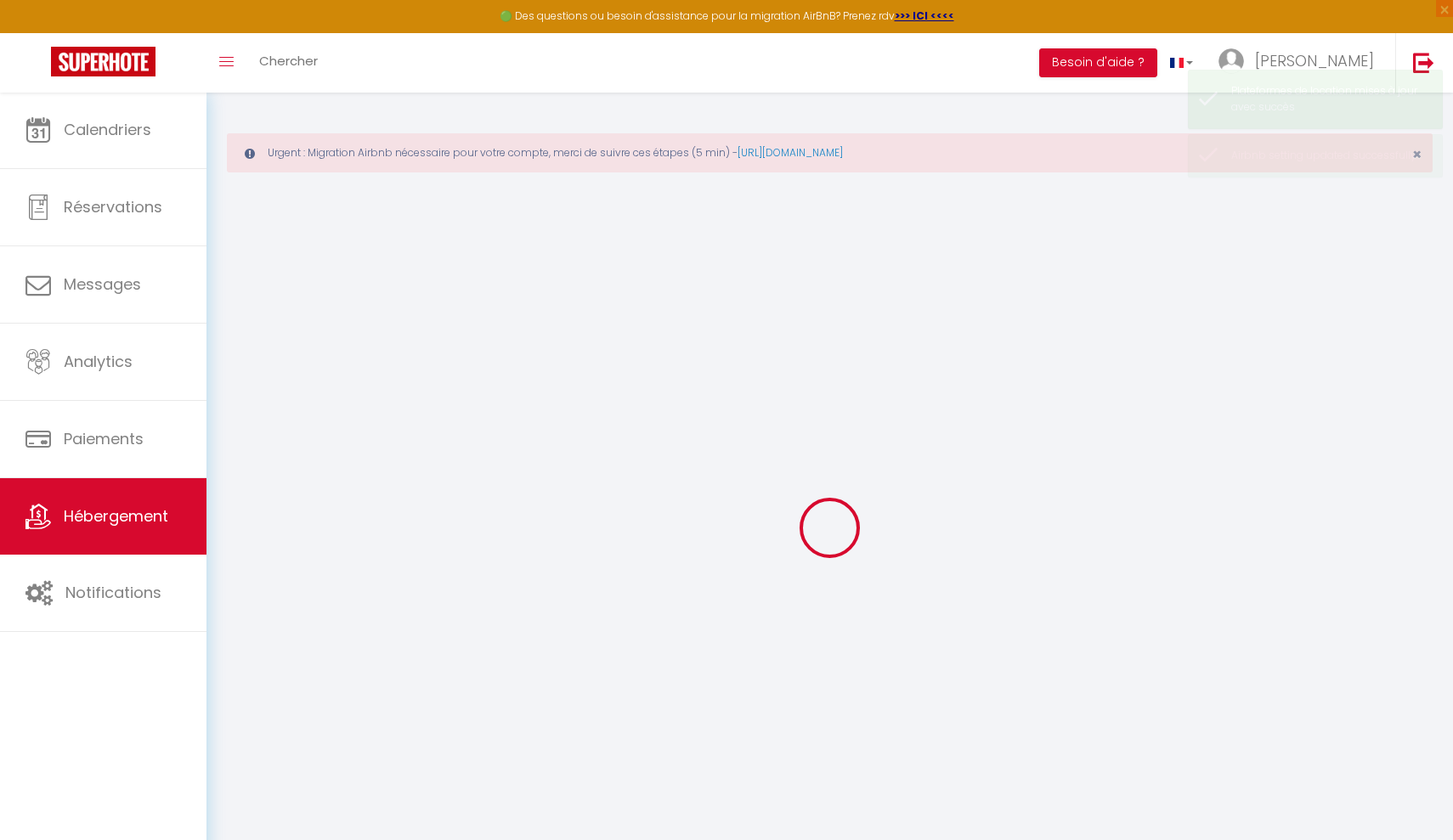
checkbox input "false"
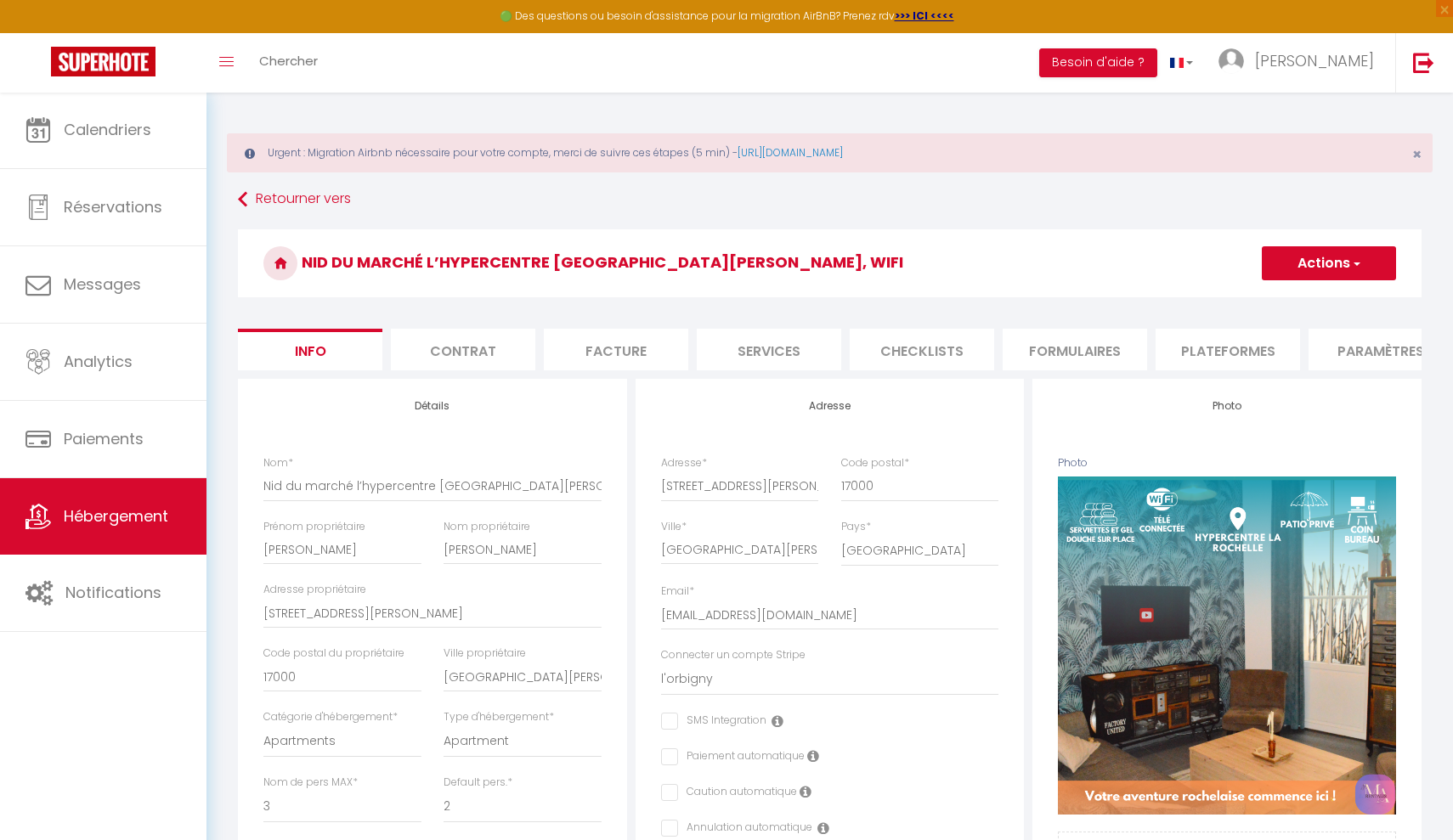
checkbox input "false"
select select "EUR"
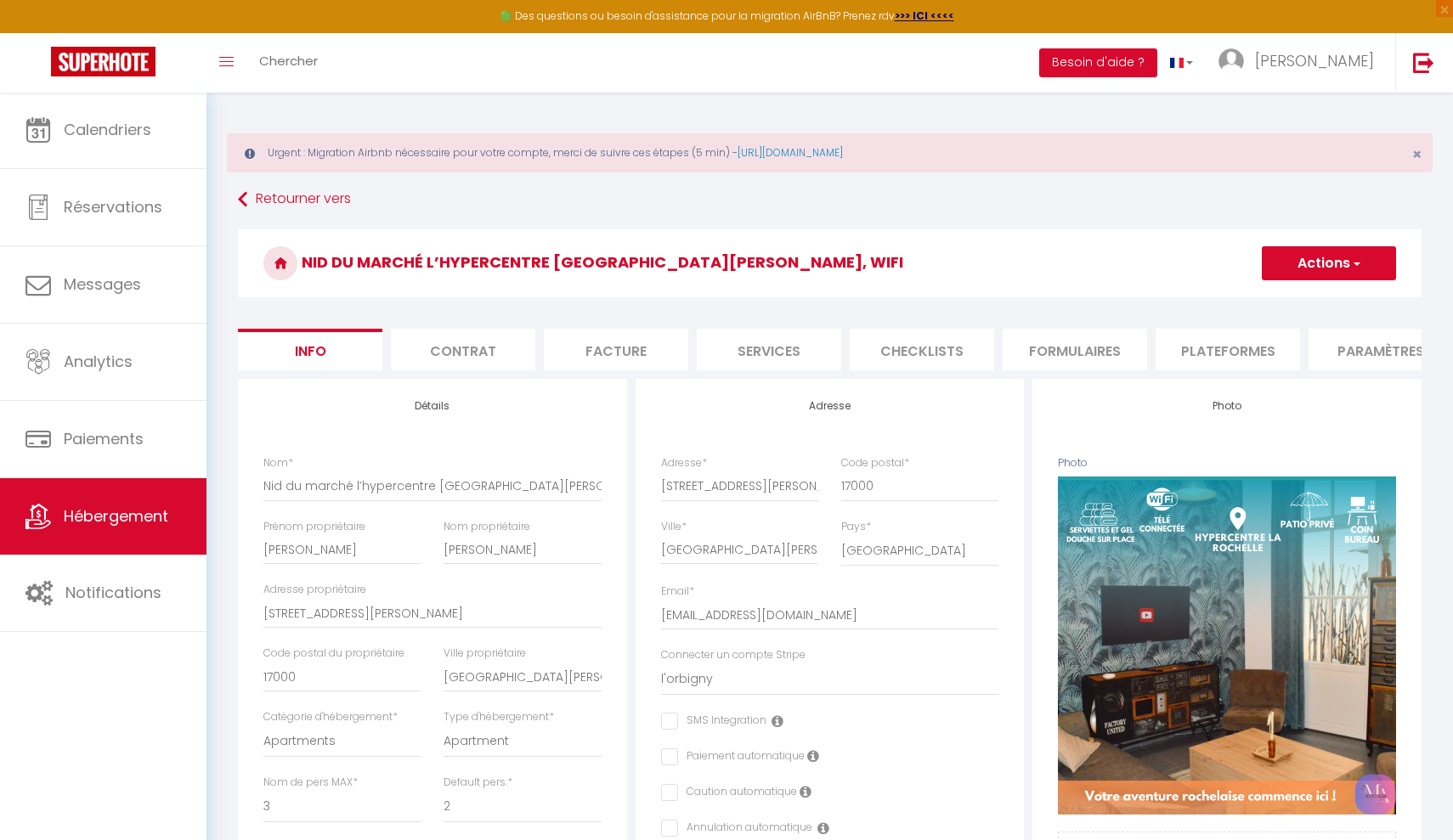
click at [1181, 346] on li "Plateformes" at bounding box center [1227, 349] width 145 height 41
select select
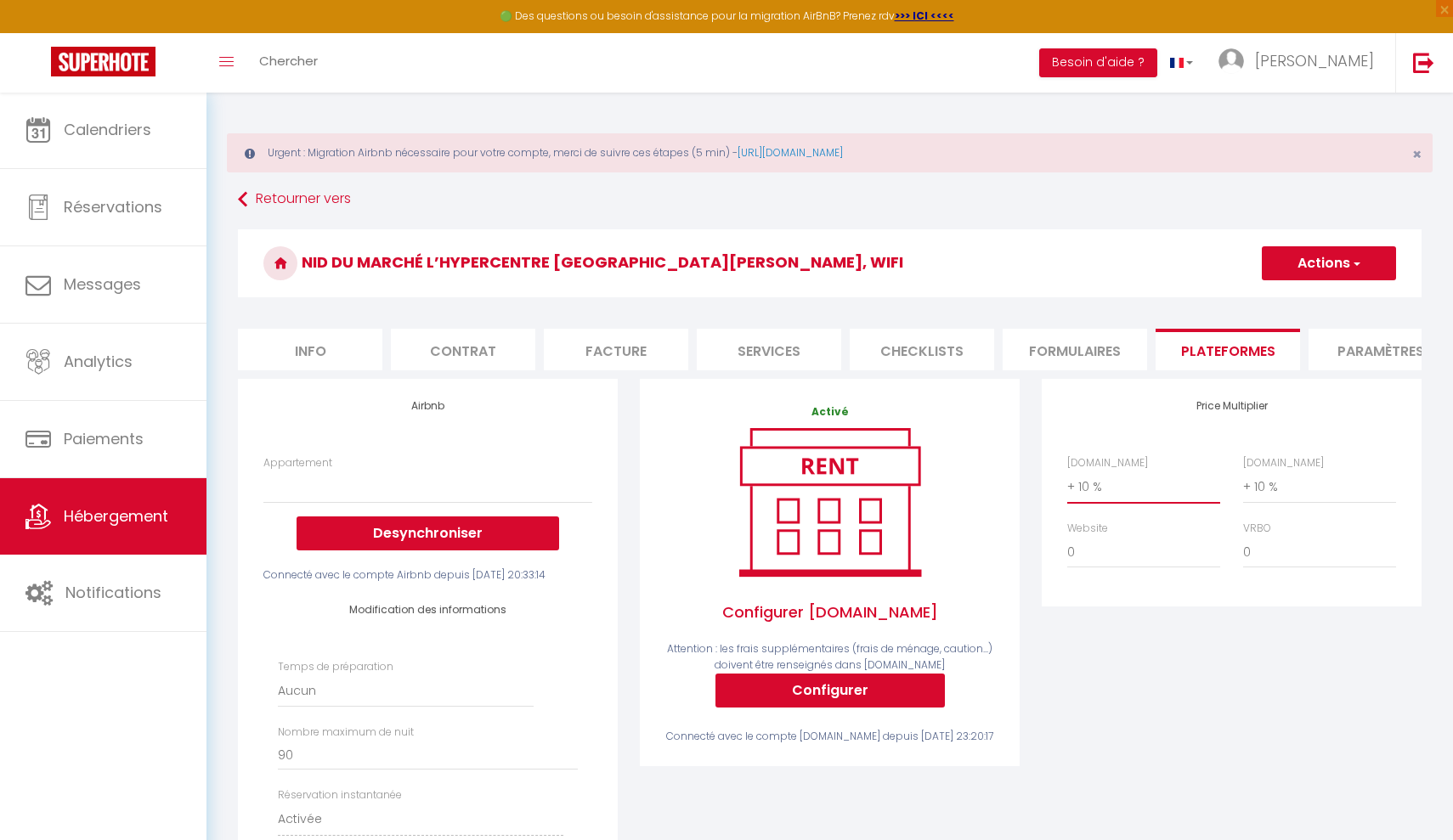
select select "0"
select select
click at [1326, 279] on button "Actions" at bounding box center [1328, 263] width 134 height 34
select select "+ 15 %"
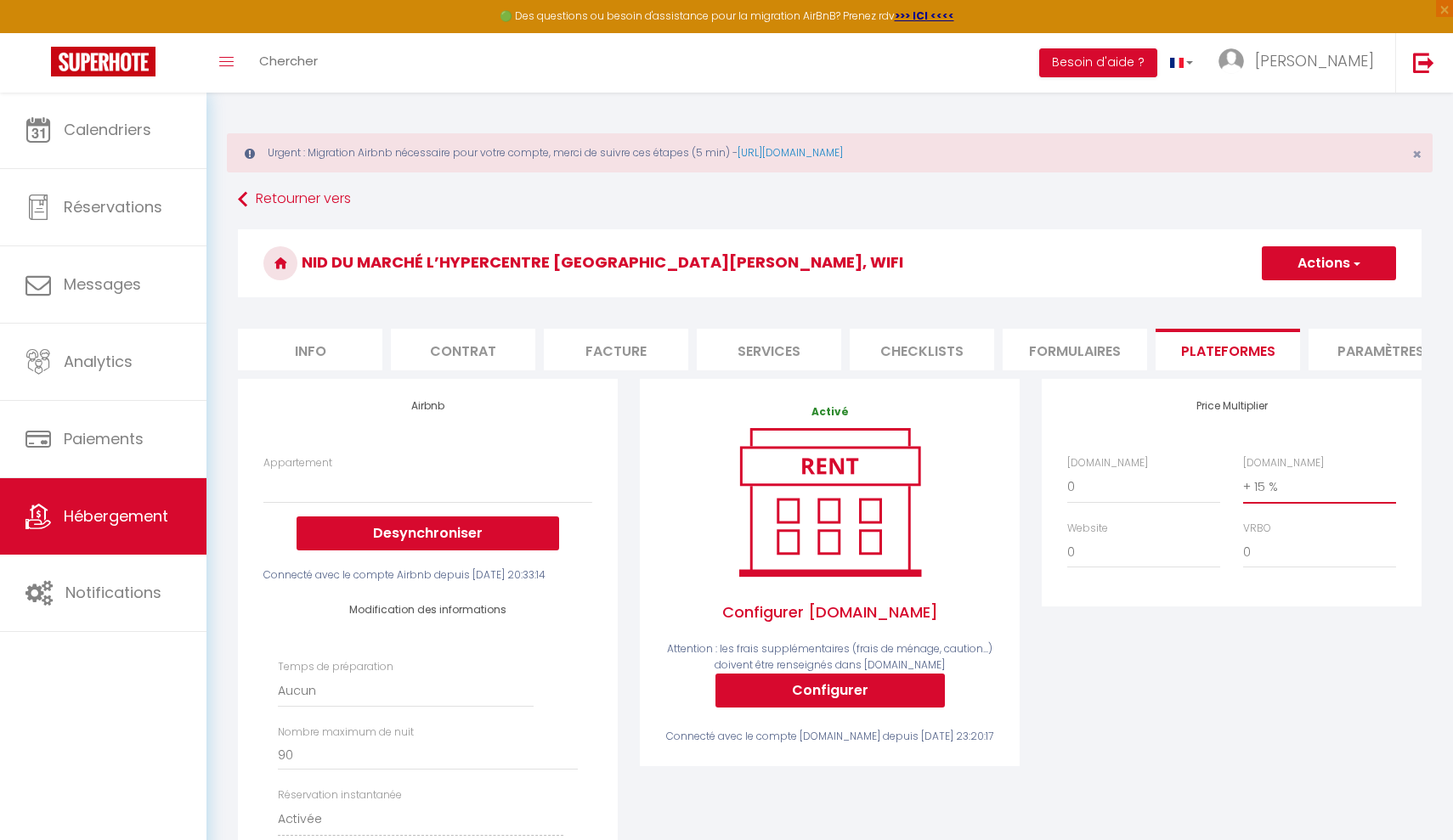
select select
click at [1327, 270] on button "Actions" at bounding box center [1328, 263] width 134 height 34
click at [1315, 302] on link "Enregistrer" at bounding box center [1328, 300] width 134 height 22
select select
select select "EUR"
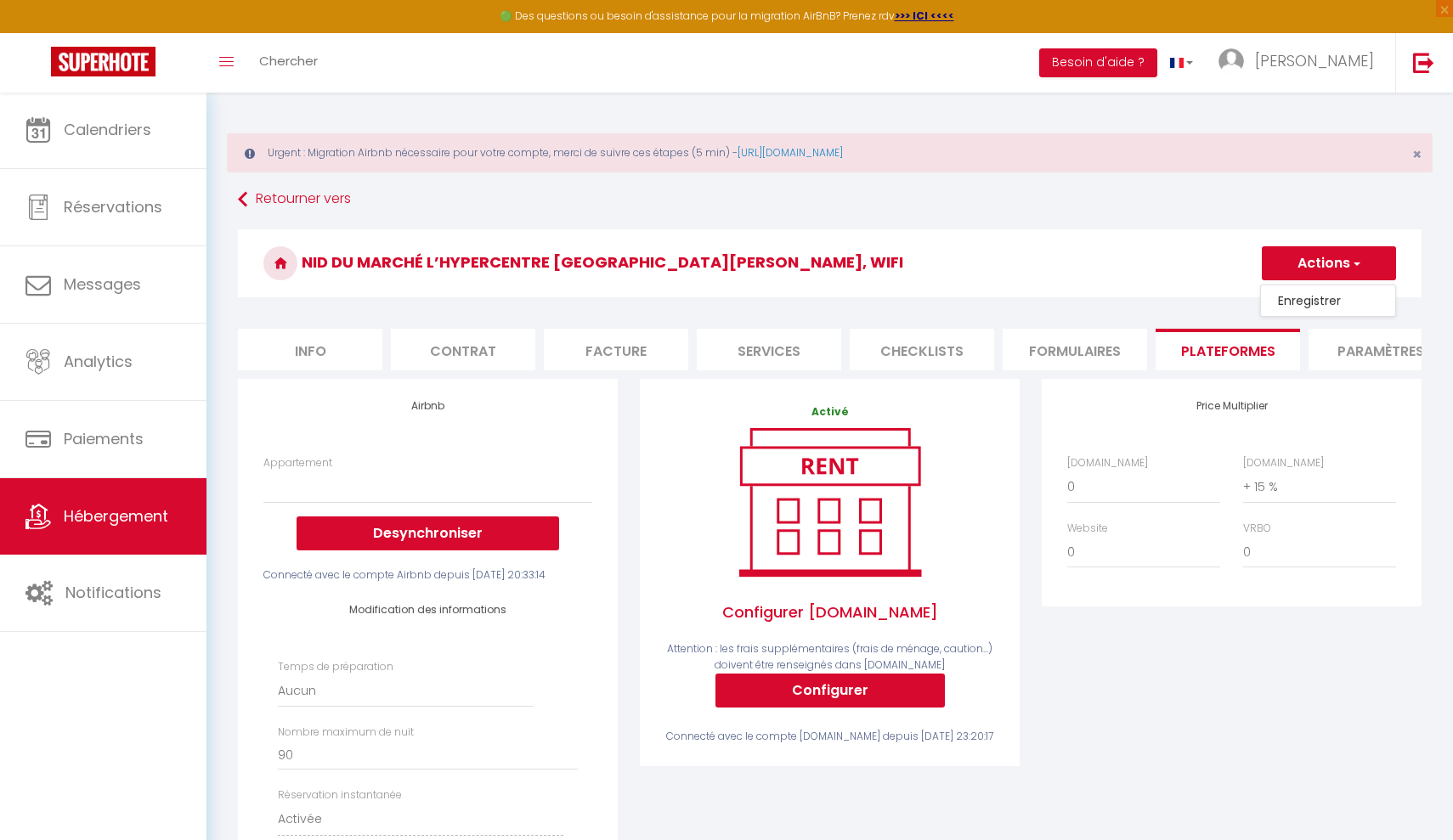
select select
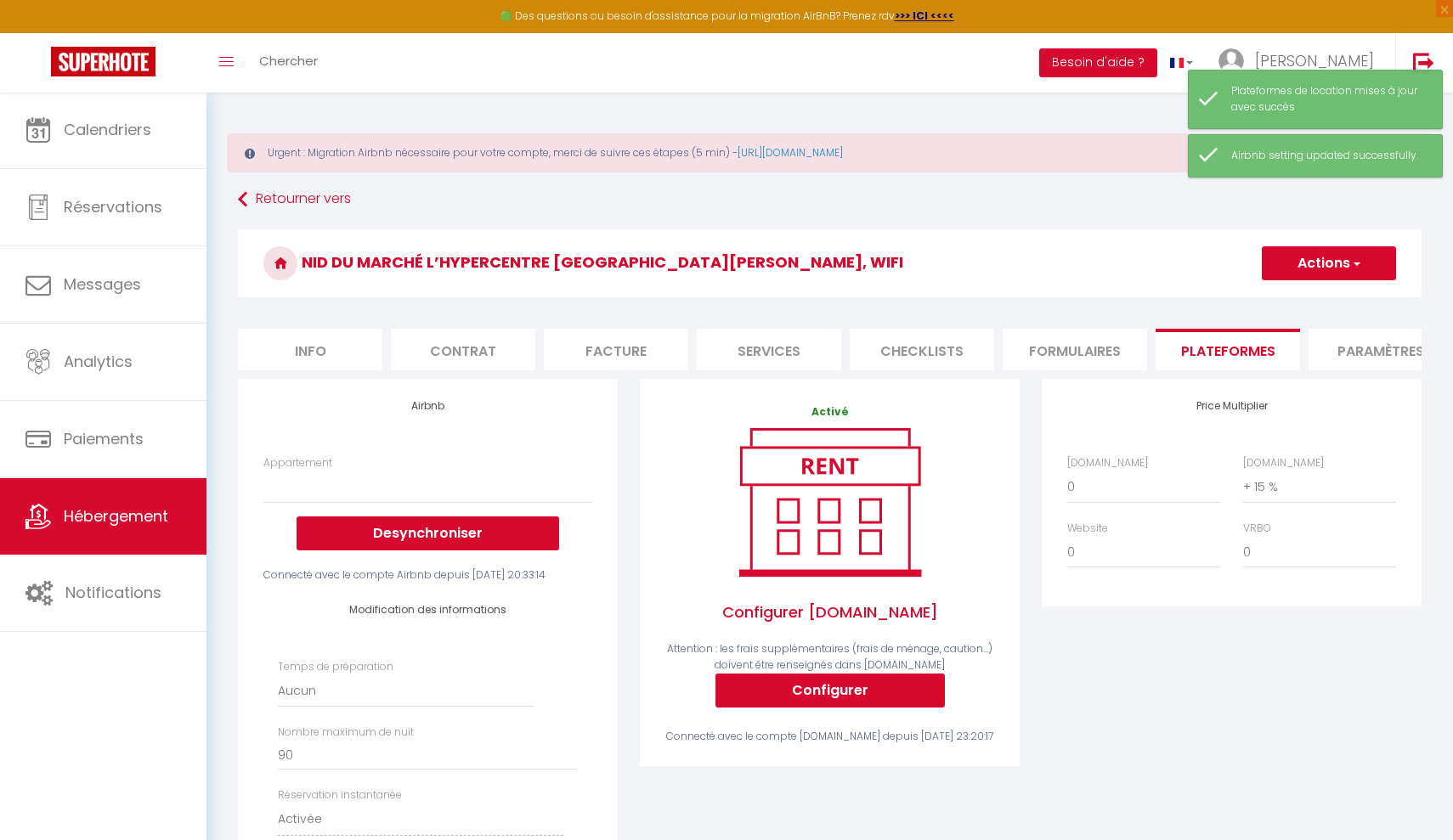
click at [103, 502] on link "Hébergement" at bounding box center [103, 516] width 207 height 77
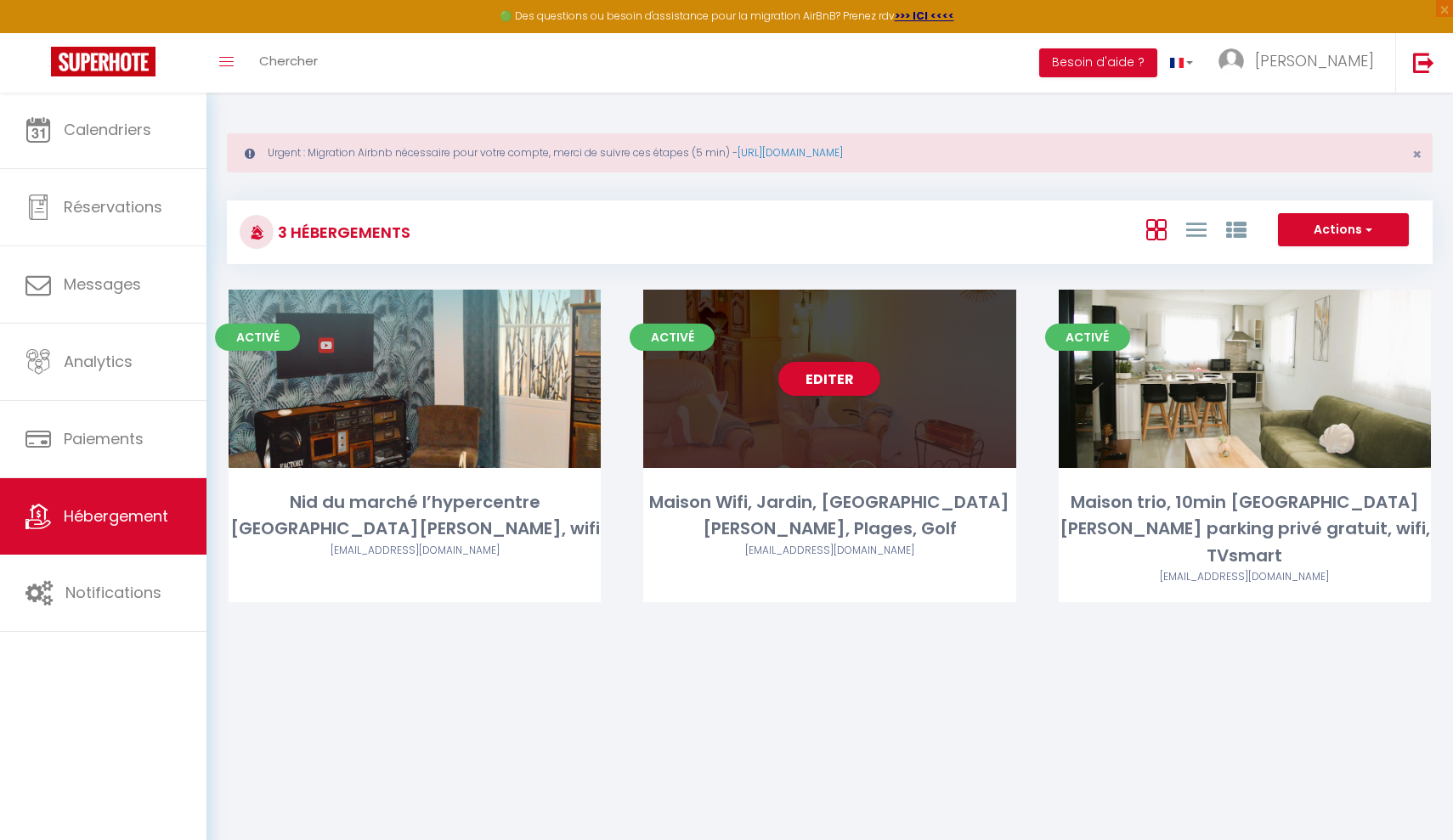
click at [843, 342] on div "Editer" at bounding box center [829, 378] width 372 height 178
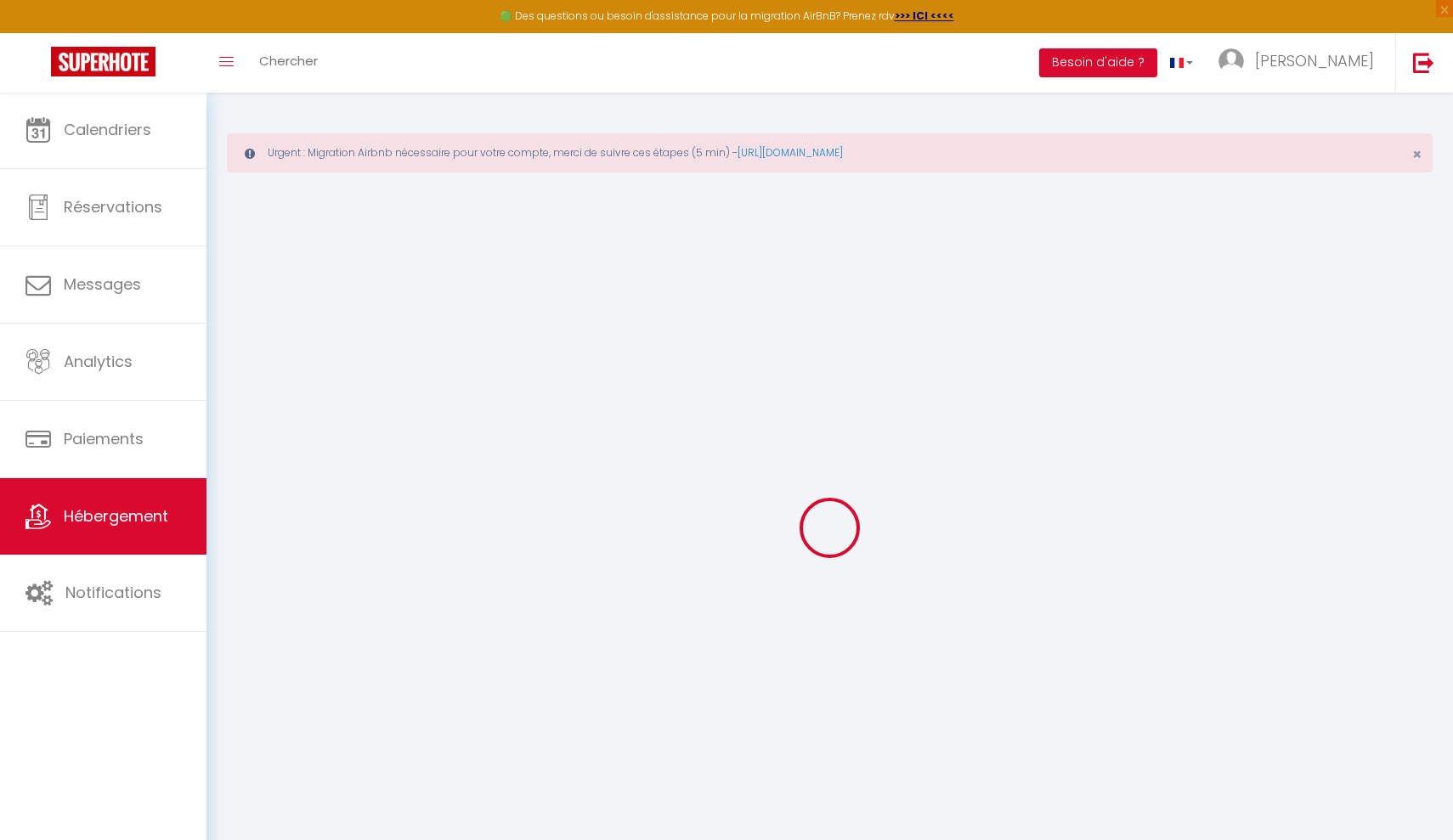
select select "+ 10 %"
checkbox input "false"
checkbox input "true"
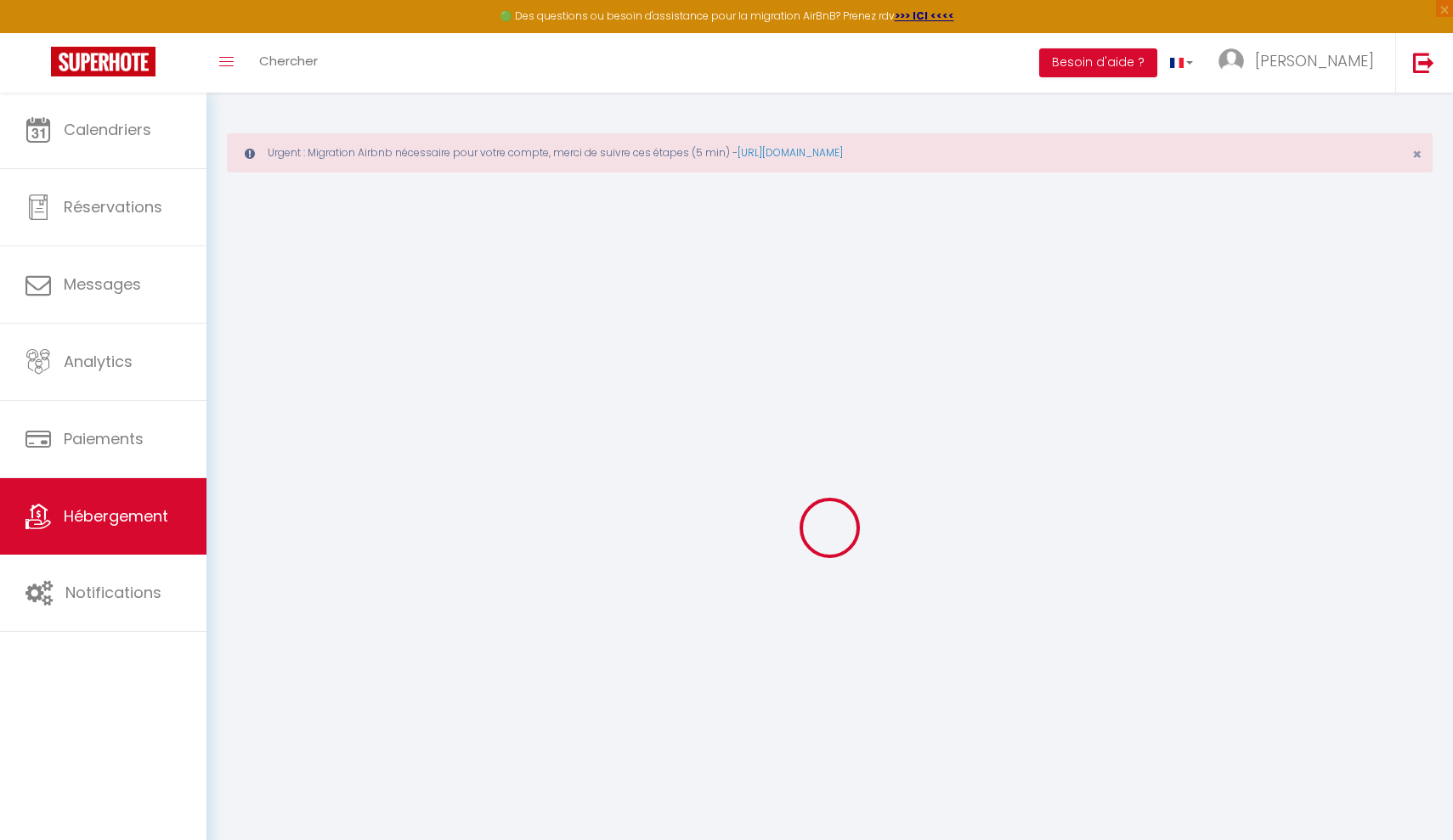
checkbox input "false"
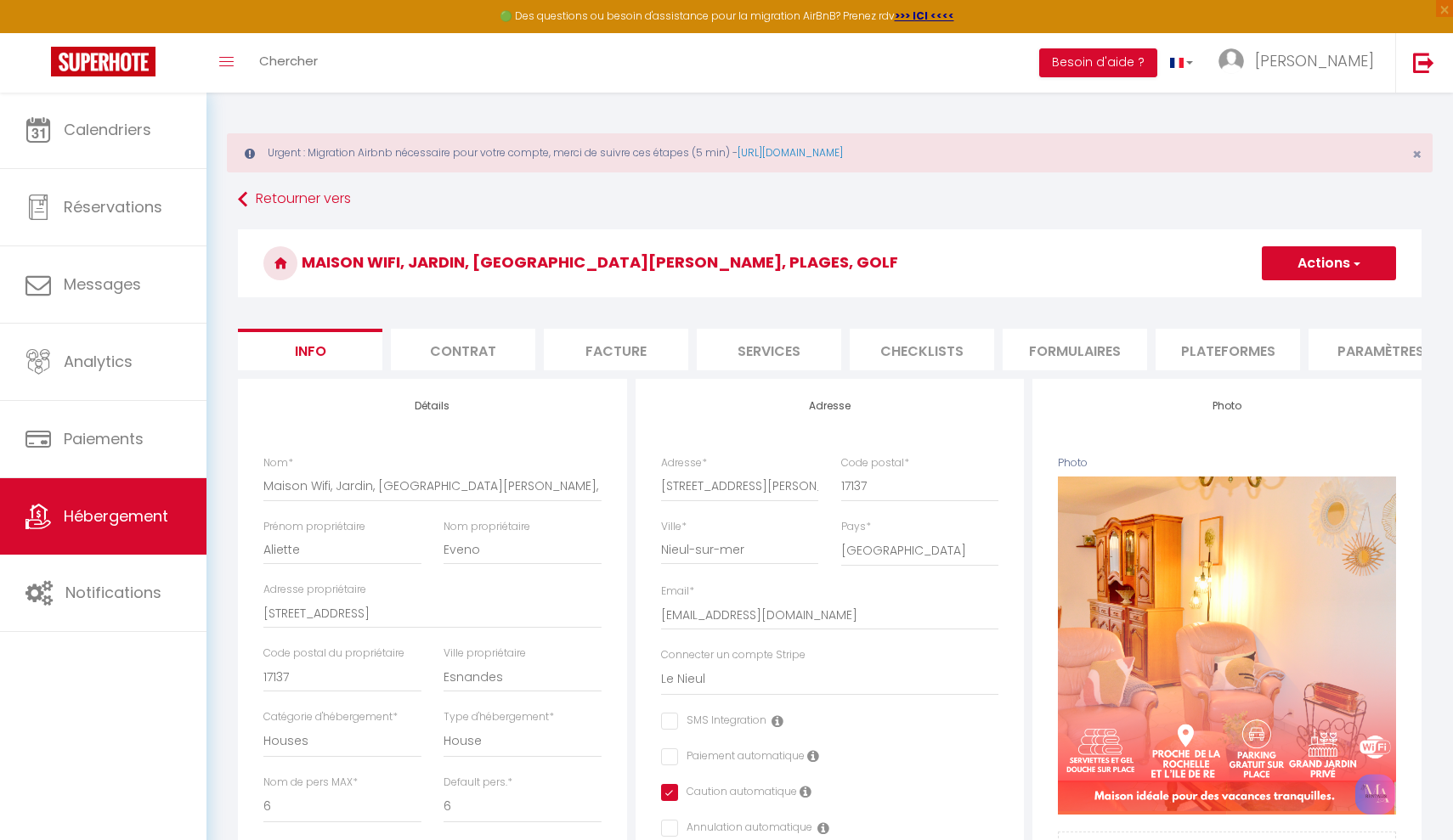
checkbox input "false"
checkbox input "true"
checkbox input "false"
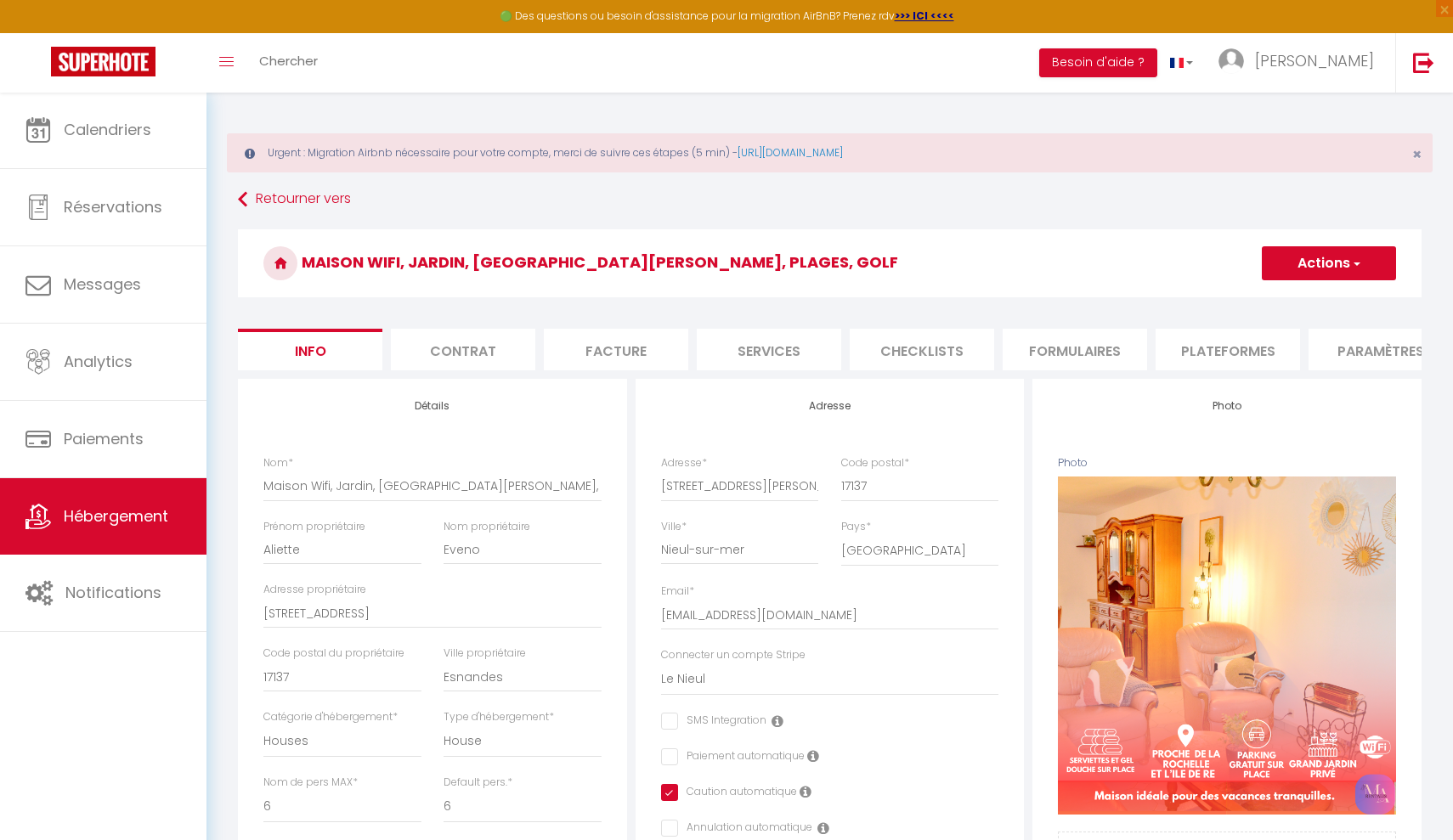
click at [1218, 349] on li "Plateformes" at bounding box center [1227, 349] width 145 height 41
select select
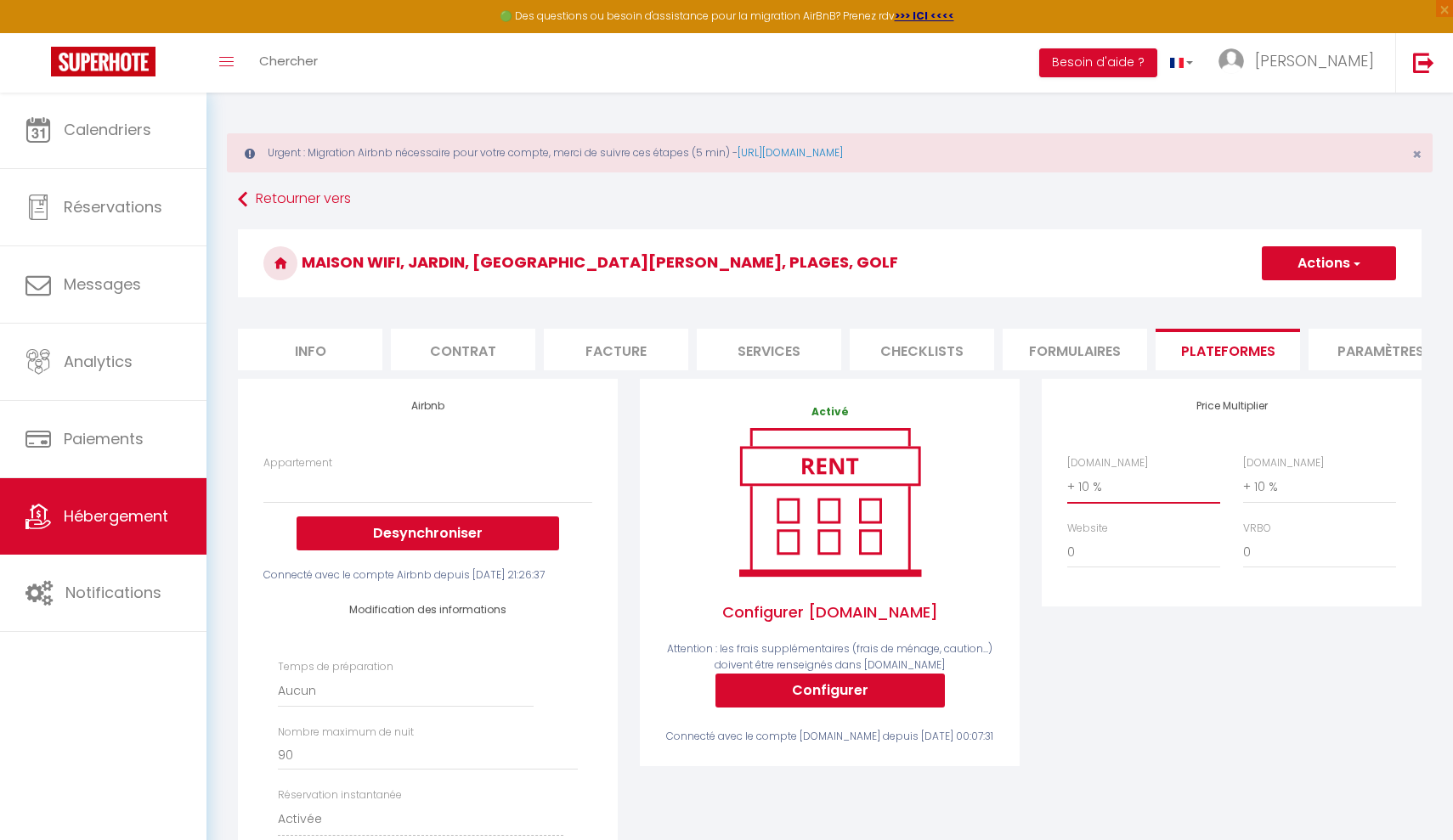
select select "0"
click at [1332, 254] on button "Actions" at bounding box center [1328, 263] width 134 height 34
click at [1294, 301] on link "Enregistrer" at bounding box center [1328, 300] width 134 height 22
select select
select select "EUR"
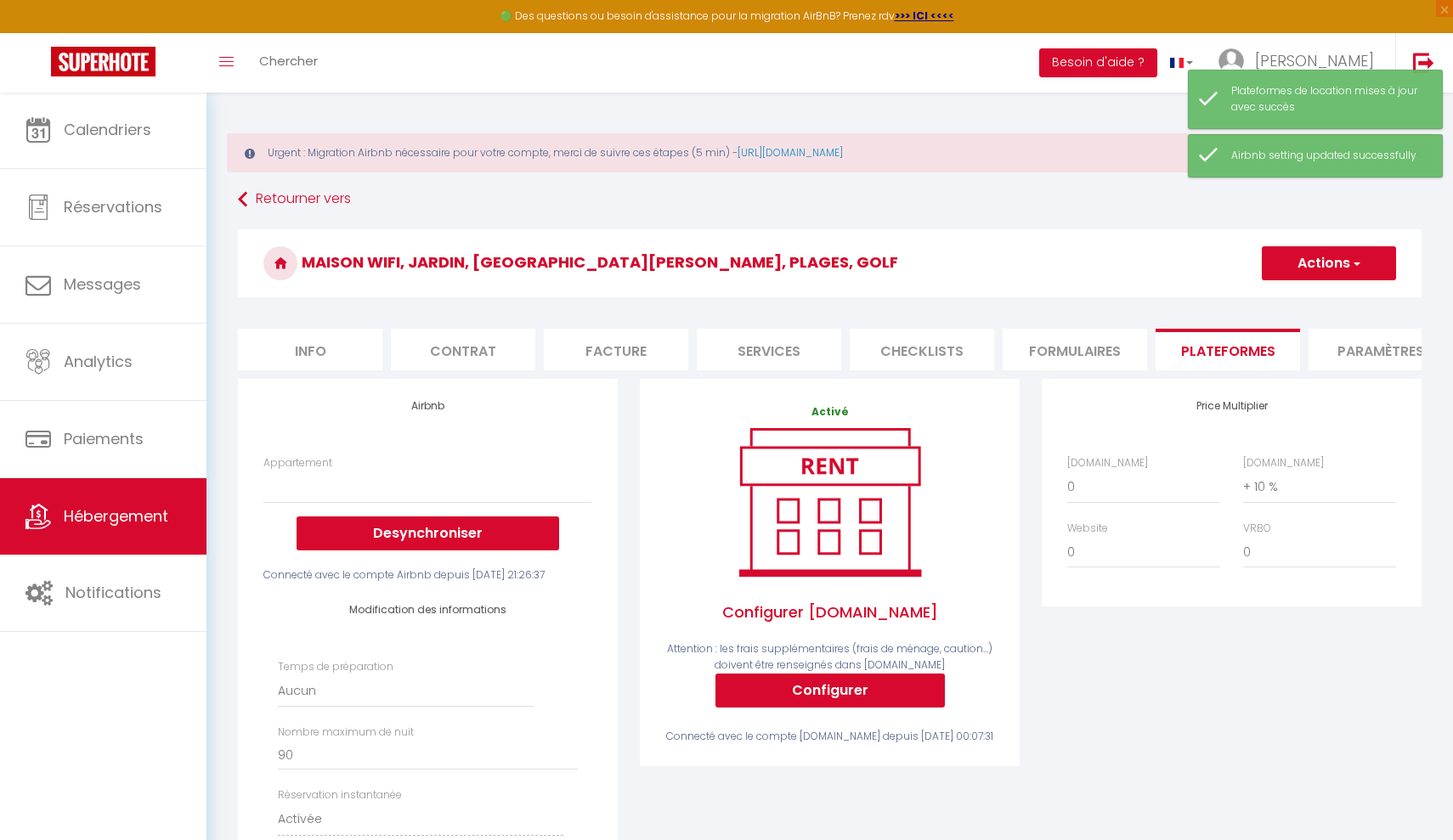
click at [141, 480] on link "Hébergement" at bounding box center [103, 516] width 207 height 77
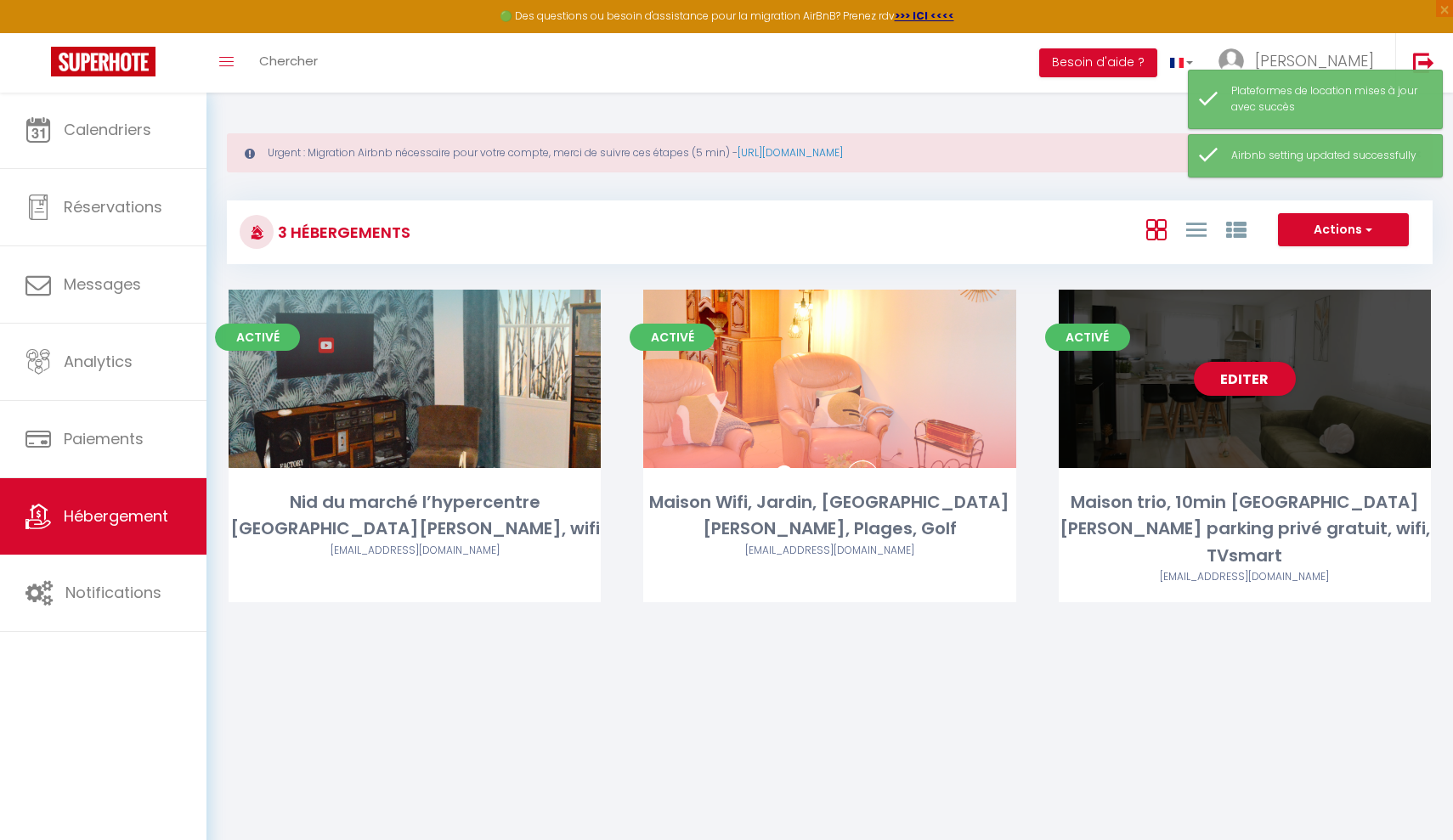
click at [1241, 338] on div "Editer" at bounding box center [1244, 378] width 372 height 178
click at [1231, 336] on div "Editer" at bounding box center [1244, 378] width 372 height 178
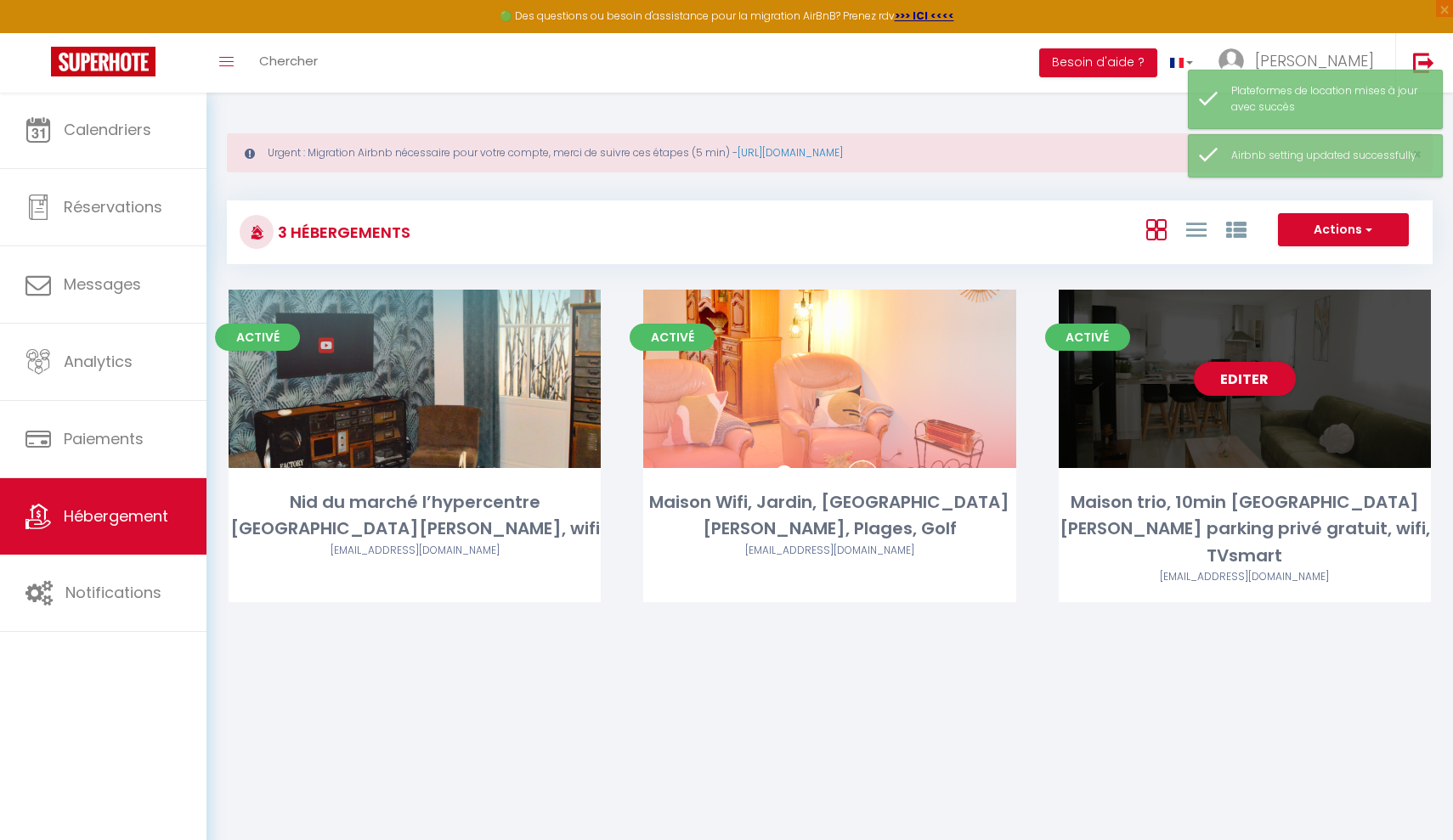
click at [1242, 302] on div "Editer" at bounding box center [1244, 378] width 372 height 178
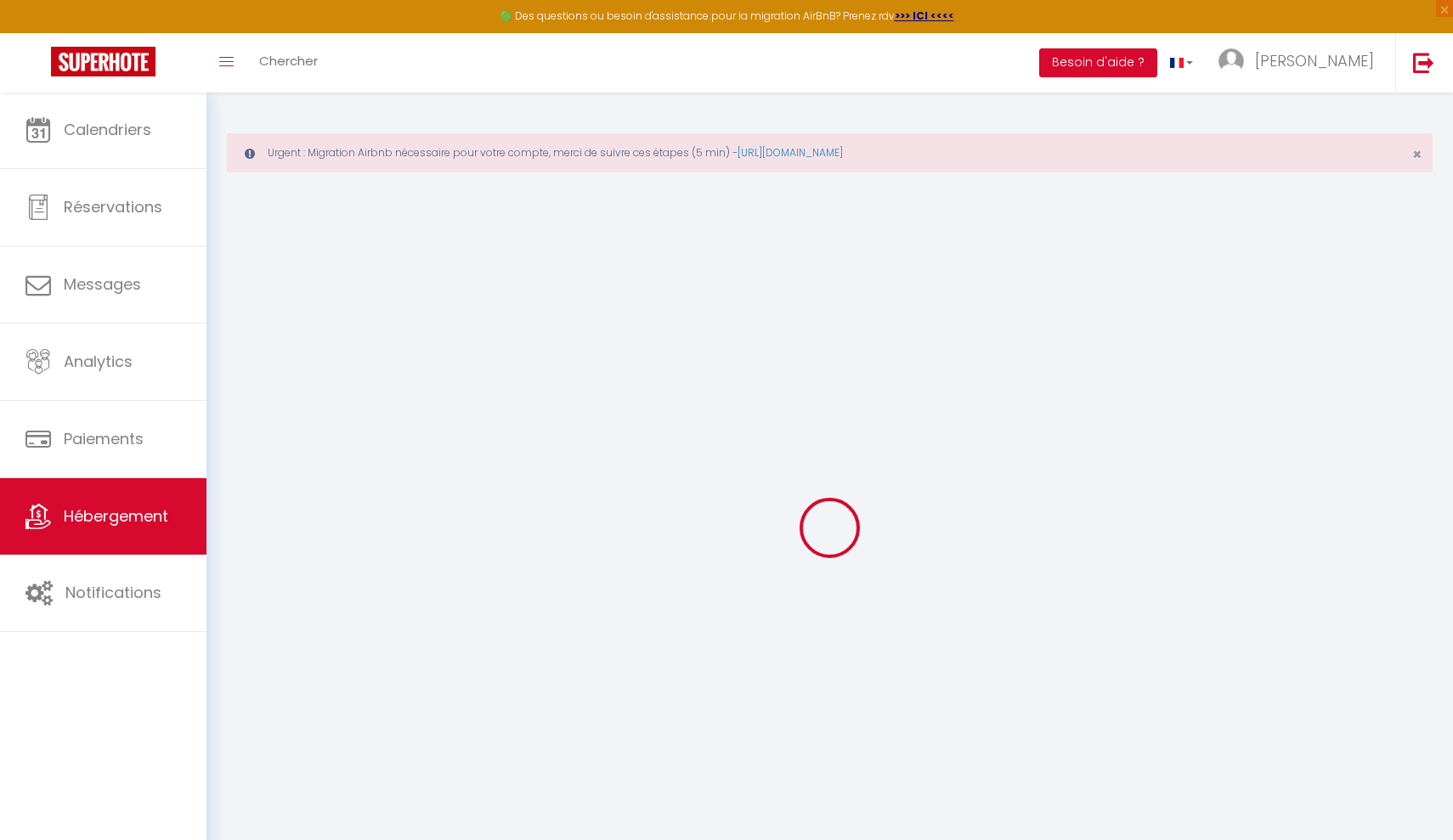
select select
checkbox input "true"
checkbox input "false"
checkbox input "true"
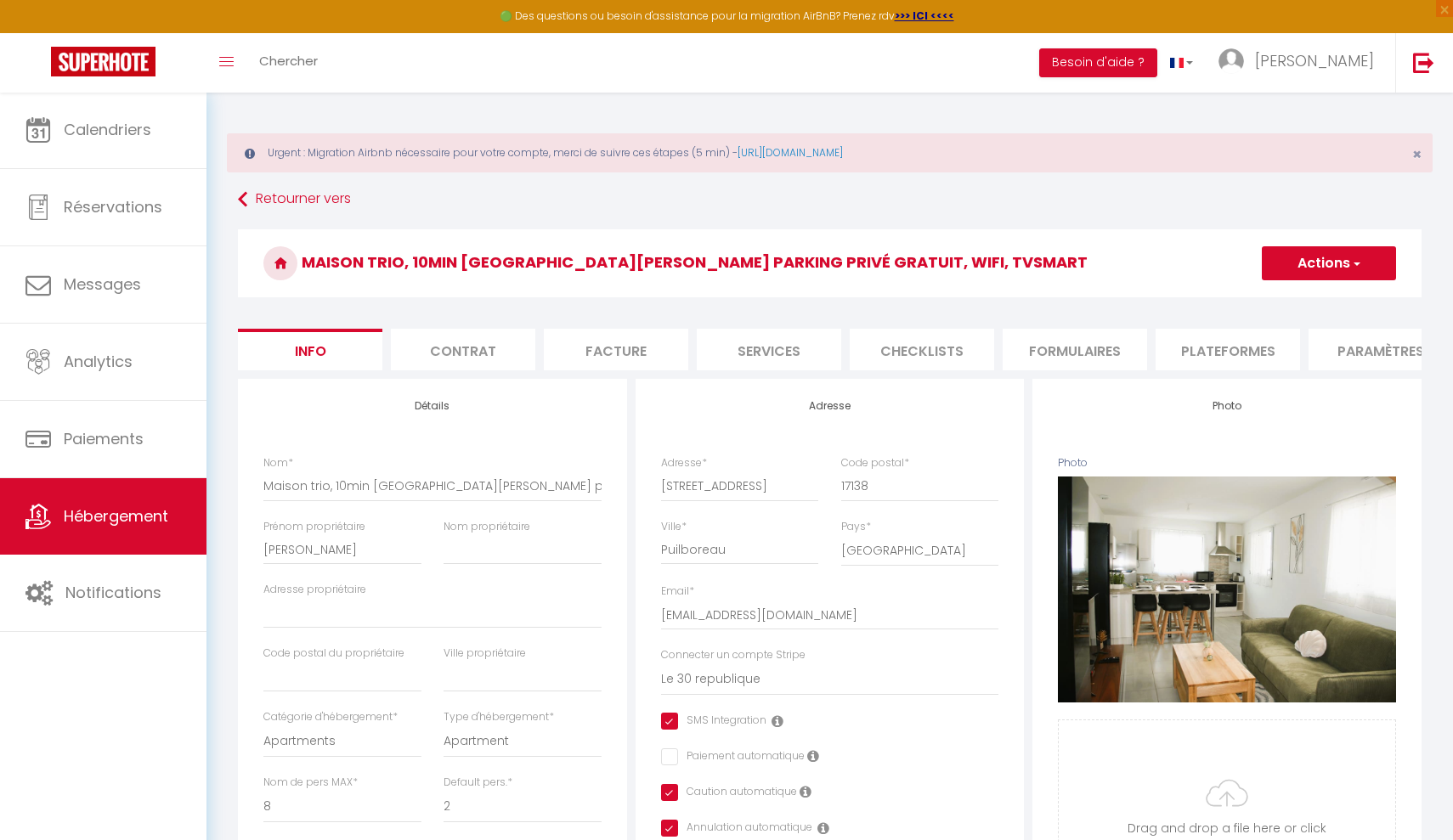
select select
checkbox input "true"
checkbox input "false"
checkbox input "true"
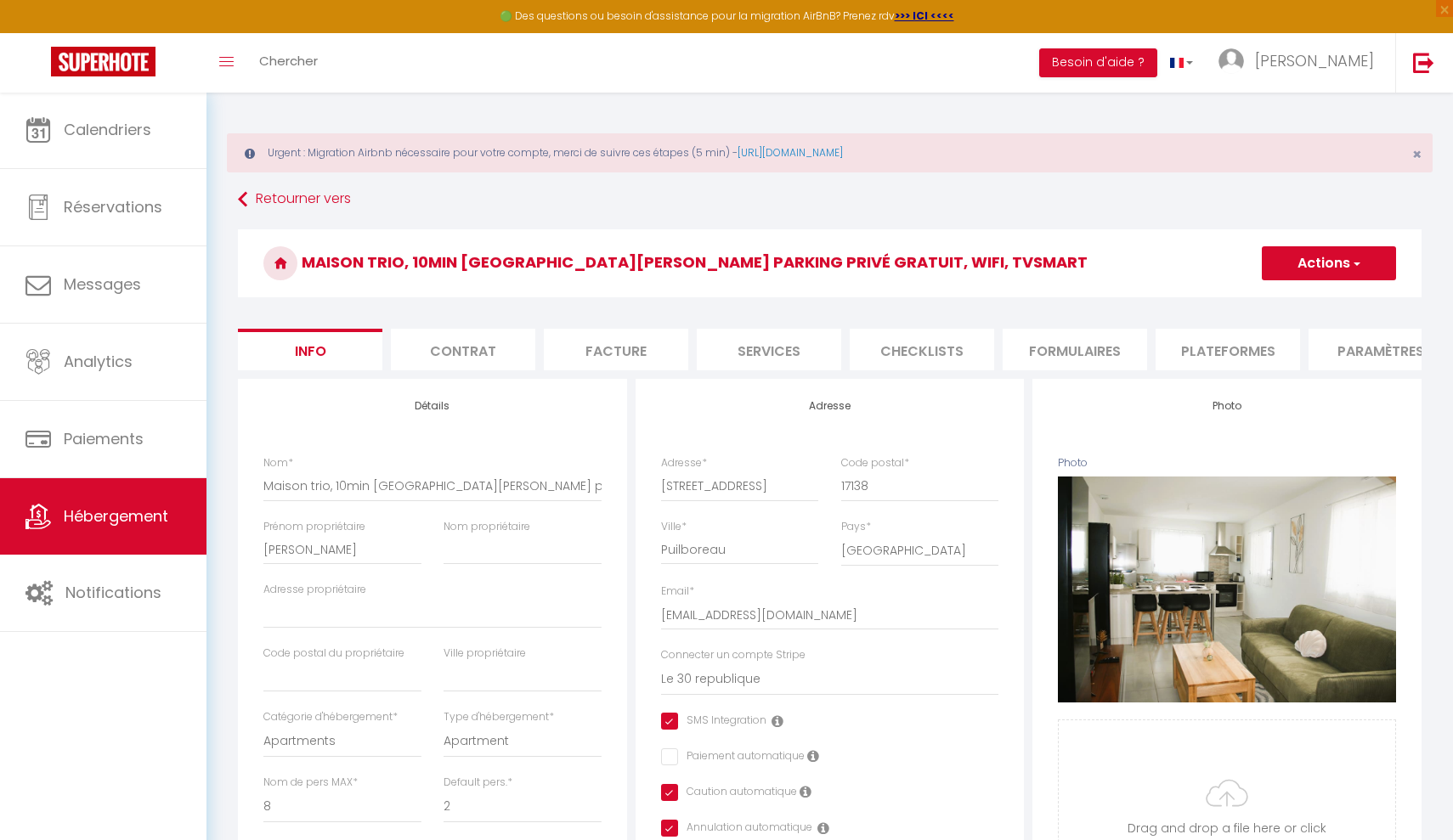
click at [1263, 338] on li "Plateformes" at bounding box center [1227, 349] width 145 height 41
select select
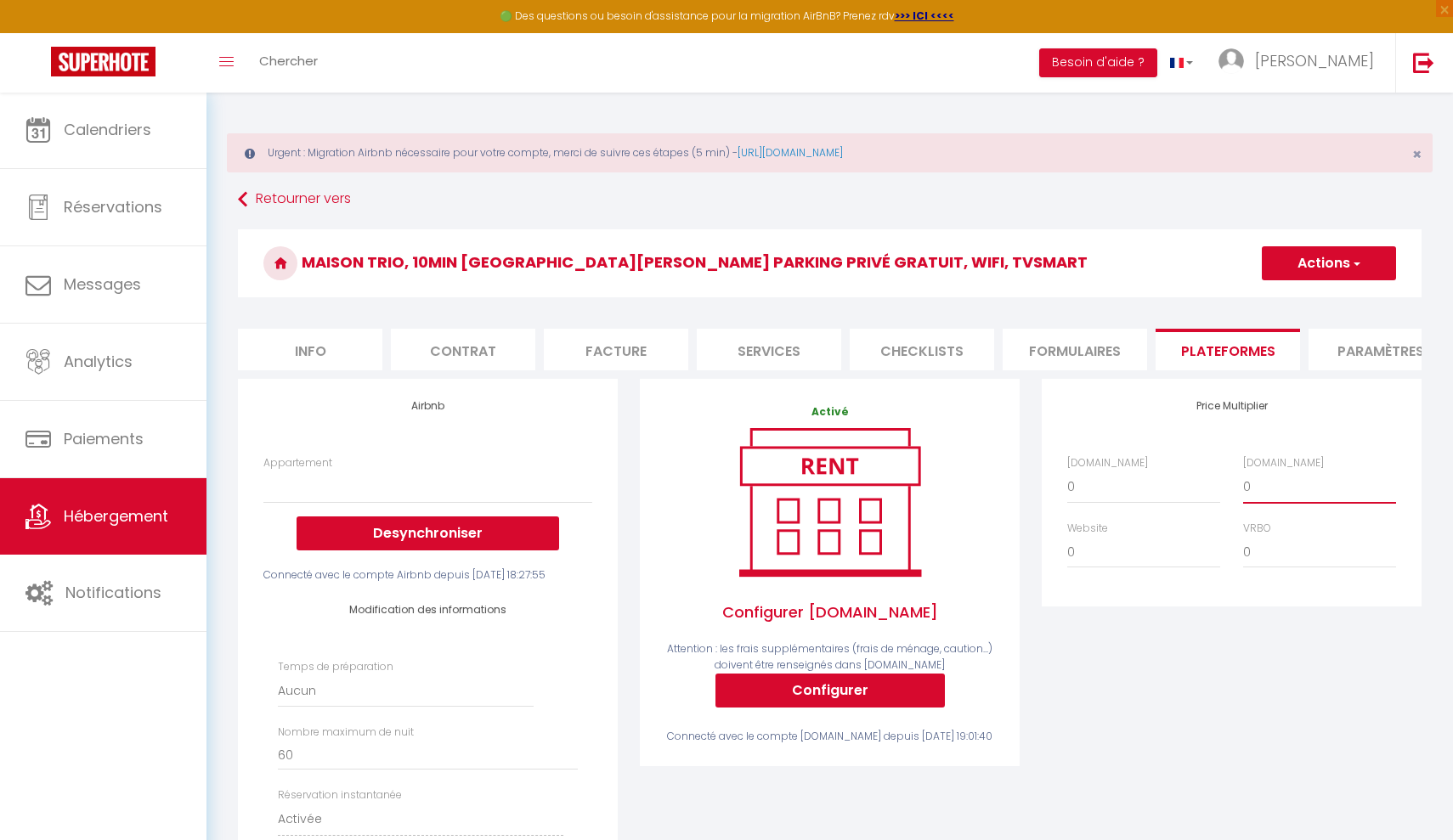
select select "+ 14 %"
click at [1362, 255] on button "Actions" at bounding box center [1328, 263] width 134 height 34
click at [1304, 302] on link "Enregistrer" at bounding box center [1328, 300] width 134 height 22
select select
select select "EUR"
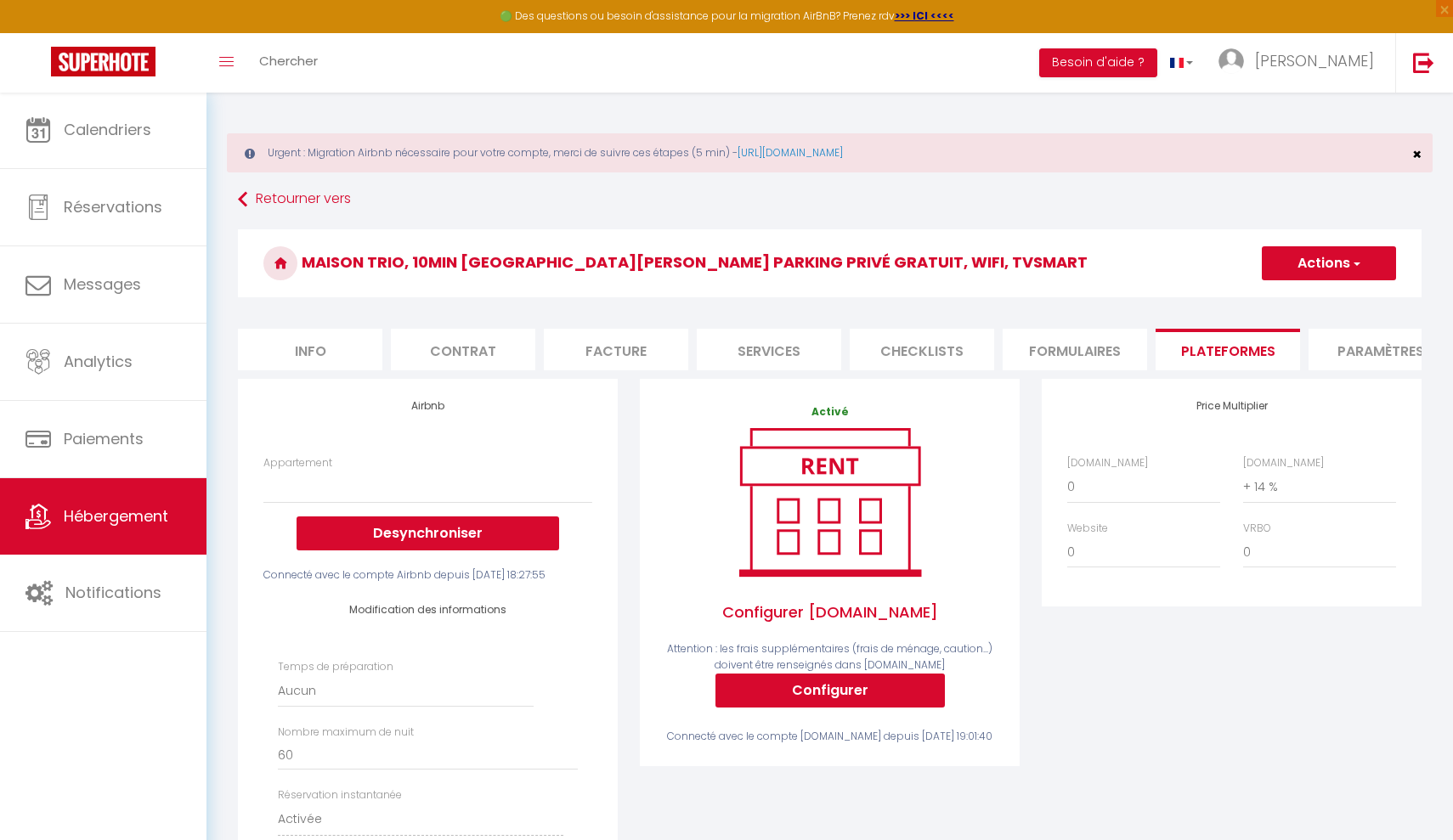
click at [1421, 151] on span "×" at bounding box center [1416, 154] width 9 height 22
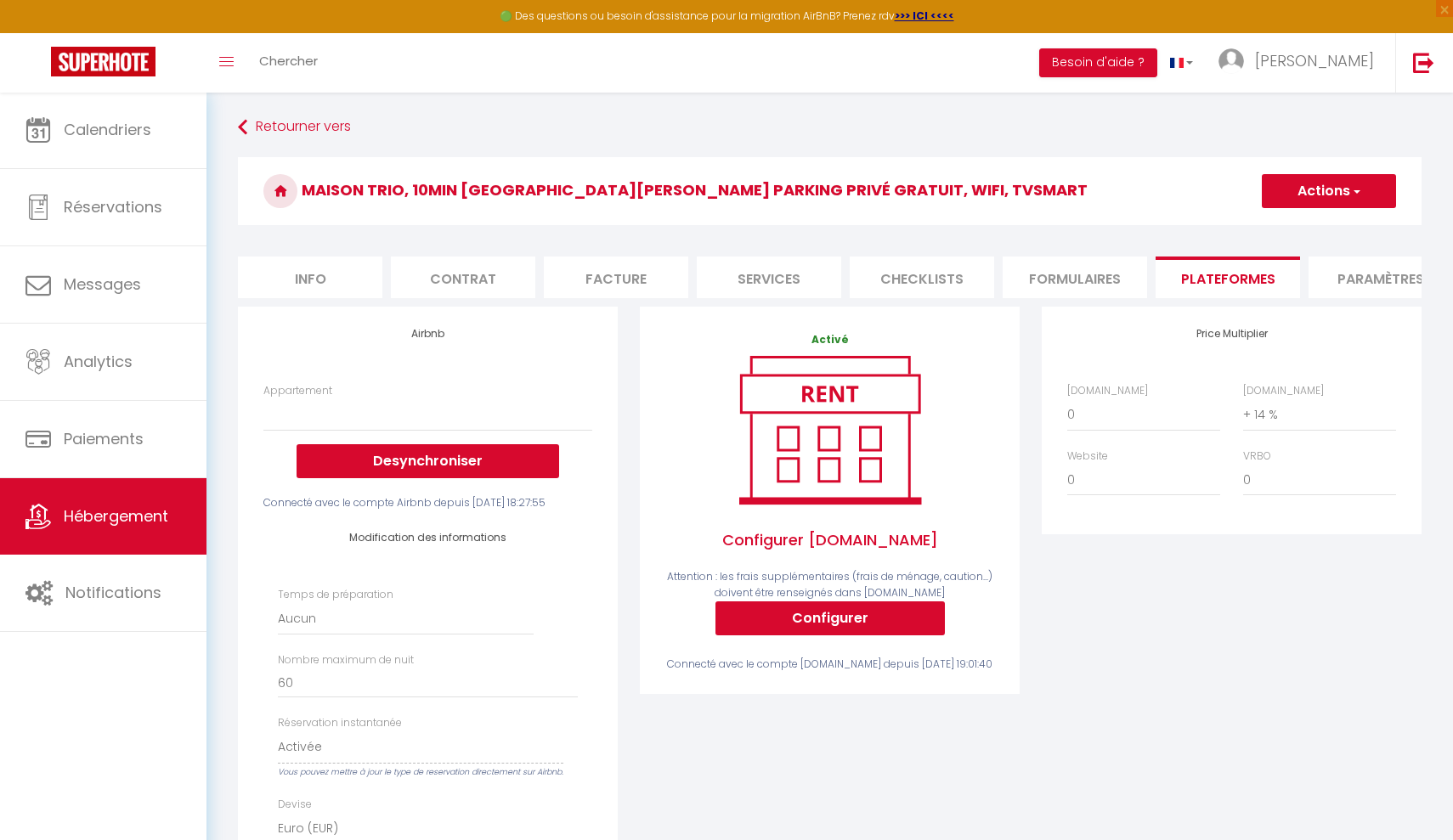
click at [842, 171] on h3 "Maison trio, 10min [GEOGRAPHIC_DATA][PERSON_NAME] parking privé gratuit, wifi, …" at bounding box center [829, 191] width 1183 height 68
